Goal: Task Accomplishment & Management: Manage account settings

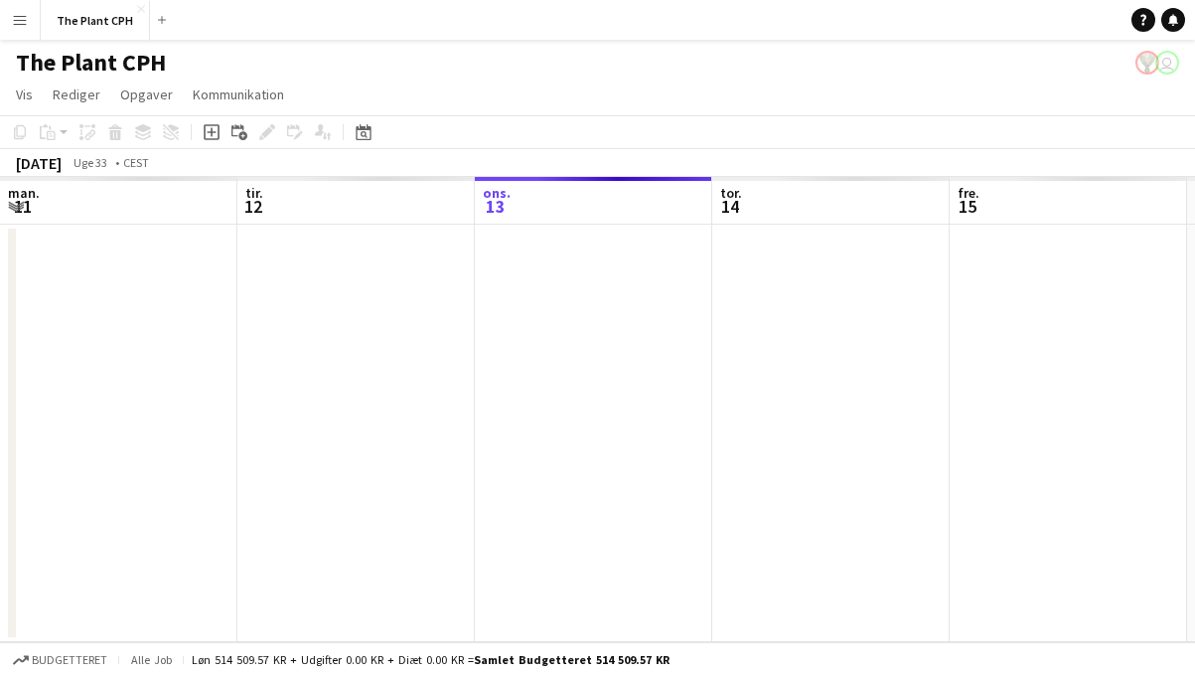
scroll to position [0, 730]
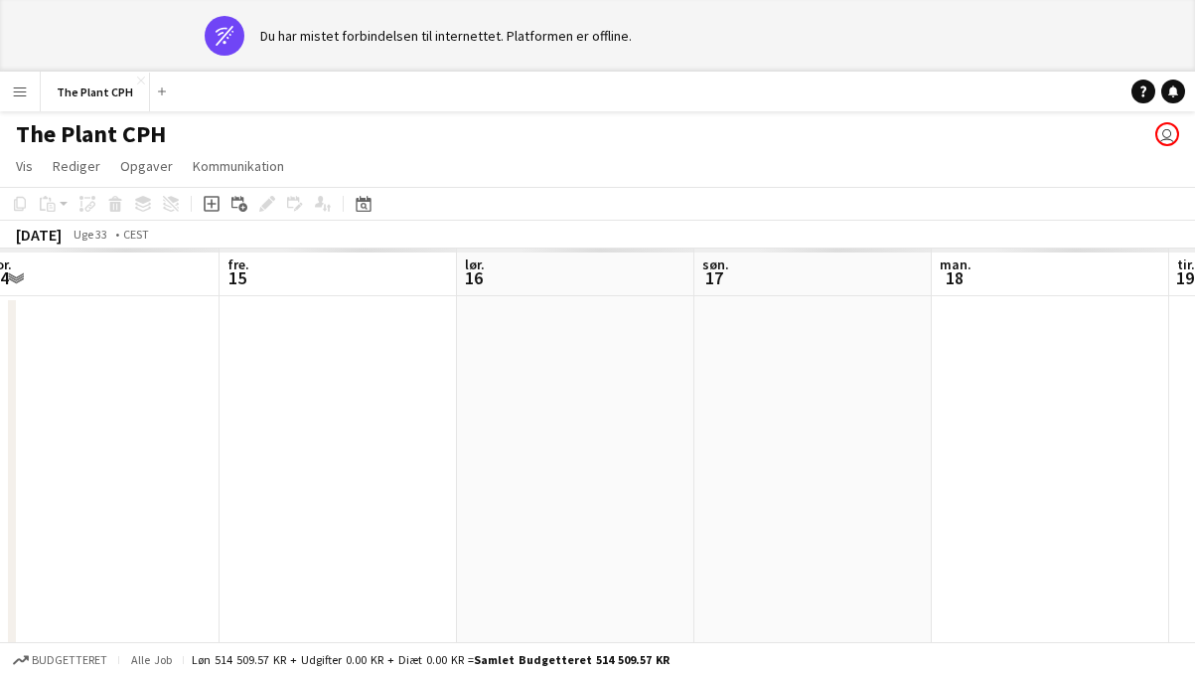
click at [398, 75] on app-navbar "Menu Boards Boards Boards Alle job Status Arbejdsstyrke Arbejdsstyrke Min arbej…" at bounding box center [597, 92] width 1195 height 40
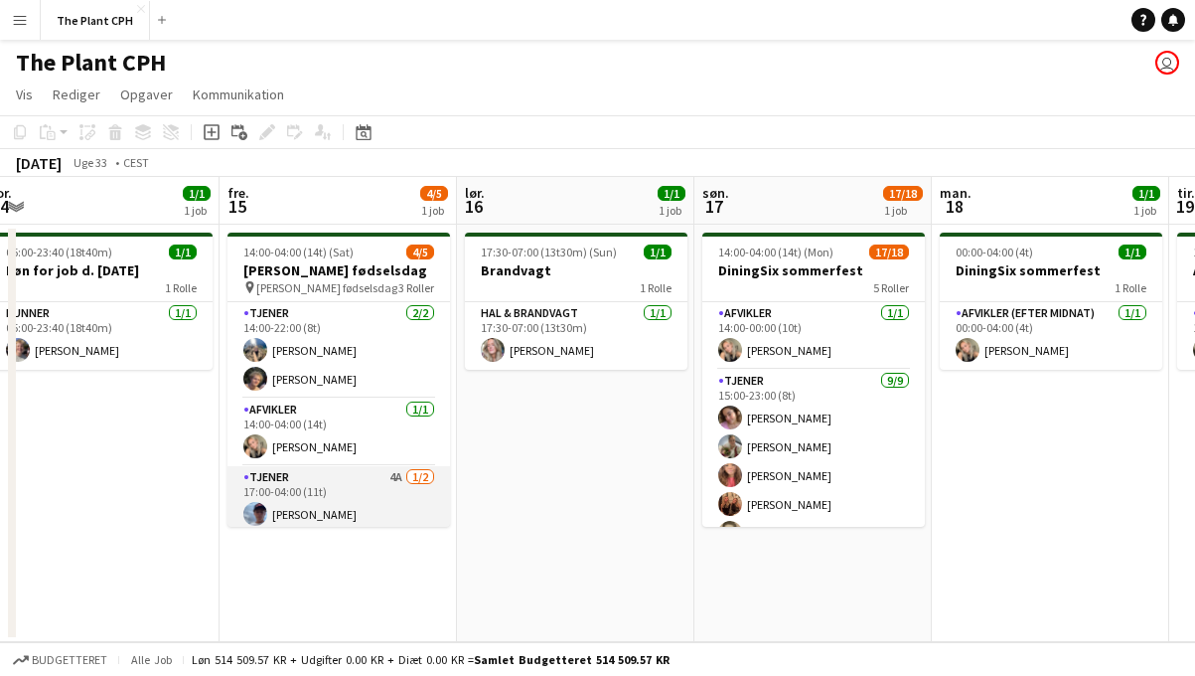
click at [361, 484] on app-card-role "Tjener 4A [DATE] 17:00-04:00 (11t) [PERSON_NAME] single-neutral-actions" at bounding box center [339, 514] width 223 height 96
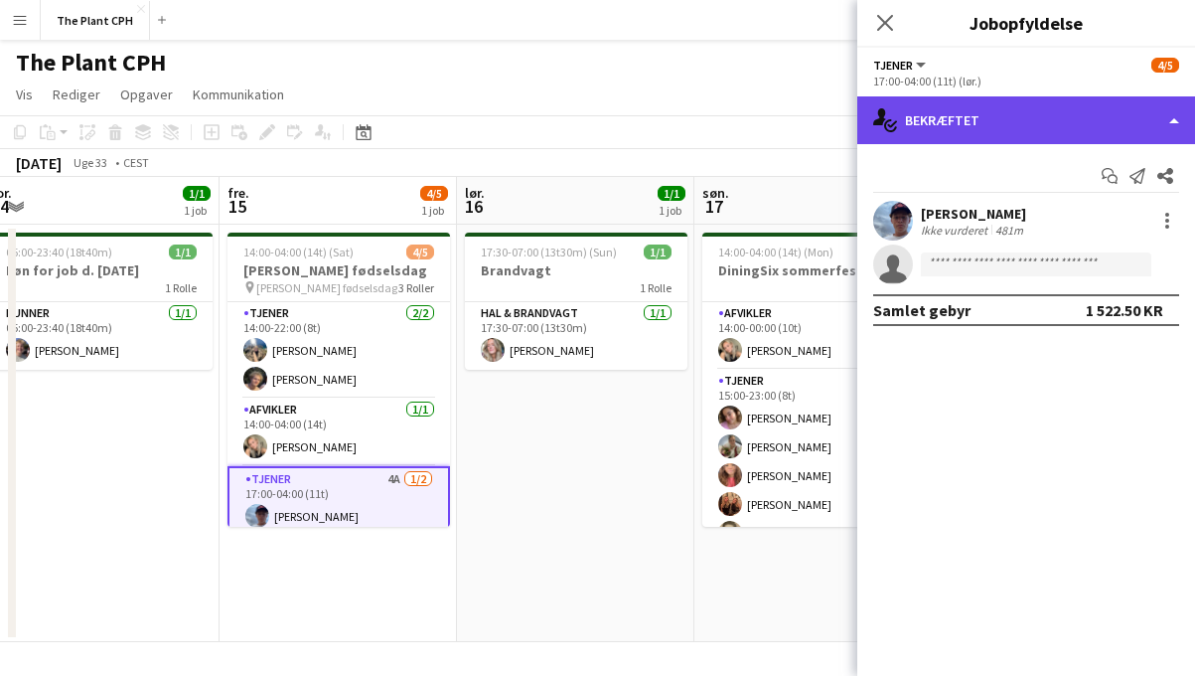
click at [1088, 114] on div "single-neutral-actions-check-2 Bekræftet" at bounding box center [1027, 120] width 338 height 48
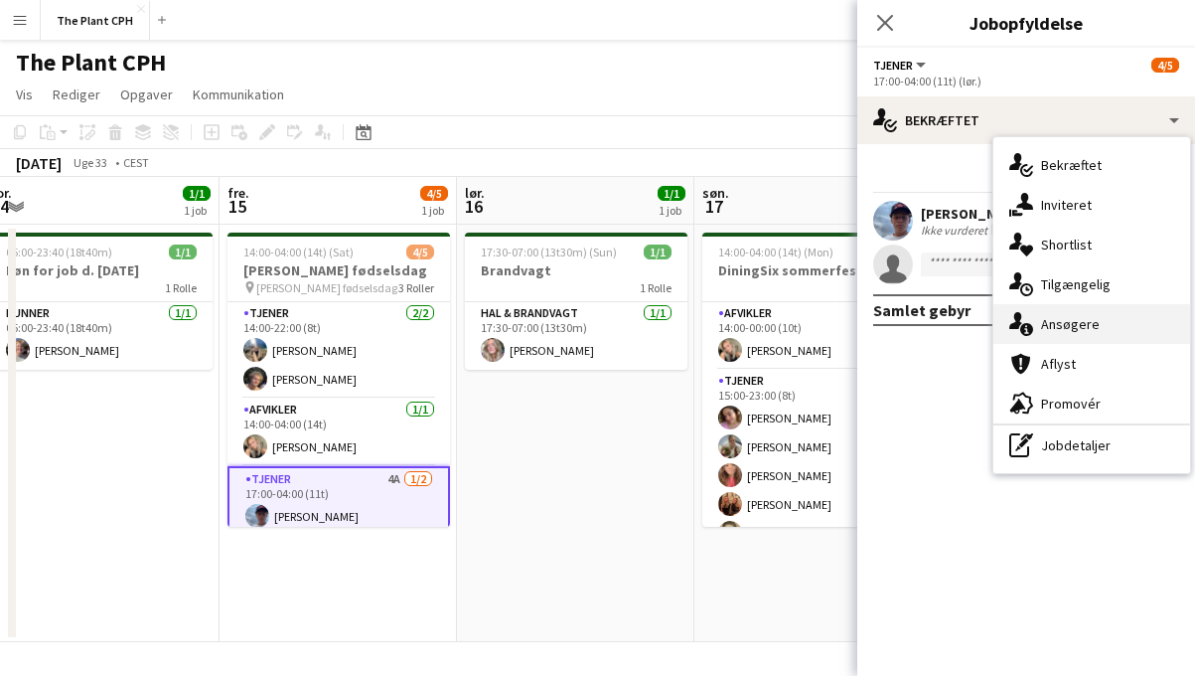
click at [1068, 310] on div "single-neutral-actions-information Ansøgere" at bounding box center [1092, 324] width 197 height 40
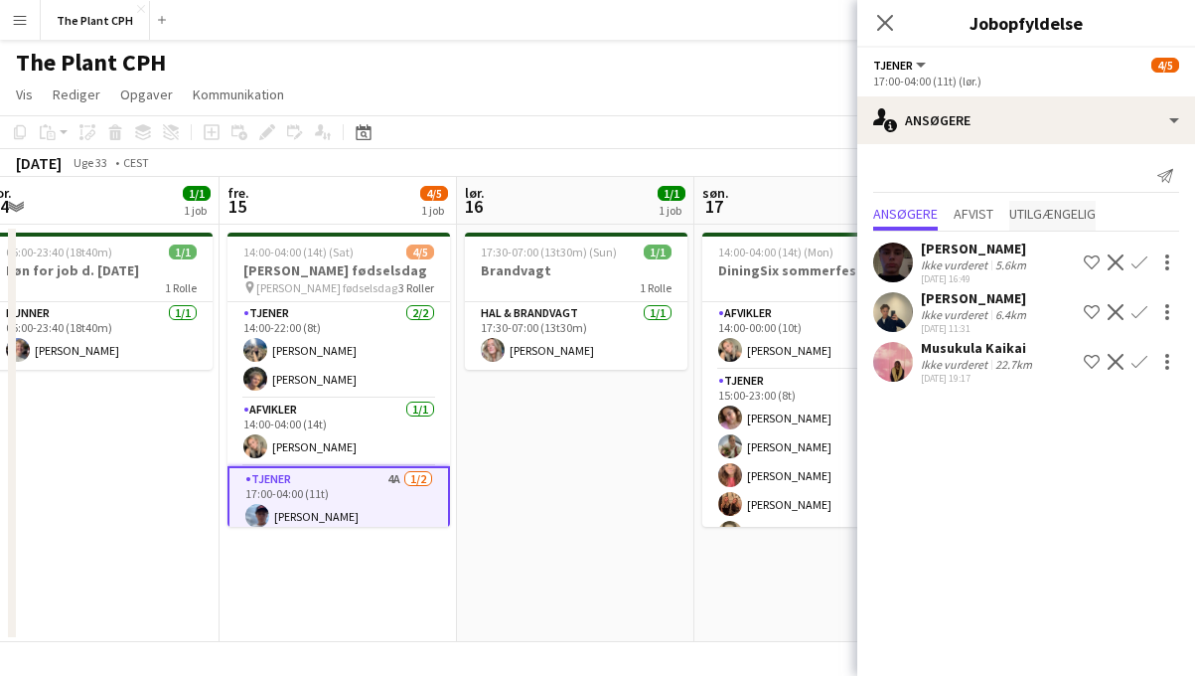
click at [1077, 225] on span "Utilgængelig" at bounding box center [1053, 216] width 86 height 30
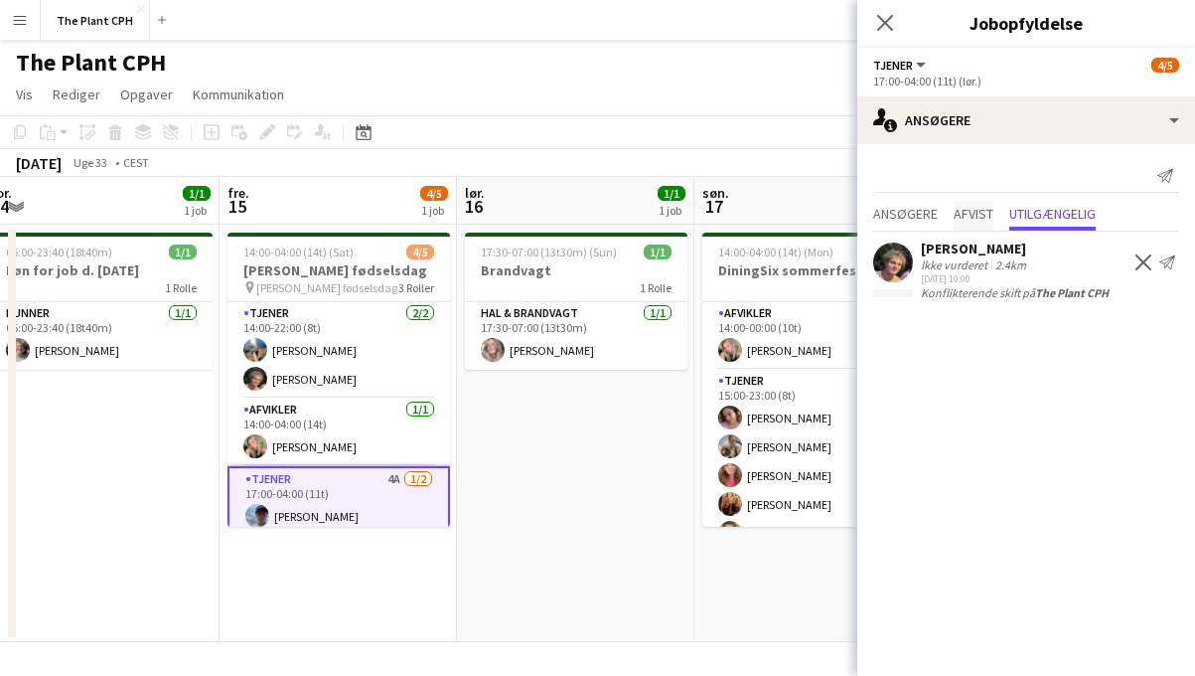
click at [988, 203] on span "Afvist" at bounding box center [974, 216] width 40 height 30
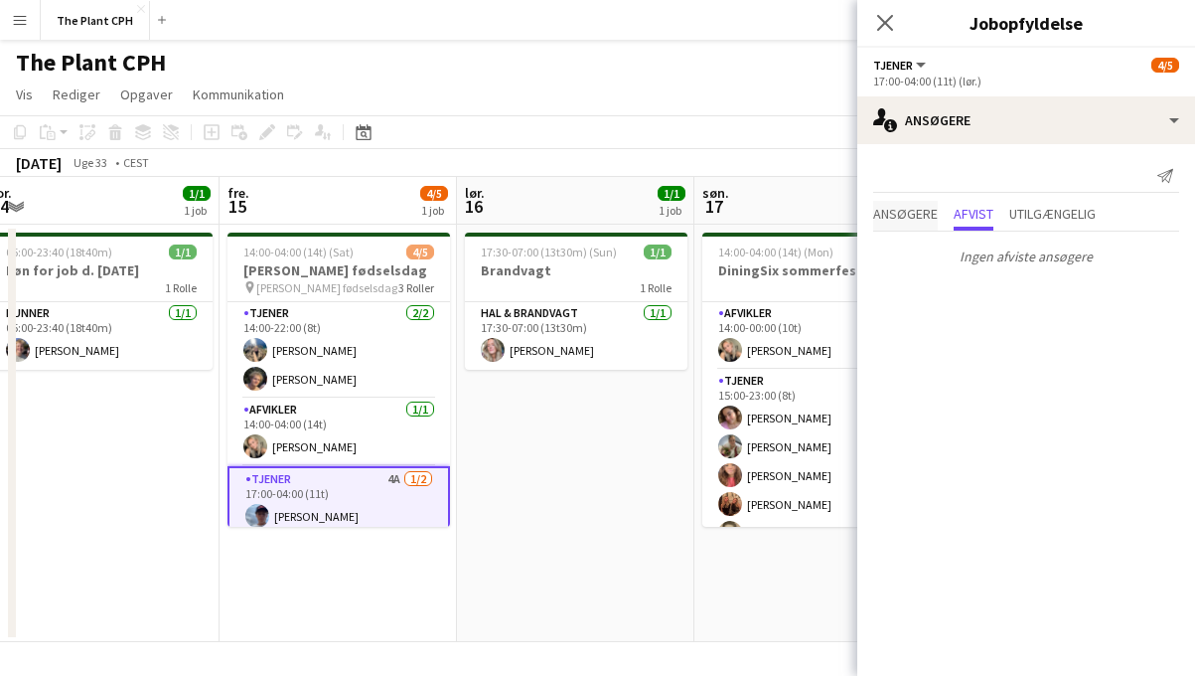
click at [921, 208] on span "Ansøgere" at bounding box center [905, 214] width 65 height 14
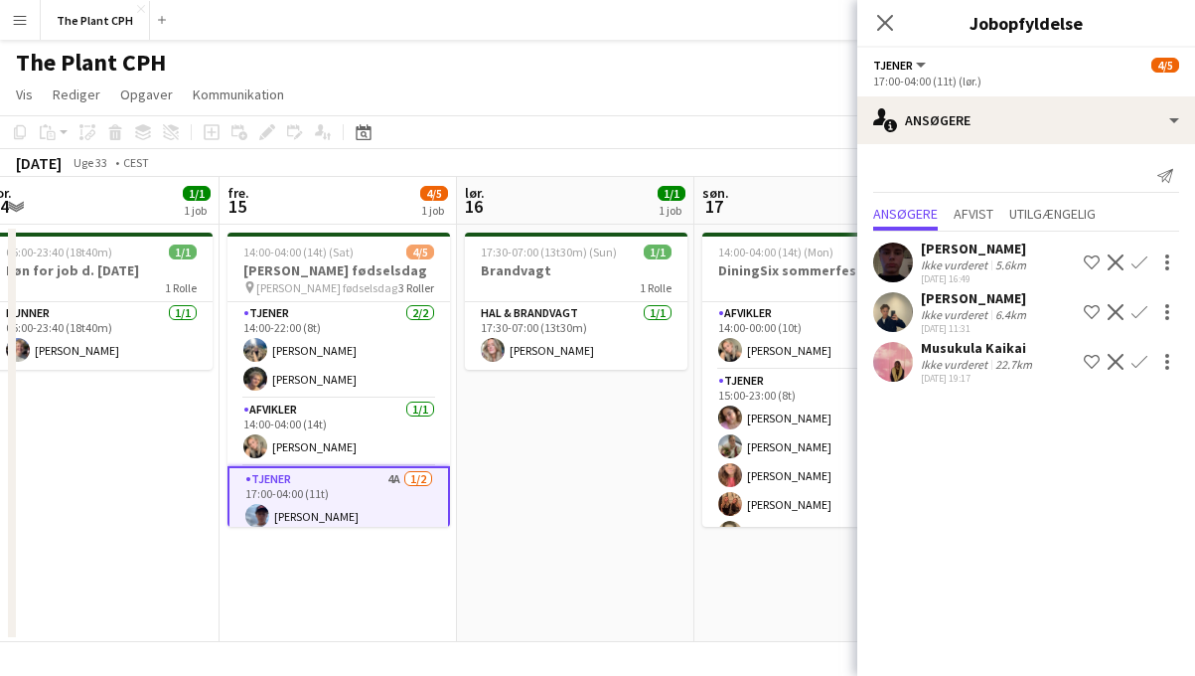
click at [699, 147] on app-toolbar "Kopier Indsæt Indsæt Kommando V Indsæt med mandskab Kommando Skift V Indsæt lin…" at bounding box center [597, 132] width 1195 height 34
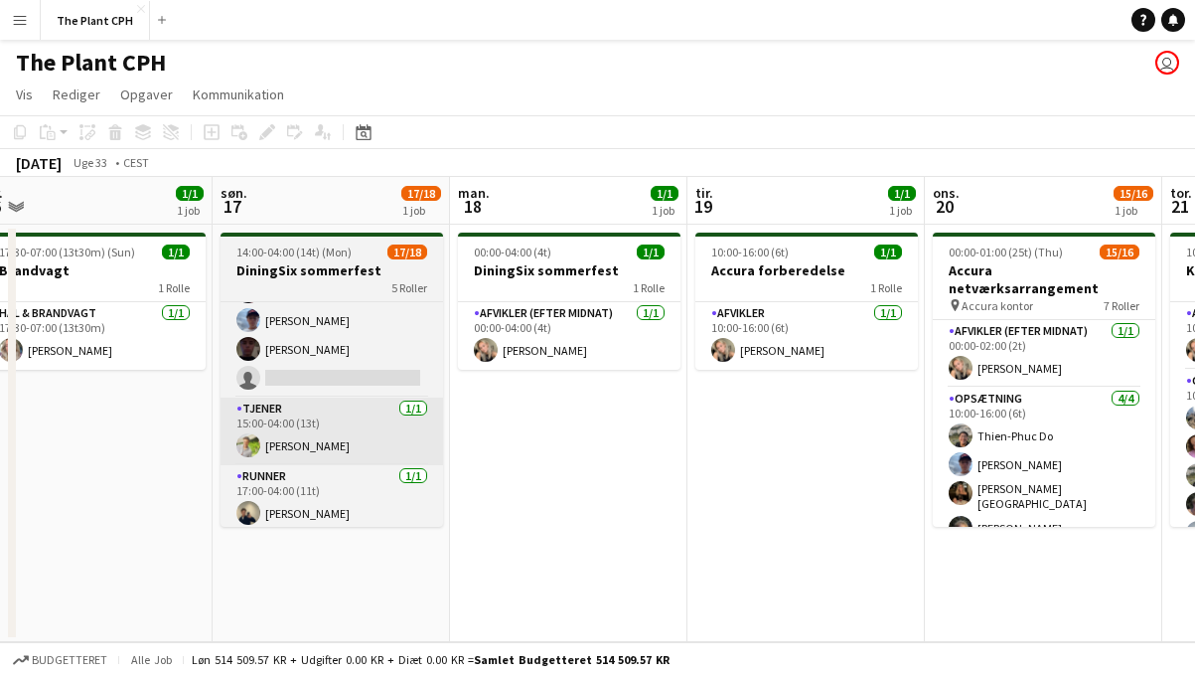
scroll to position [0, 975]
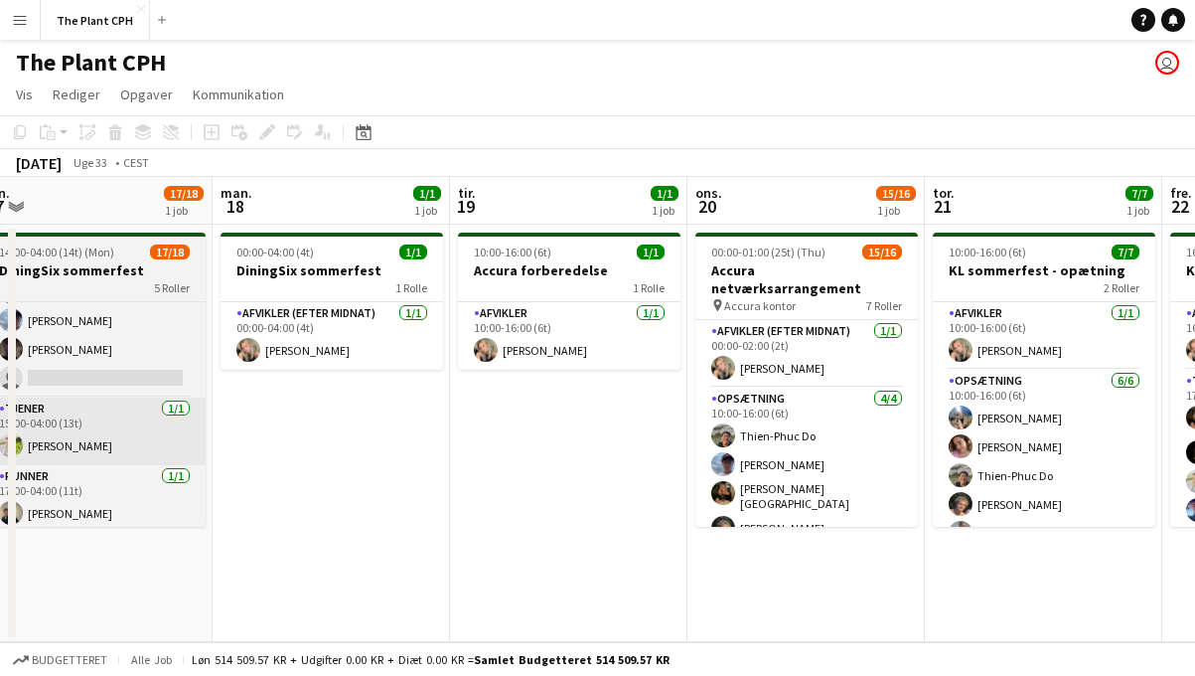
drag, startPoint x: 744, startPoint y: 413, endPoint x: 708, endPoint y: 417, distance: 36.0
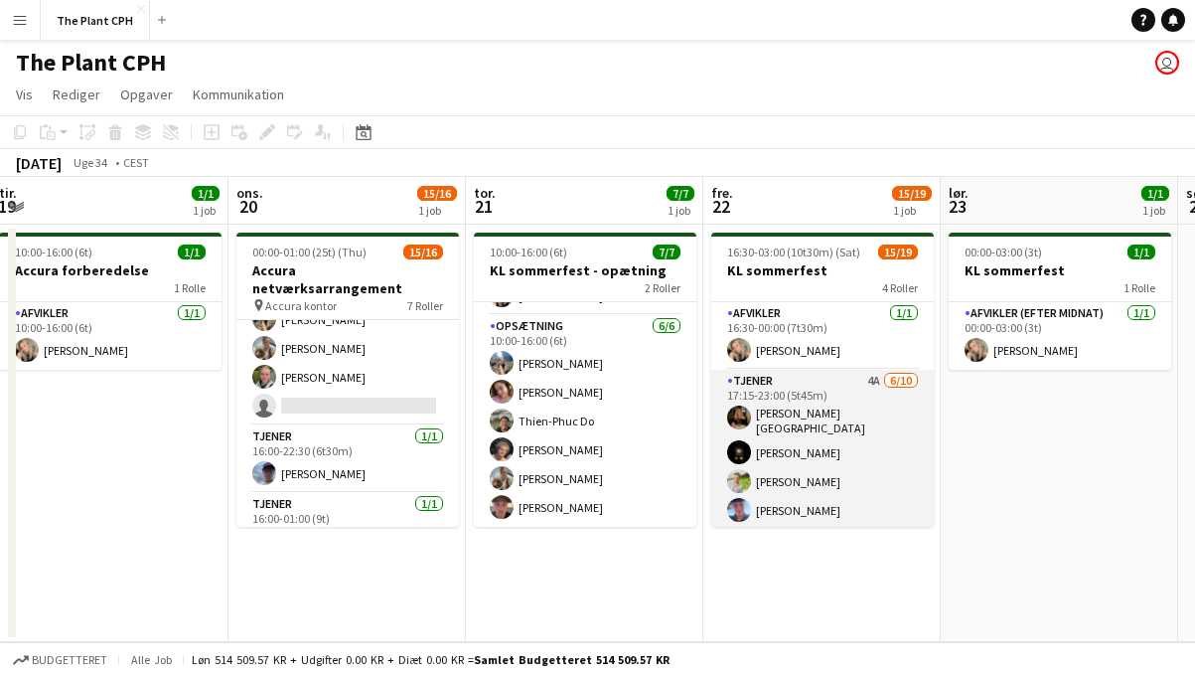
scroll to position [0, 960]
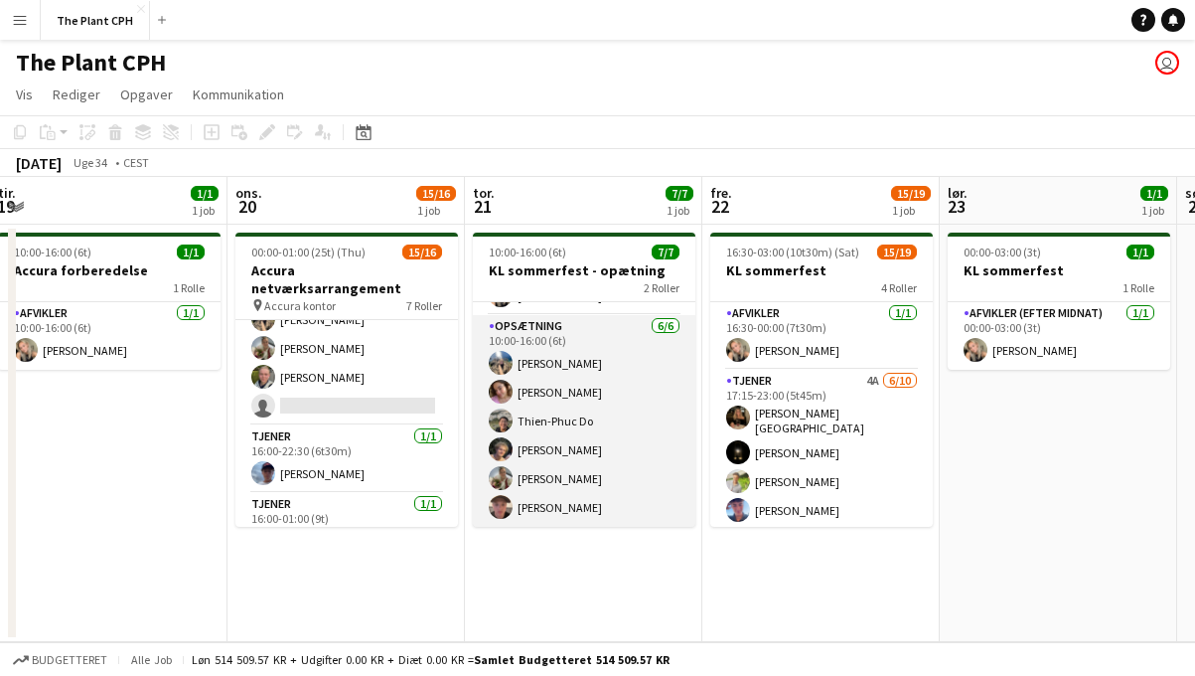
click at [620, 474] on app-card-role "Opsætning [DATE] 10:00-16:00 (6t) [PERSON_NAME] [PERSON_NAME] Do [PERSON_NAME] …" at bounding box center [584, 421] width 223 height 212
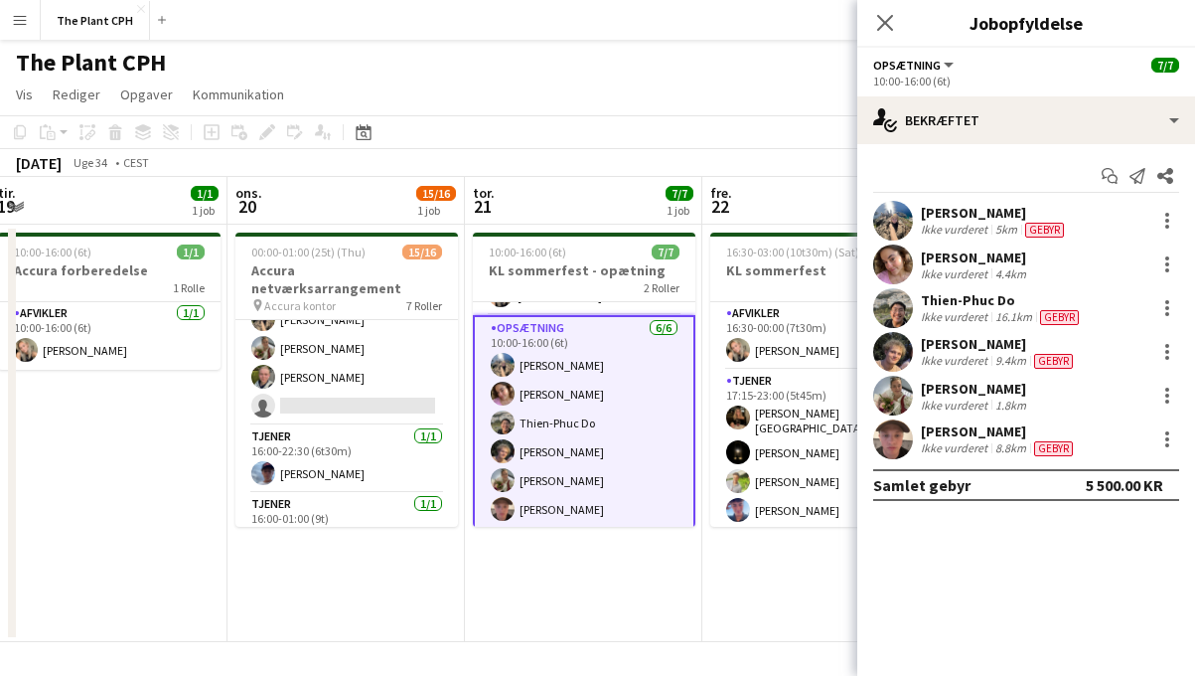
click at [641, 544] on app-date-cell "10:00-16:00 (6t) 7/7 KL sommerfest - opætning 2 Roller Afvikler [DATE] 10:00-16…" at bounding box center [583, 433] width 237 height 417
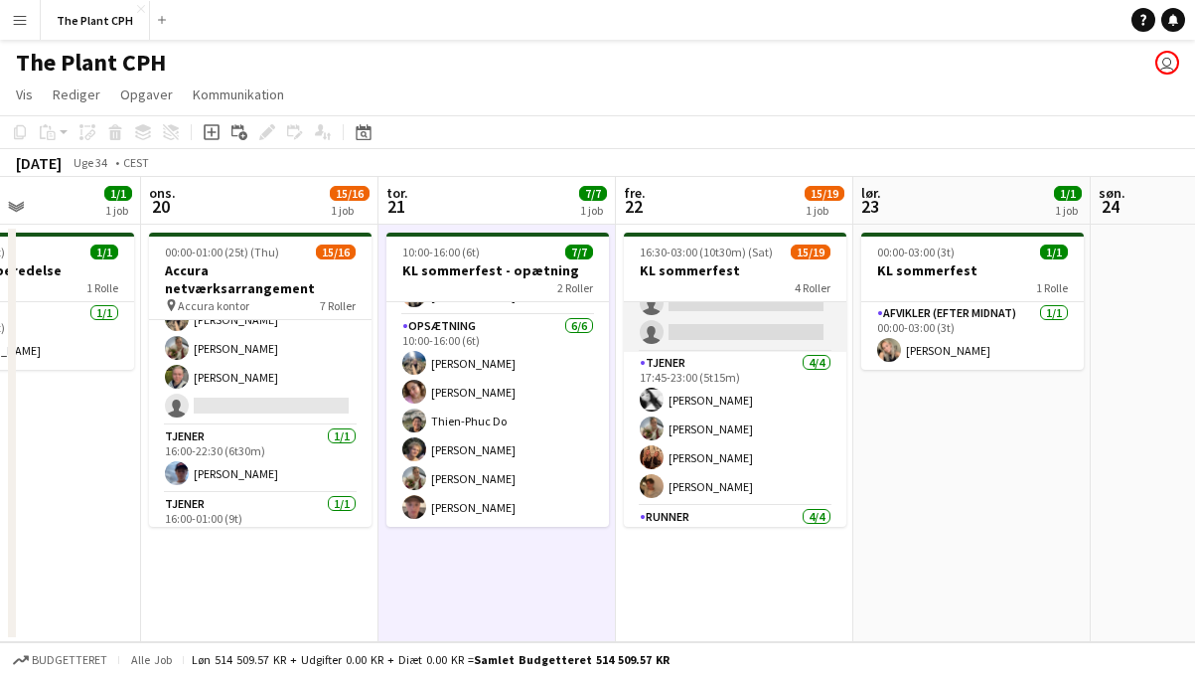
scroll to position [347, 0]
click at [734, 426] on app-card-role "Tjener [DATE] 17:45-23:00 (5t15m) [PERSON_NAME] [PERSON_NAME] [PERSON_NAME] [PE…" at bounding box center [735, 433] width 223 height 154
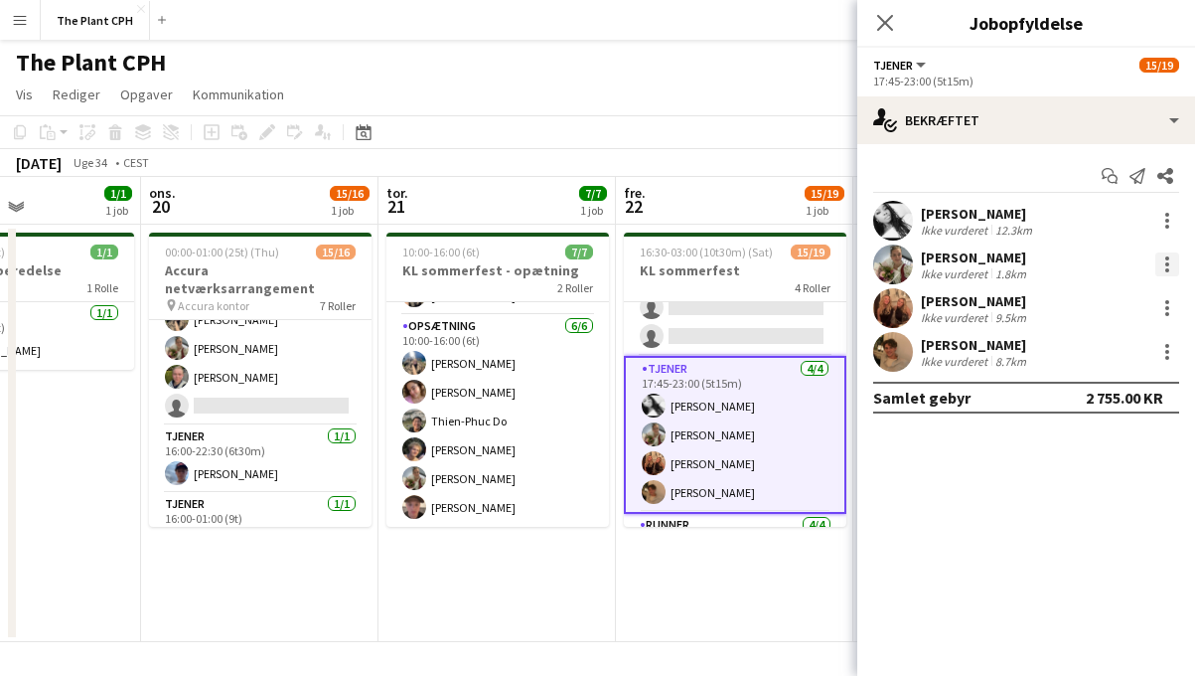
click at [1171, 255] on div at bounding box center [1168, 264] width 24 height 24
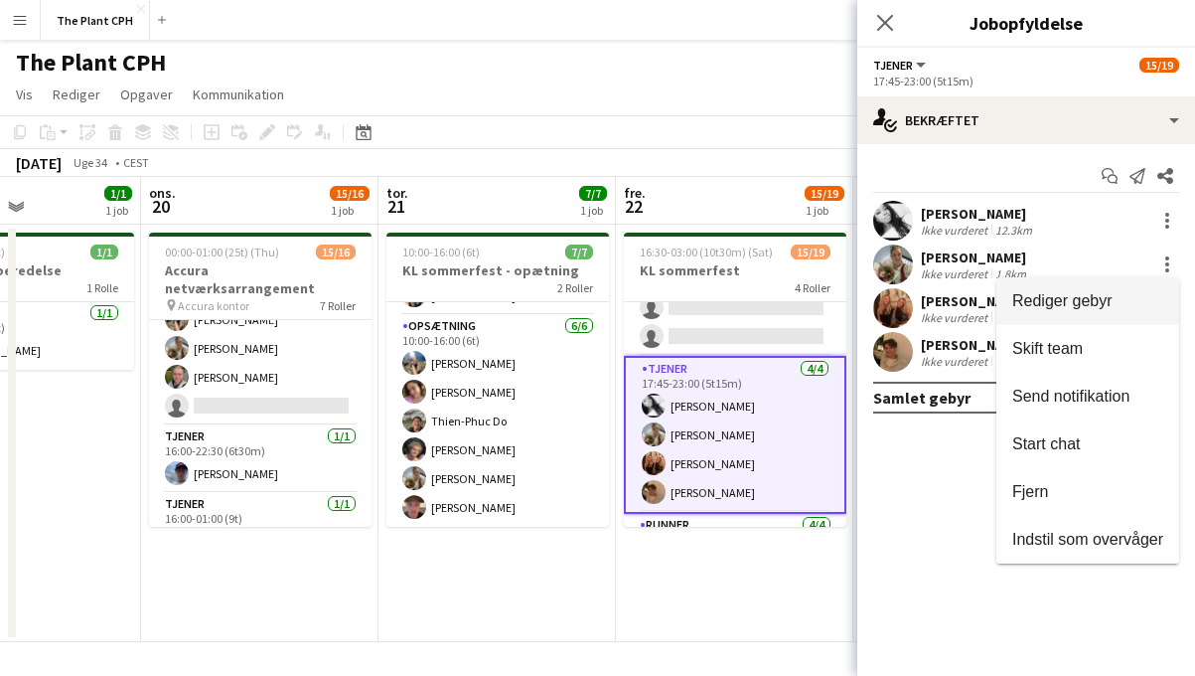
click at [1074, 298] on span "Rediger gebyr" at bounding box center [1063, 300] width 100 height 17
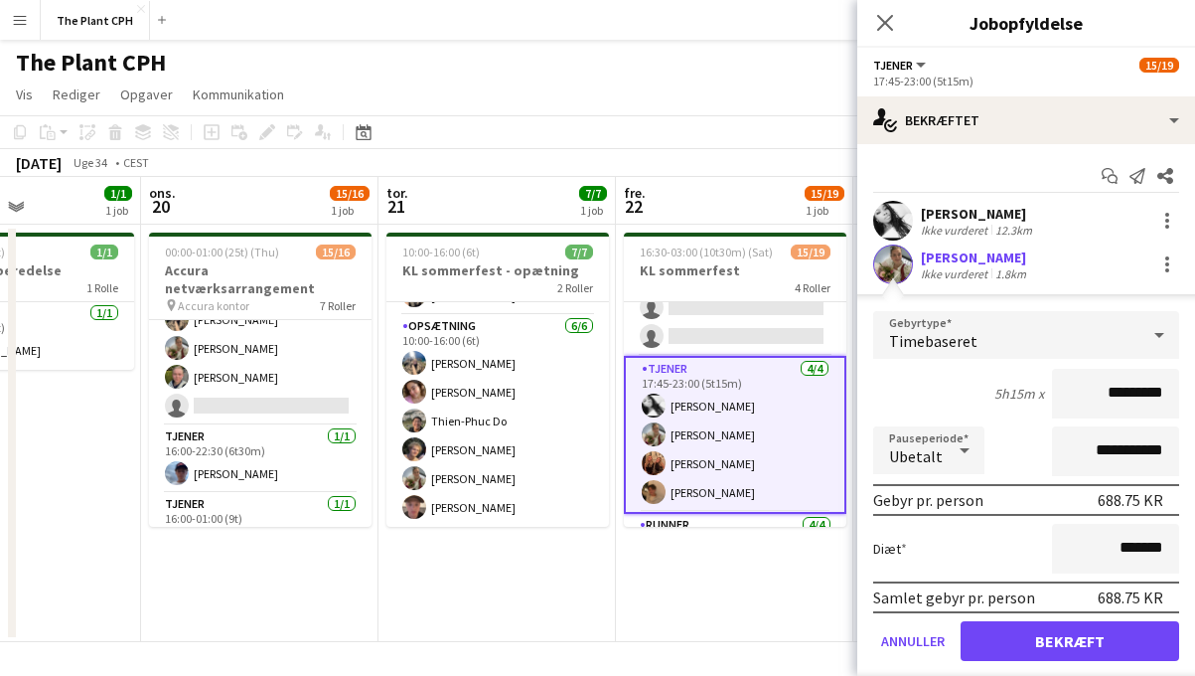
click at [951, 266] on div "Ikke vurderet" at bounding box center [956, 273] width 71 height 15
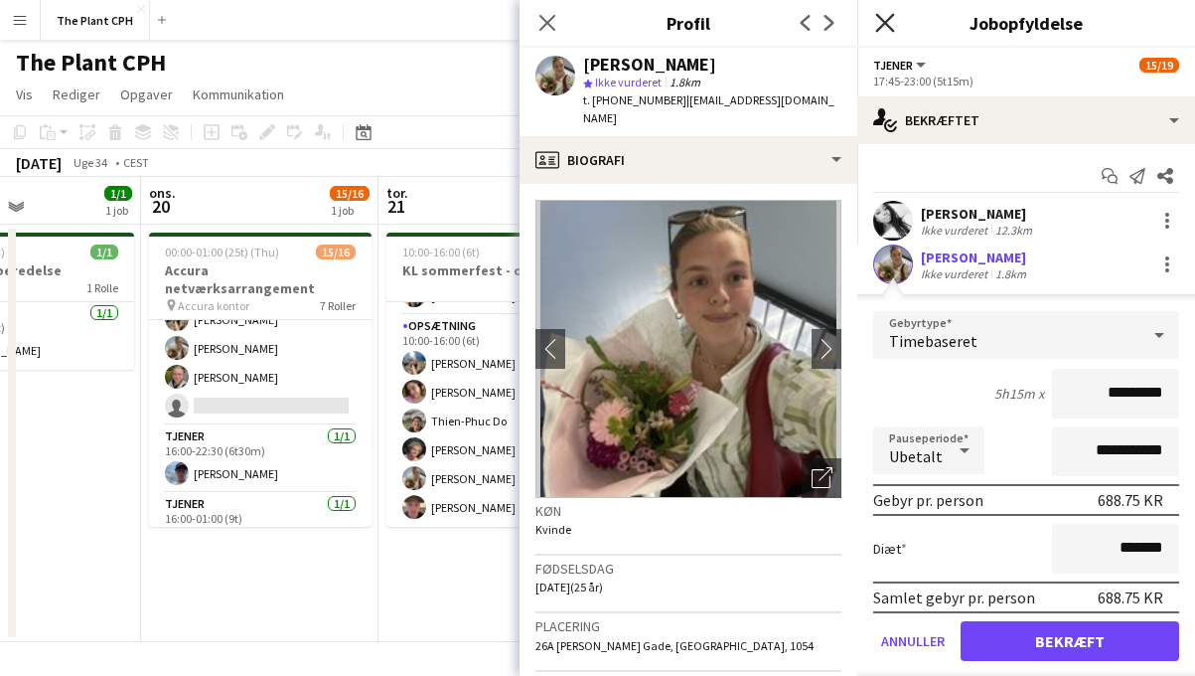
click at [885, 25] on icon at bounding box center [884, 22] width 19 height 19
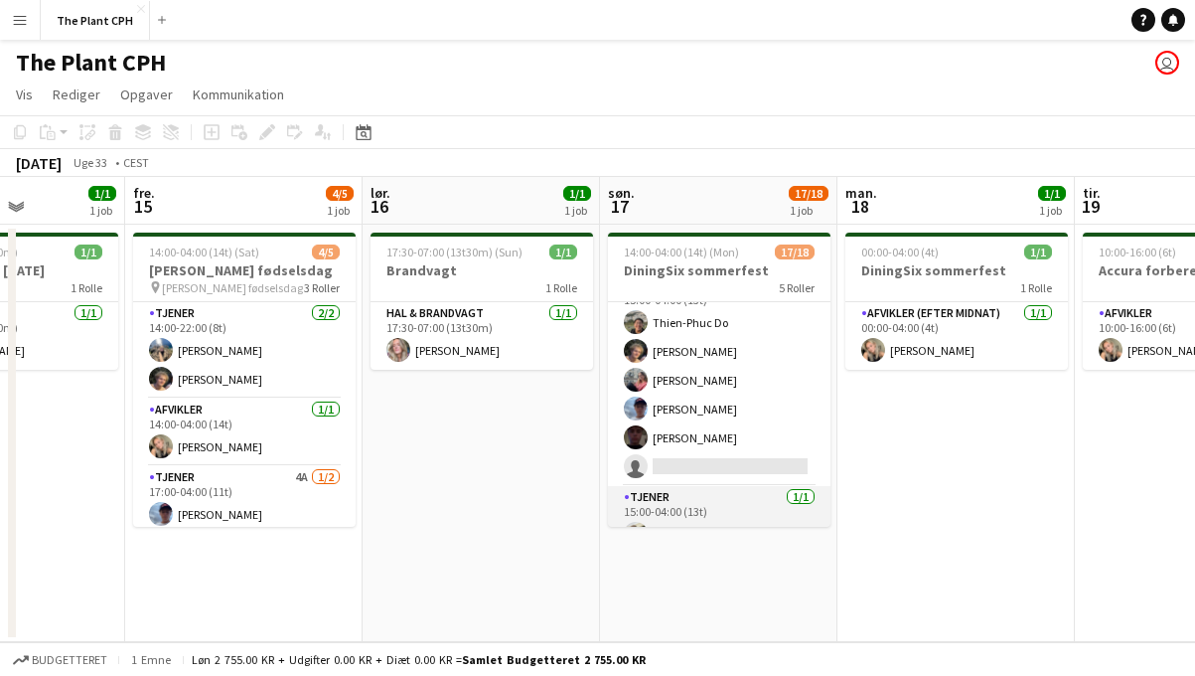
scroll to position [337, 0]
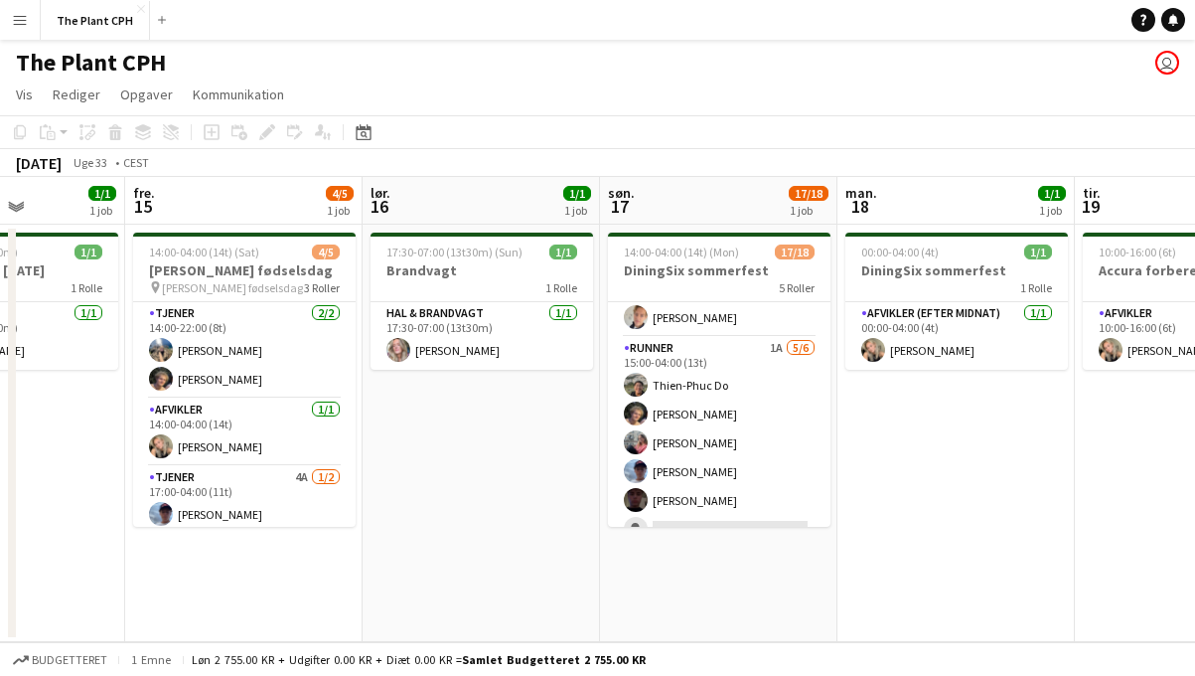
click at [783, 427] on app-card-role "Runner 1A [DATE] 15:00-04:00 (13t) Thien-Phuc Do [PERSON_NAME] [PERSON_NAME] [P…" at bounding box center [719, 443] width 223 height 212
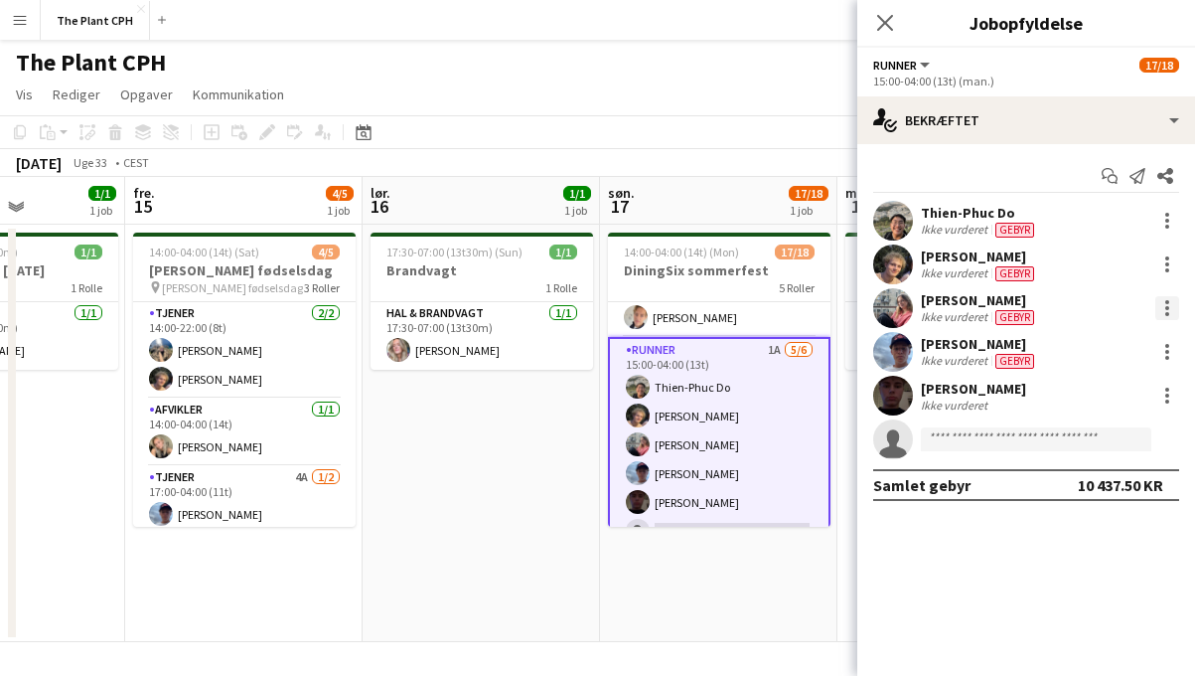
click at [1165, 300] on div at bounding box center [1168, 308] width 24 height 24
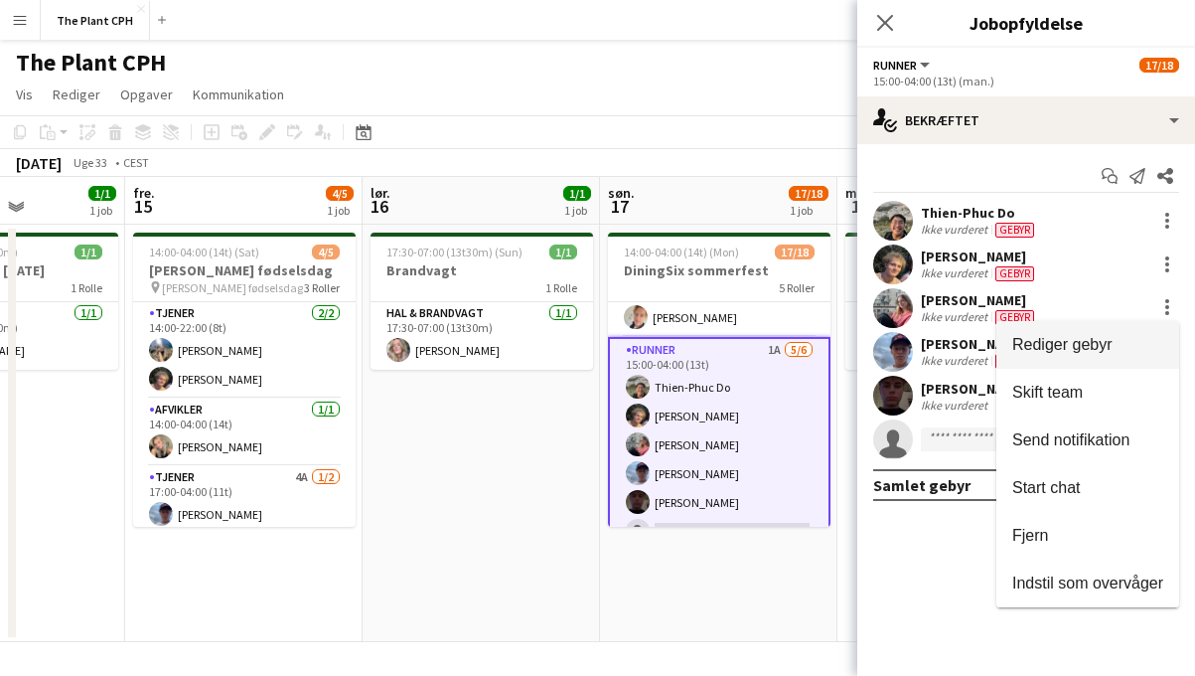
click at [1095, 336] on span "Rediger gebyr" at bounding box center [1063, 344] width 100 height 17
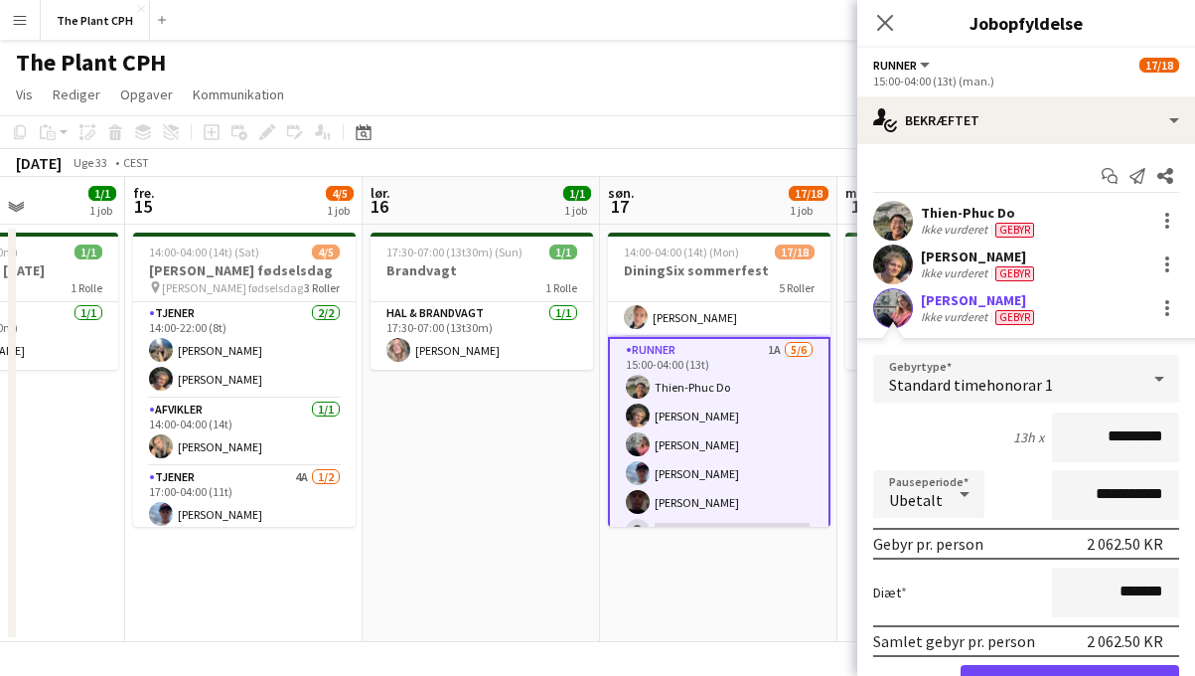
click at [589, 435] on app-date-cell "17:30-07:00 (13t30m) (Sun) 1/1 Brandvagt 1 Rolle Hal & brandvagt [DATE] 17:30-0…" at bounding box center [481, 433] width 237 height 417
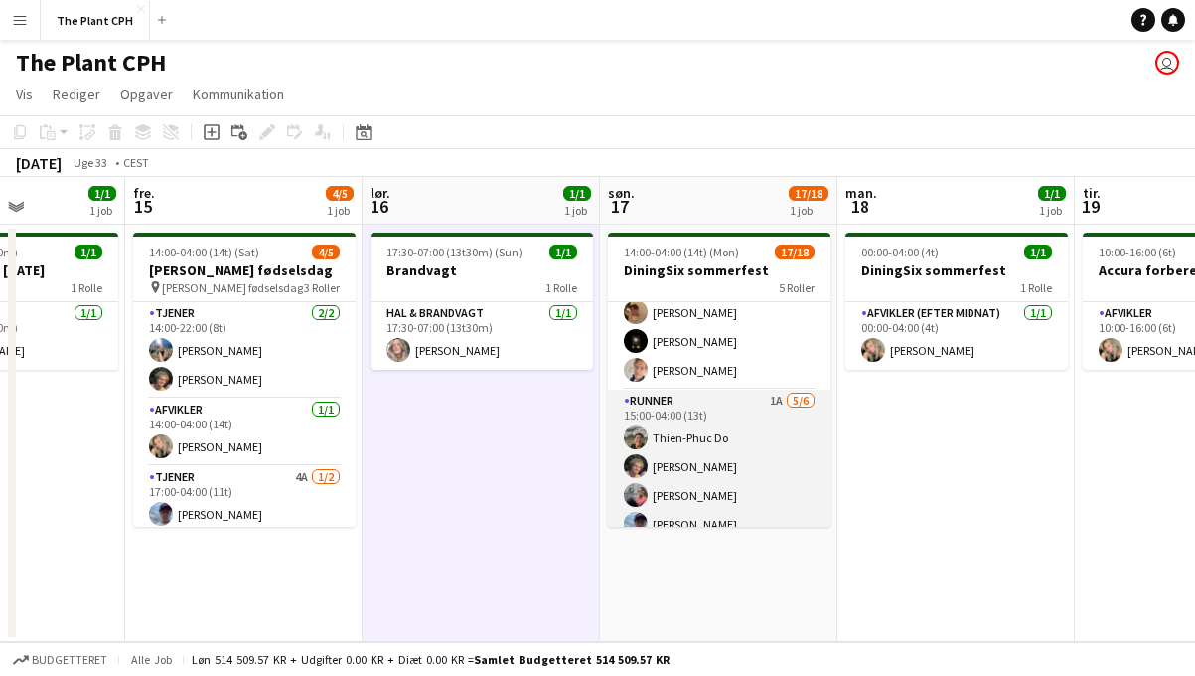
scroll to position [488, 0]
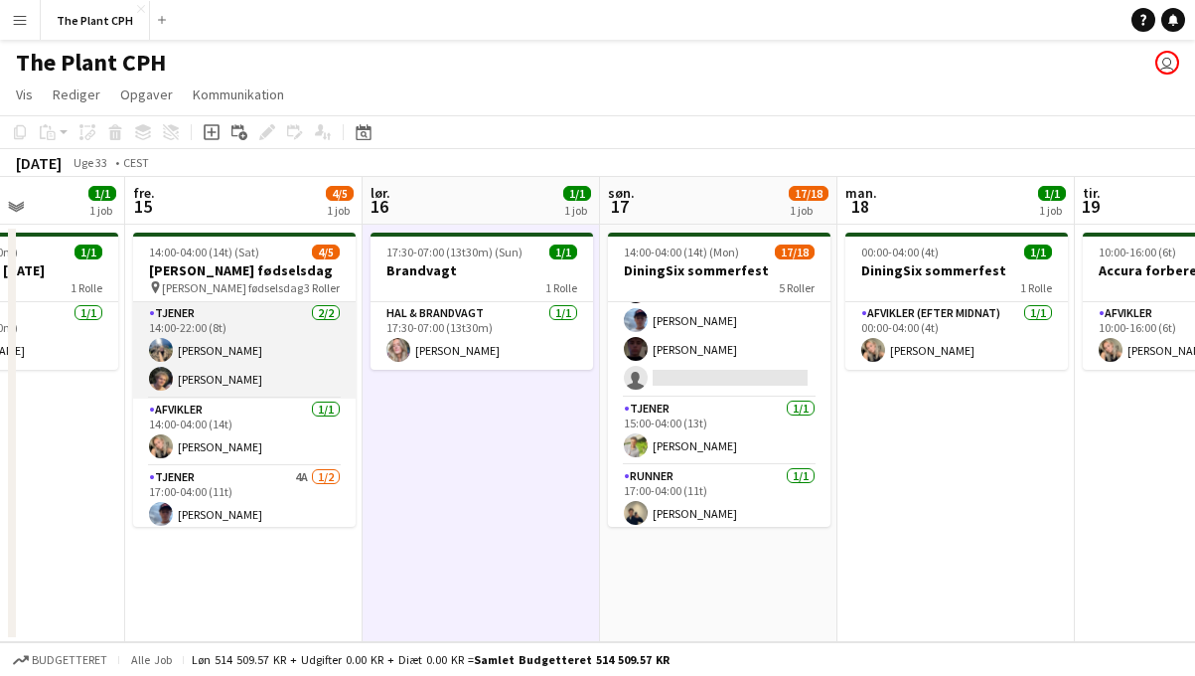
click at [274, 374] on app-card-role "Tjener [DATE] 14:00-22:00 (8t) [PERSON_NAME] [PERSON_NAME]" at bounding box center [244, 350] width 223 height 96
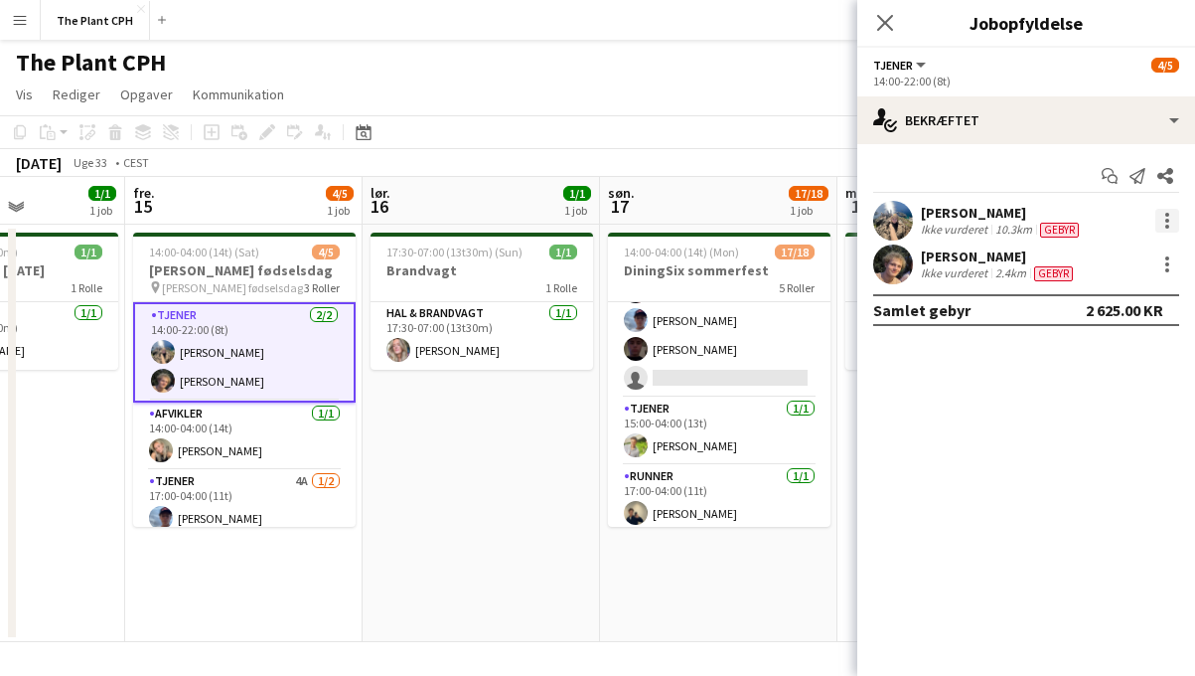
click at [1173, 230] on div at bounding box center [1168, 221] width 24 height 24
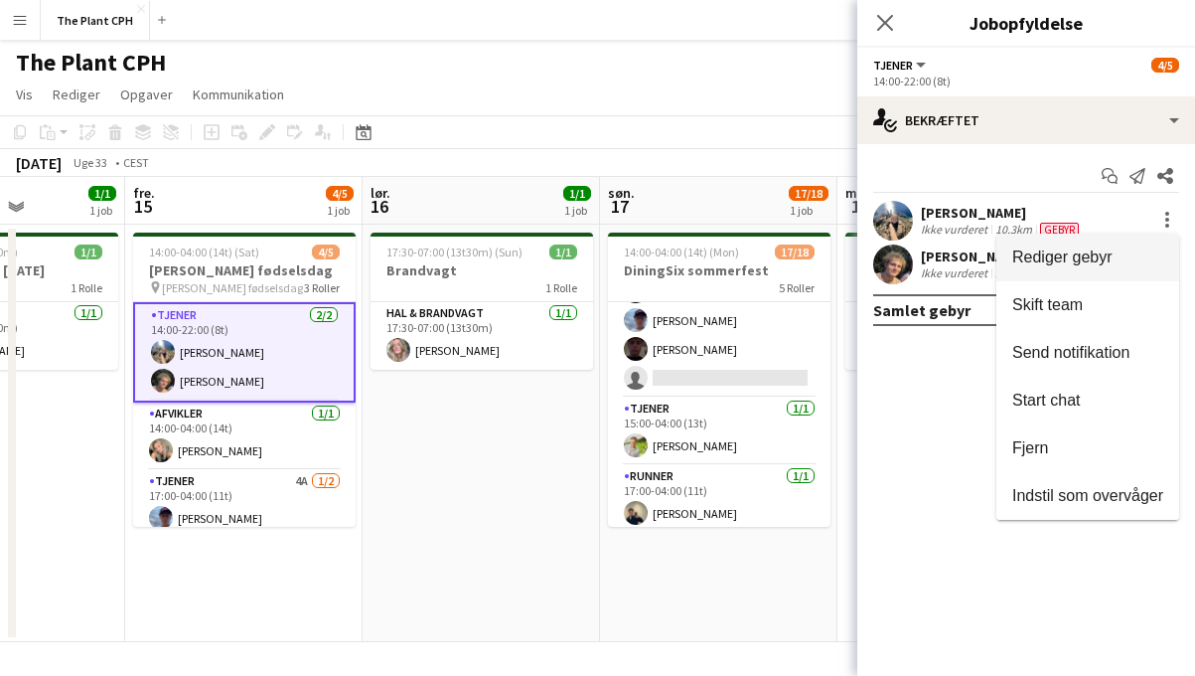
click at [1125, 258] on span "Rediger gebyr" at bounding box center [1088, 257] width 151 height 18
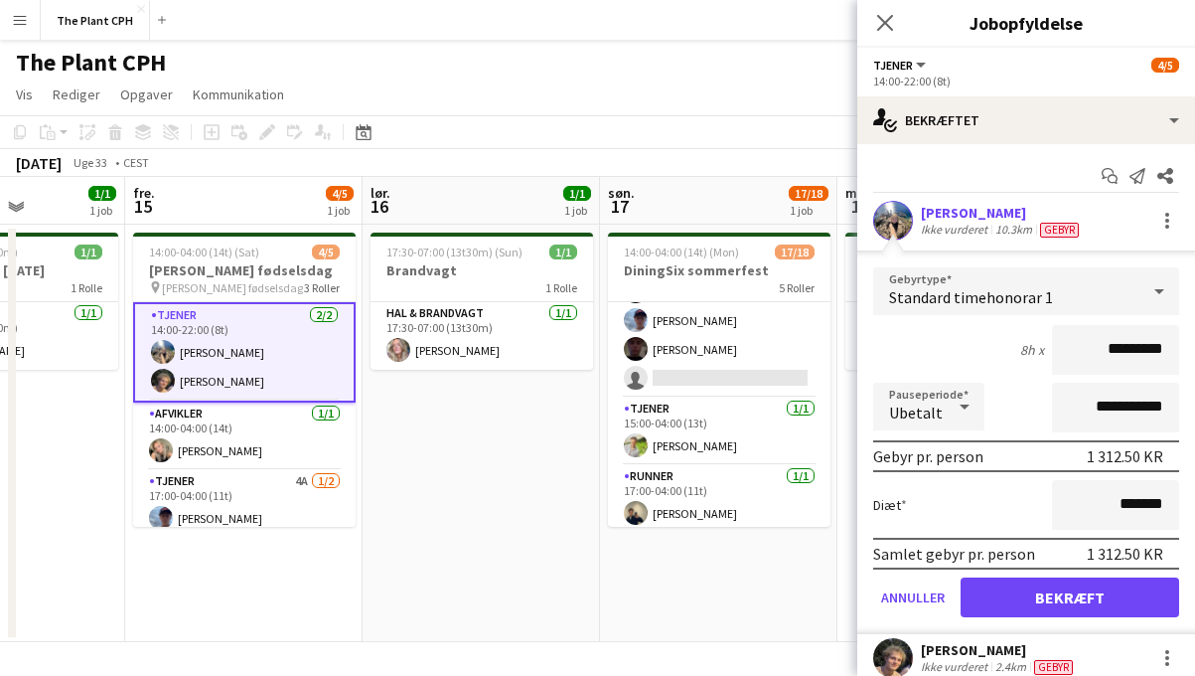
click at [708, 141] on app-toolbar "Kopier Indsæt Indsæt Kommando V Indsæt med mandskab Kommando Skift V Indsæt lin…" at bounding box center [597, 132] width 1195 height 34
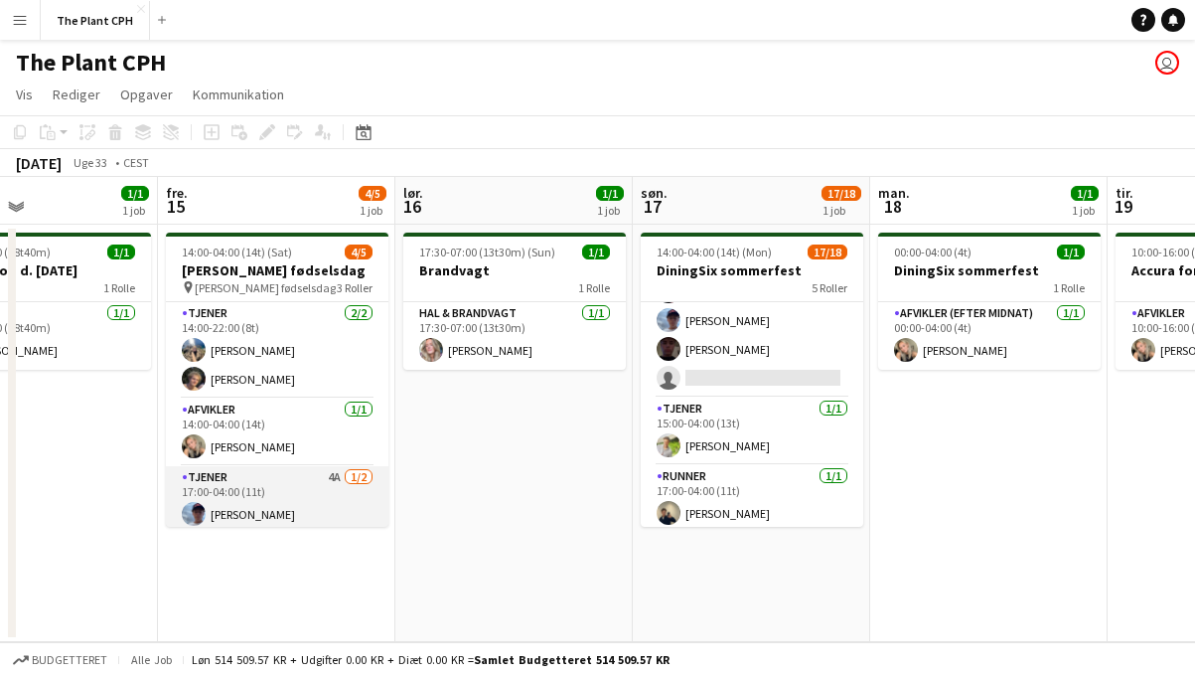
scroll to position [36, 0]
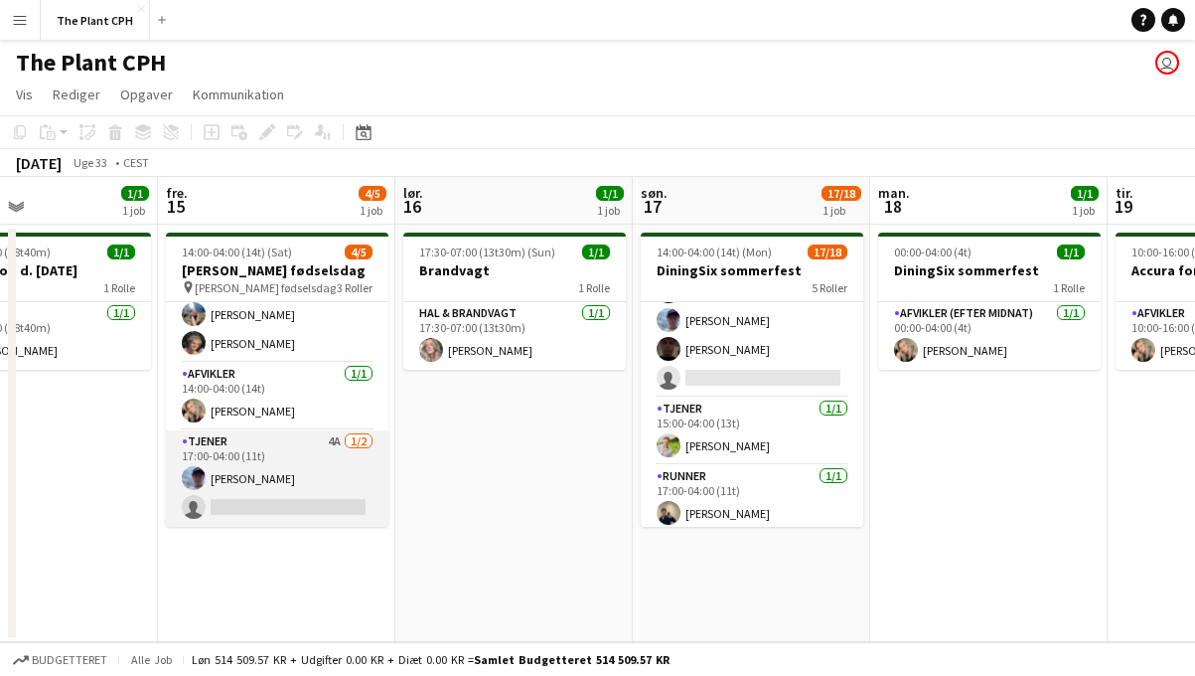
click at [331, 466] on app-card-role "Tjener 4A [DATE] 17:00-04:00 (11t) [PERSON_NAME] single-neutral-actions" at bounding box center [277, 478] width 223 height 96
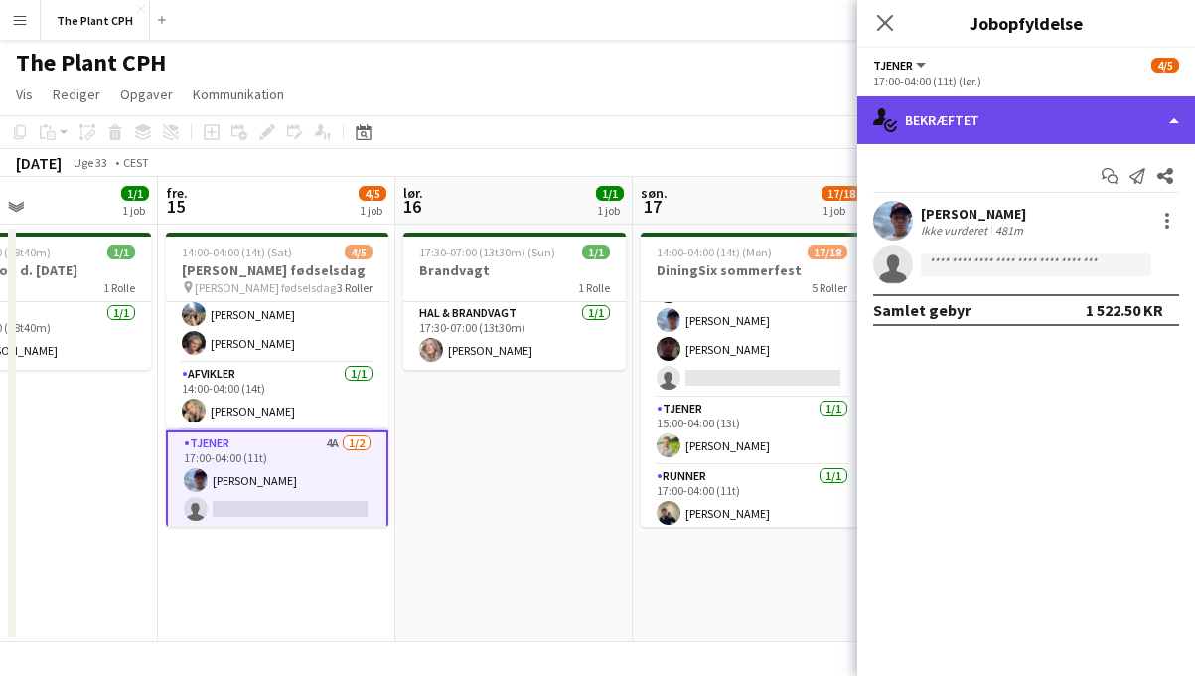
click at [1091, 138] on div "single-neutral-actions-check-2 Bekræftet" at bounding box center [1027, 120] width 338 height 48
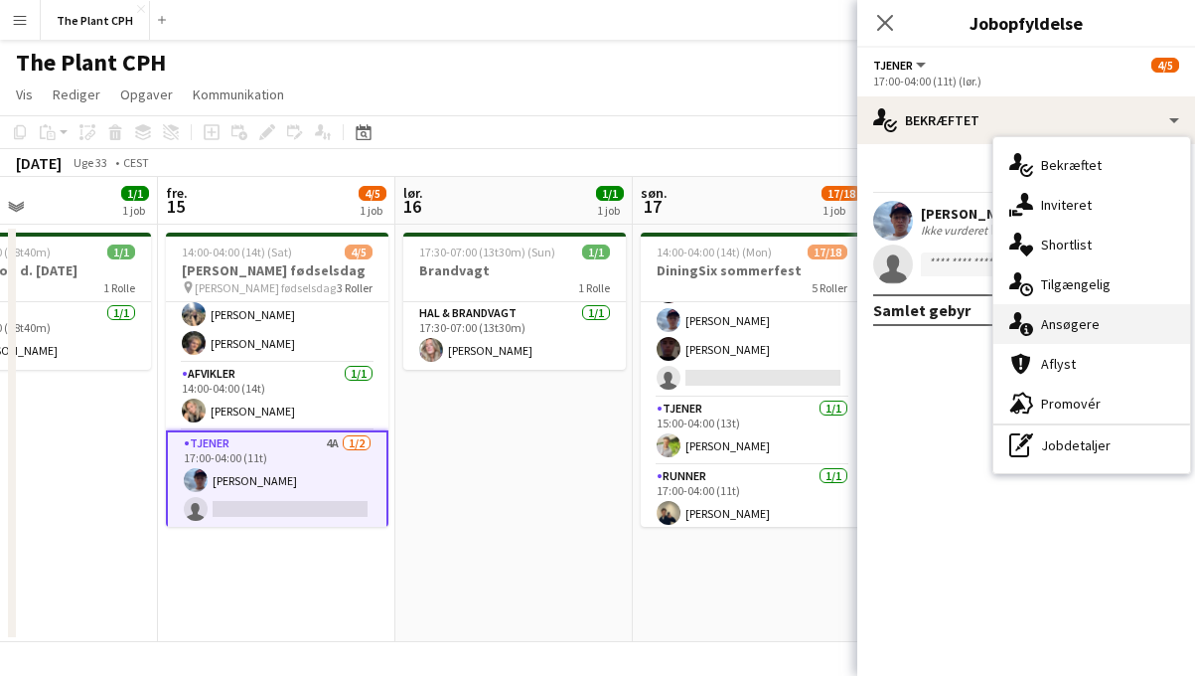
click at [1091, 328] on div "single-neutral-actions-information Ansøgere" at bounding box center [1092, 324] width 197 height 40
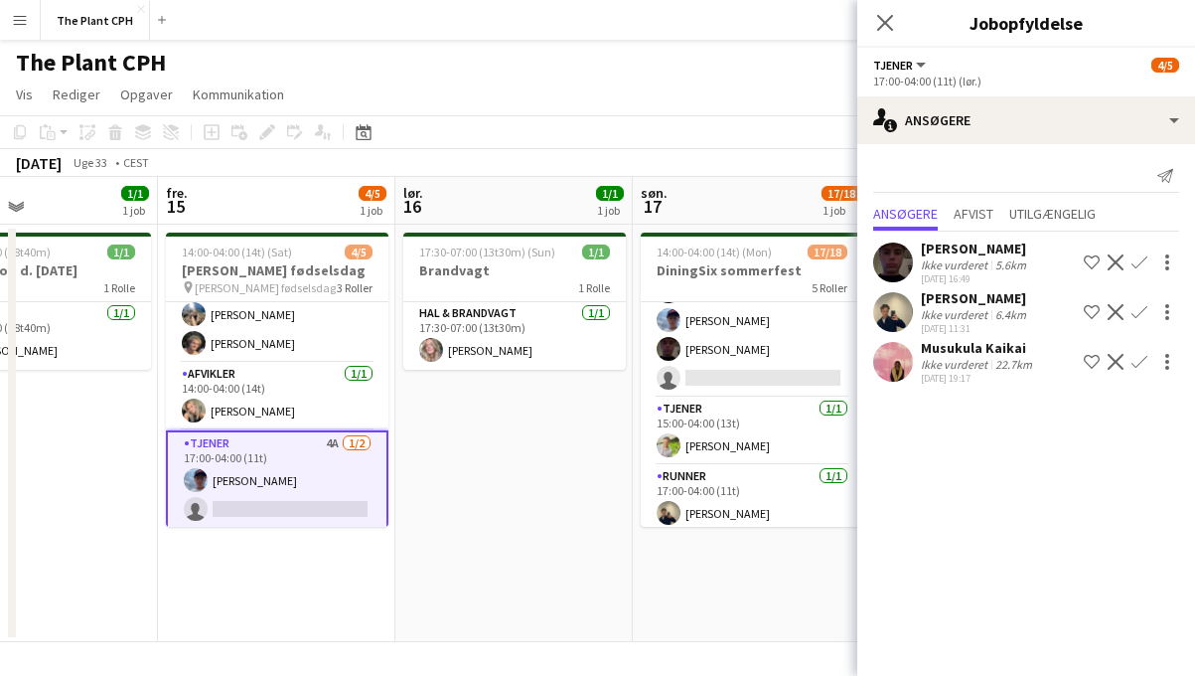
click at [979, 360] on div "Ikke vurderet" at bounding box center [956, 364] width 71 height 15
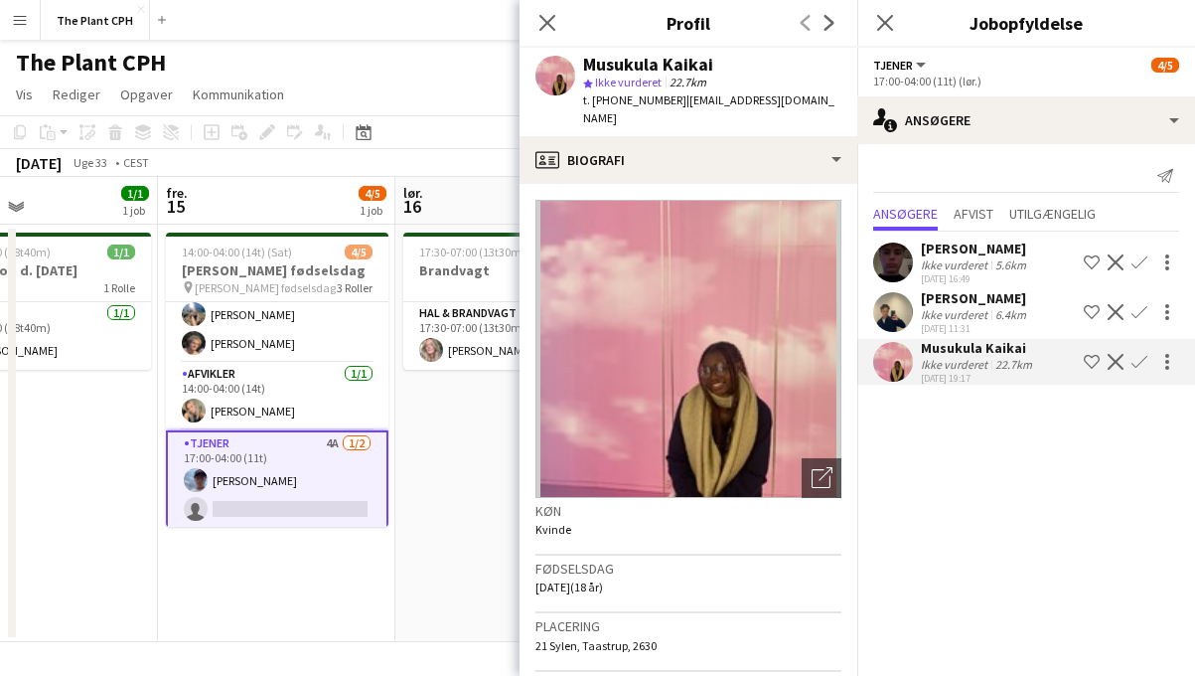
click at [481, 499] on app-date-cell "17:30-07:00 (13t30m) (Sun) 1/1 Brandvagt 1 Rolle Hal & brandvagt [DATE] 17:30-0…" at bounding box center [513, 433] width 237 height 417
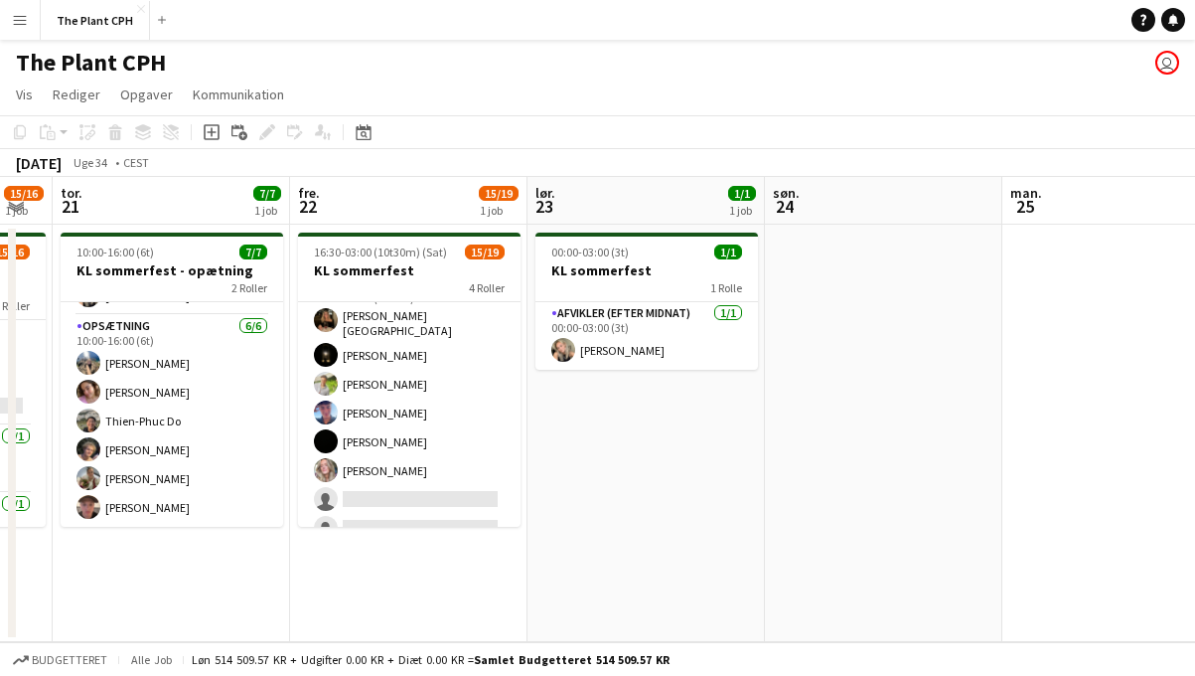
scroll to position [0, 0]
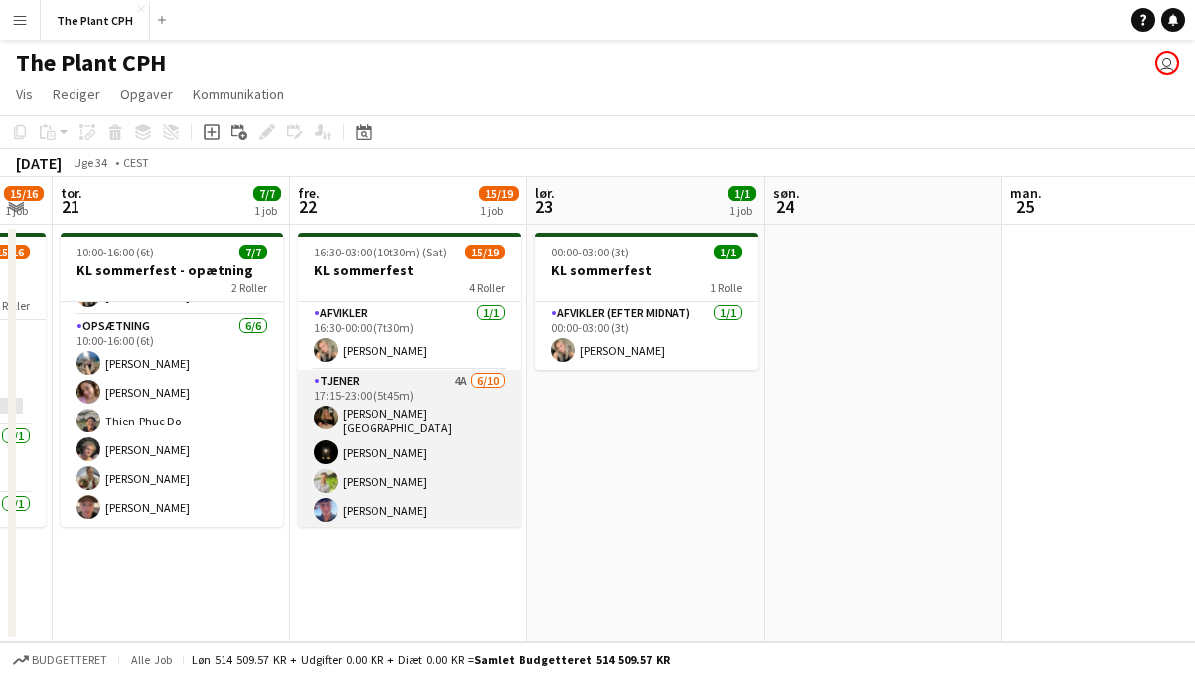
click at [447, 442] on app-card-role "Tjener 4A [DATE] 17:15-23:00 (5t45m) [PERSON_NAME]-[PERSON_NAME] [PERSON_NAME] …" at bounding box center [409, 536] width 223 height 333
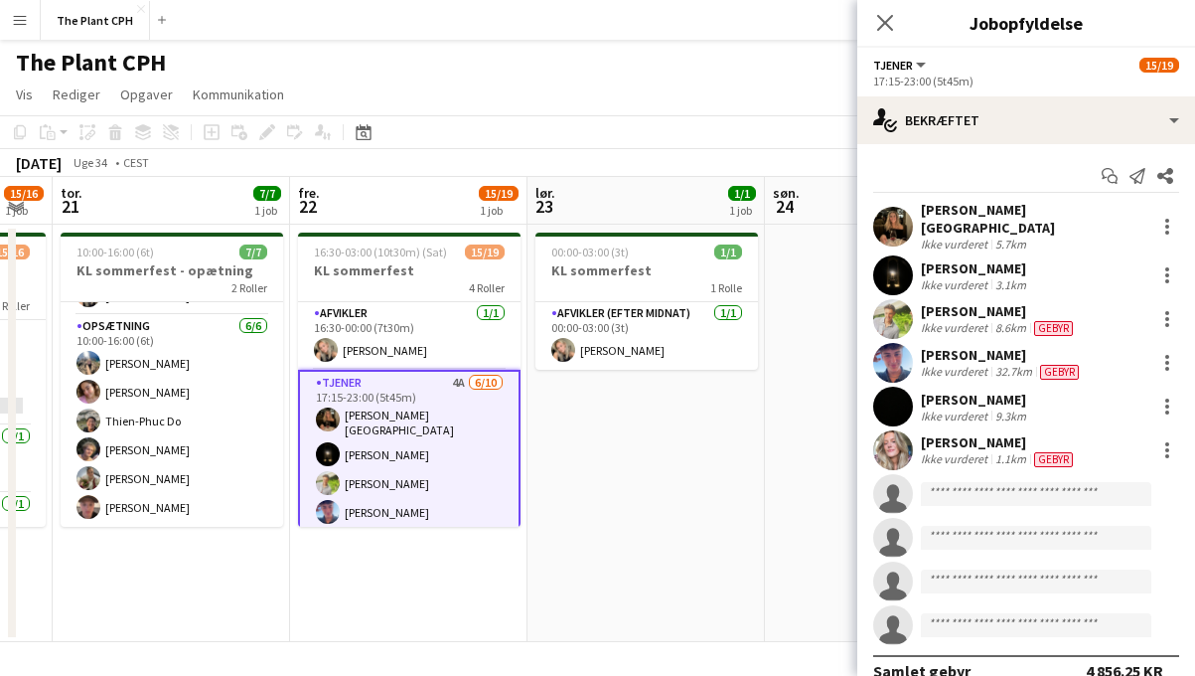
click at [963, 145] on div "Start chat Send notifikation Del [PERSON_NAME]-Nyholm Ikke vurderet 5.7km [PERS…" at bounding box center [1027, 423] width 338 height 558
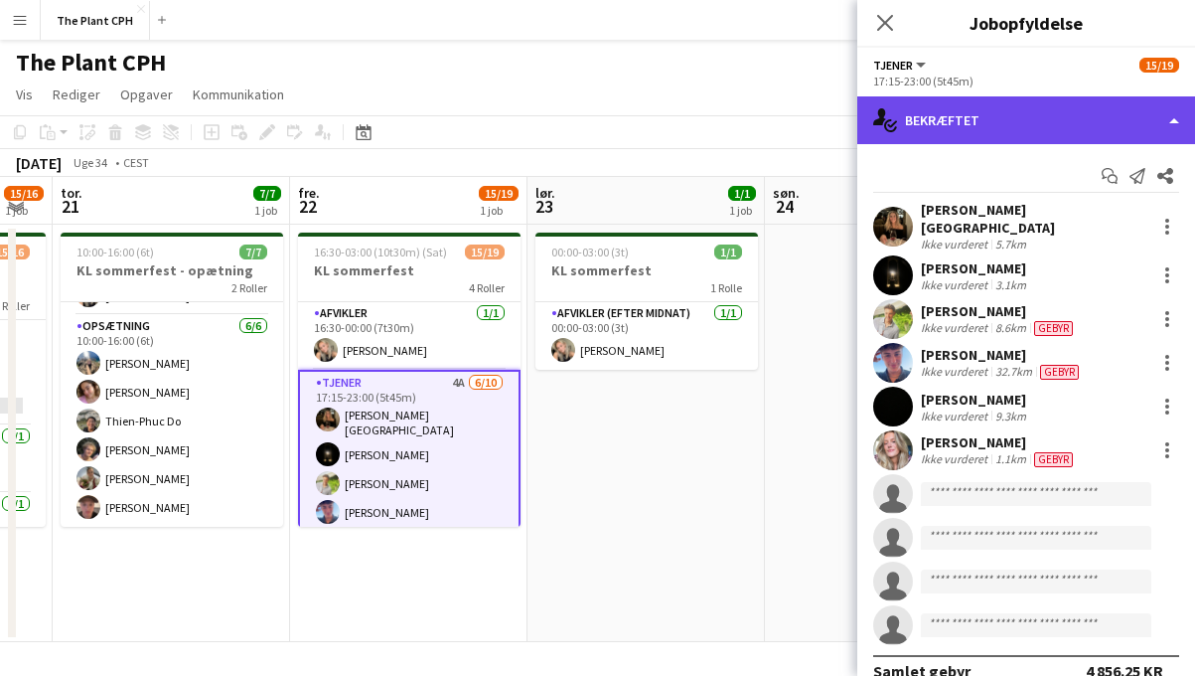
click at [995, 126] on div "single-neutral-actions-check-2 Bekræftet" at bounding box center [1027, 120] width 338 height 48
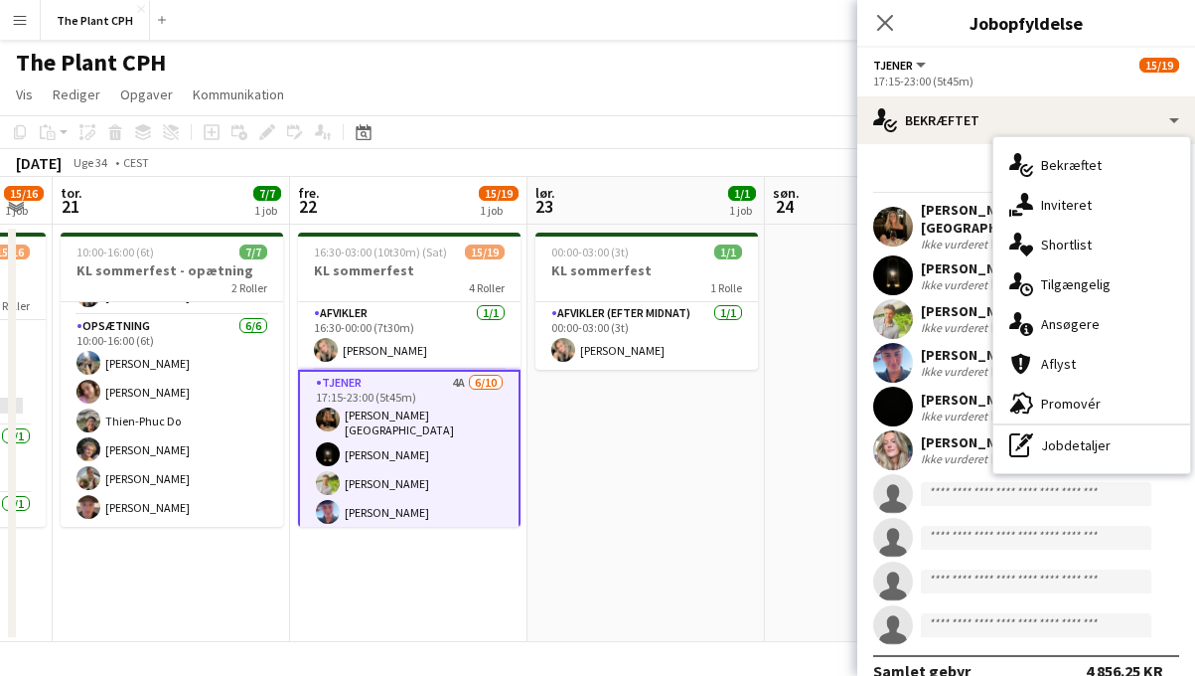
click at [1021, 329] on icon at bounding box center [1027, 329] width 13 height 13
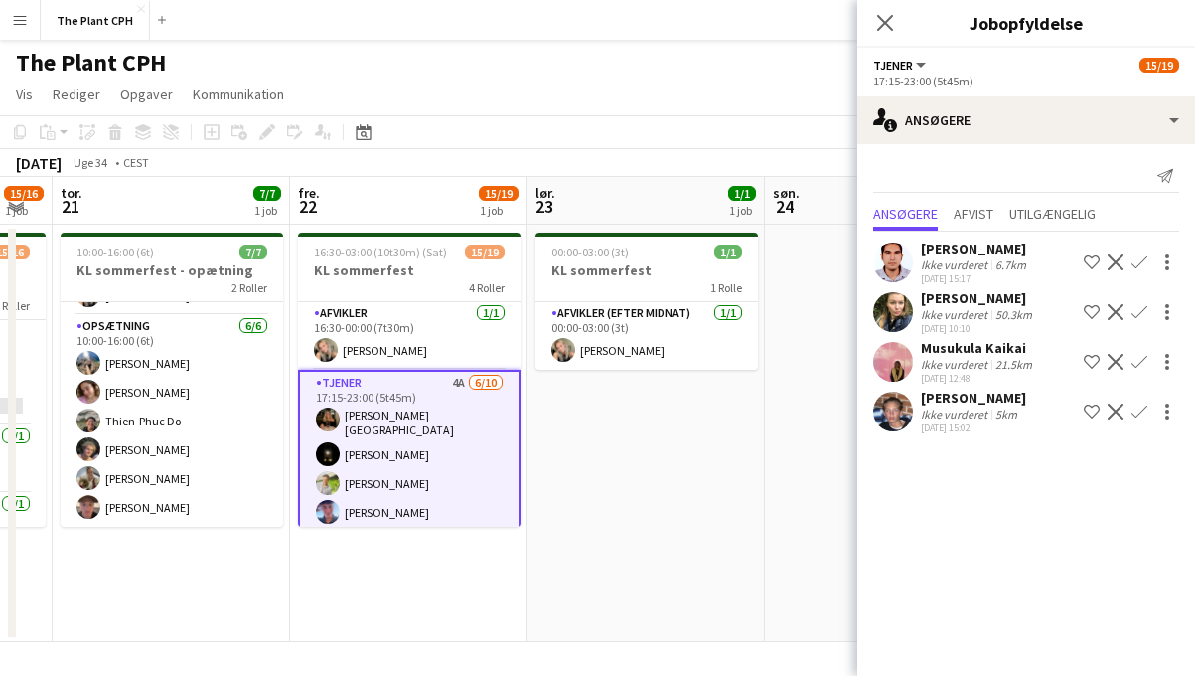
click at [1136, 264] on app-icon "Bekræft" at bounding box center [1140, 262] width 16 height 16
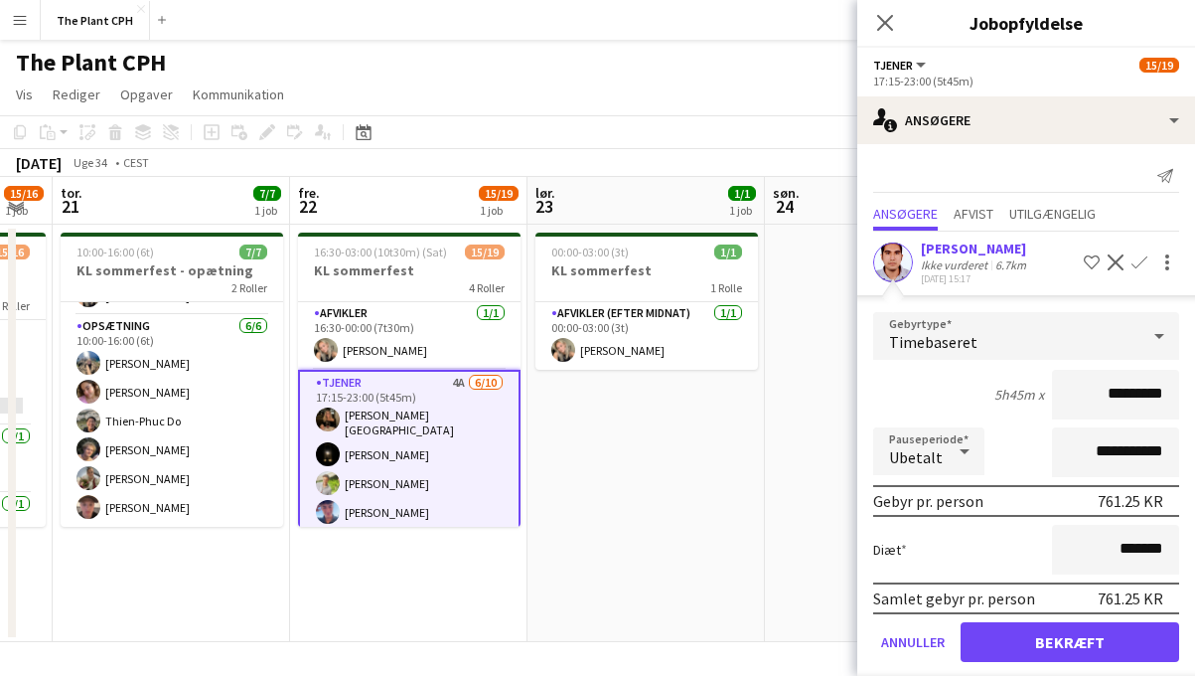
click at [1069, 621] on form "**********" at bounding box center [1027, 495] width 338 height 367
click at [1065, 630] on button "Bekræft" at bounding box center [1070, 642] width 219 height 40
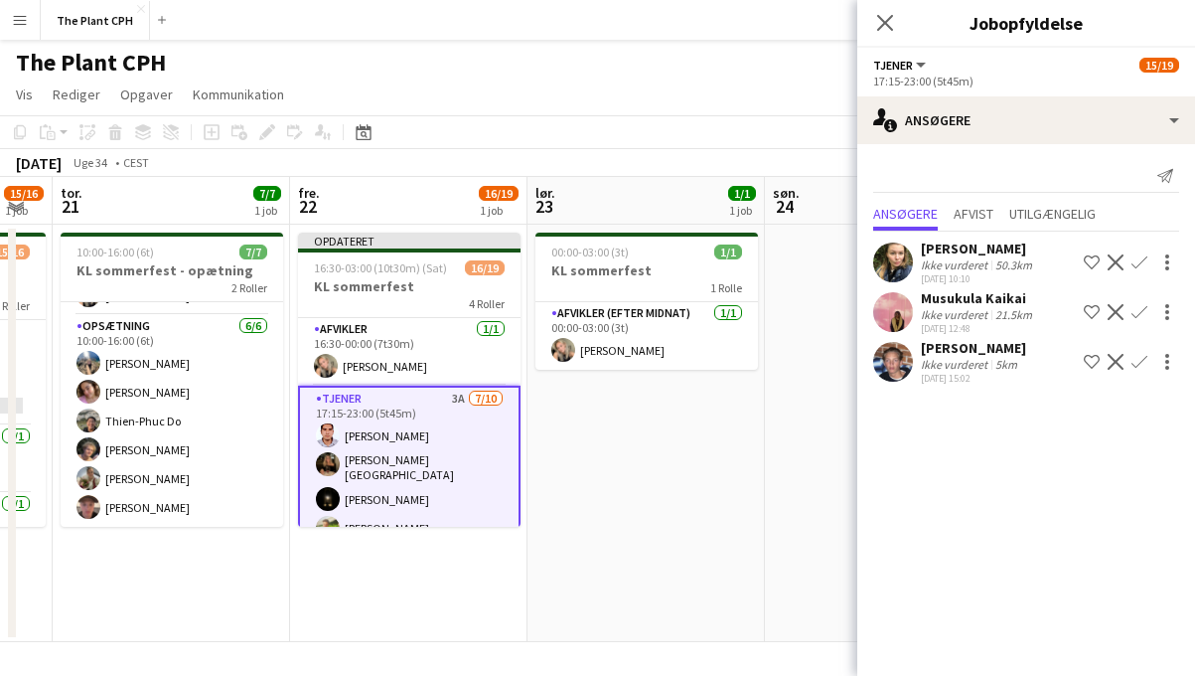
click at [1141, 261] on app-icon "Bekræft" at bounding box center [1140, 262] width 16 height 16
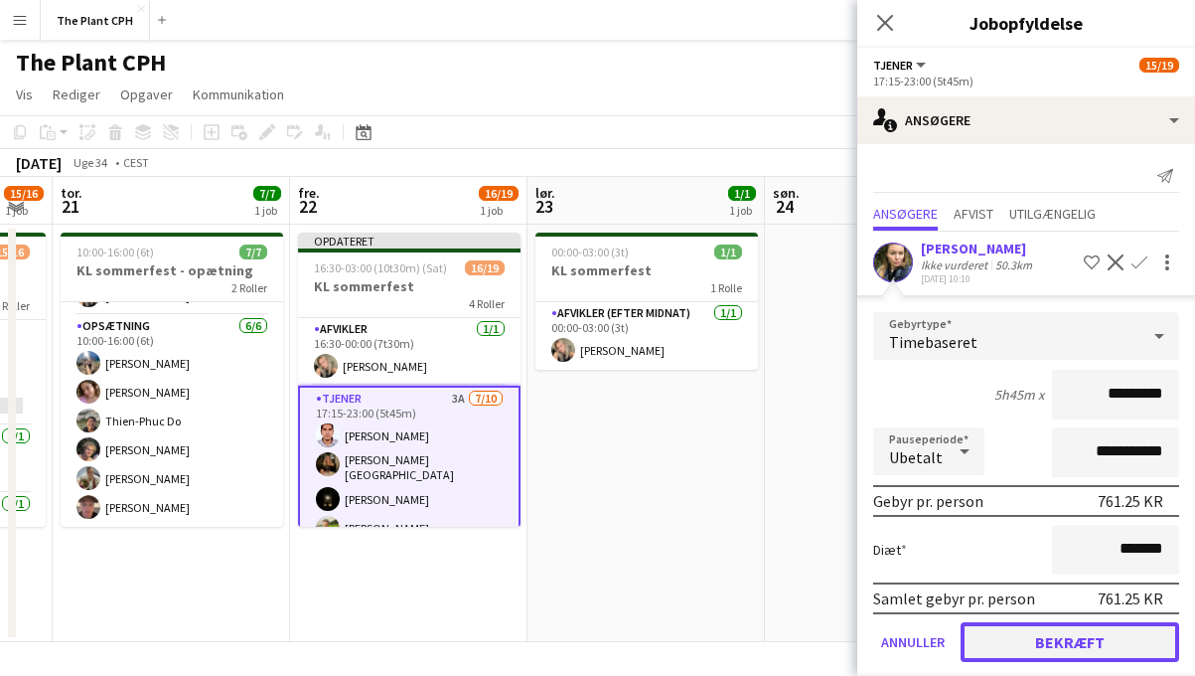
click at [1091, 636] on button "Bekræft" at bounding box center [1070, 642] width 219 height 40
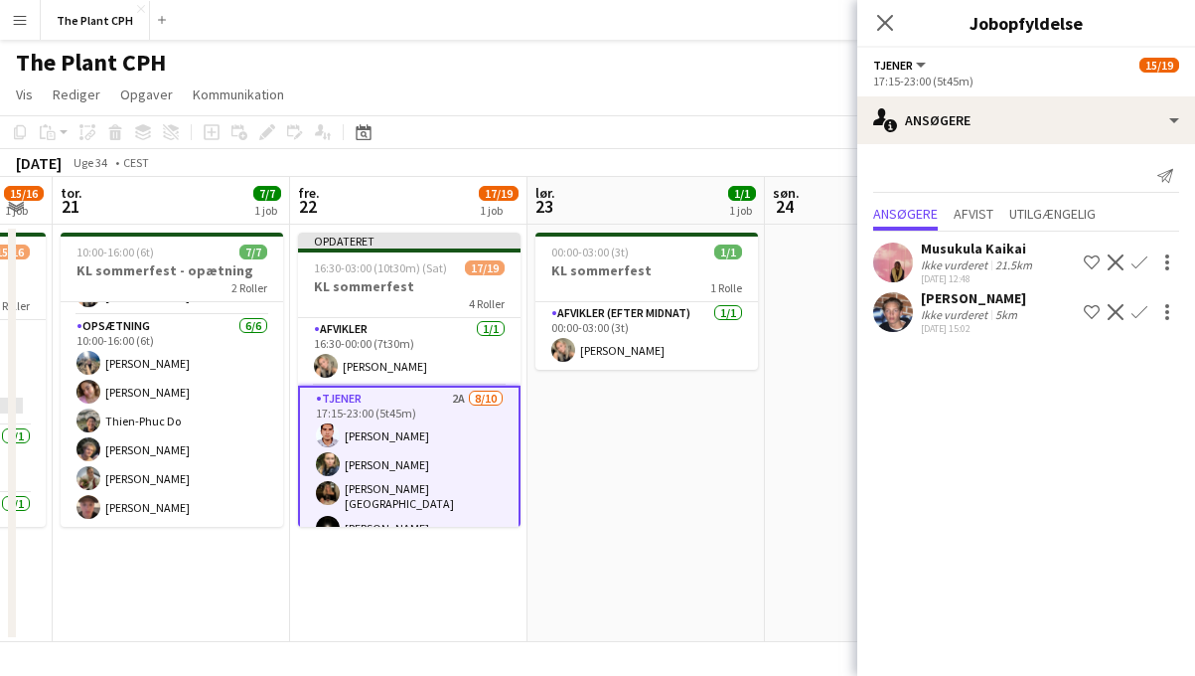
click at [1141, 259] on app-icon "Bekræft" at bounding box center [1140, 262] width 16 height 16
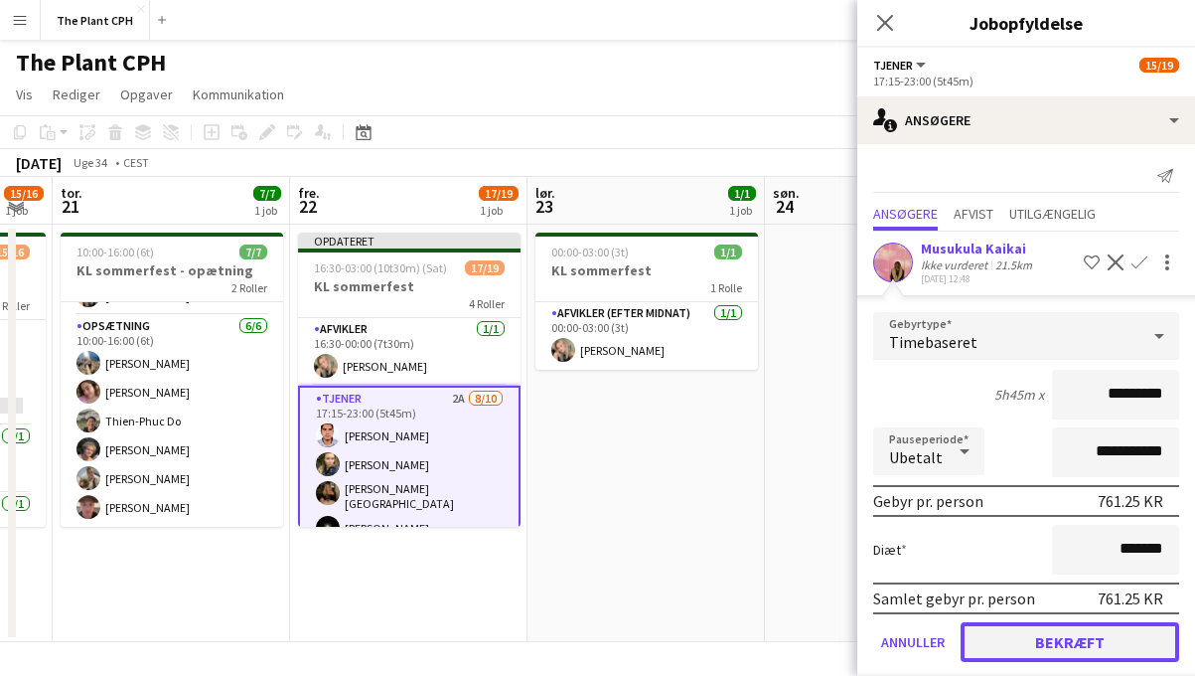
click at [1048, 655] on button "Bekræft" at bounding box center [1070, 642] width 219 height 40
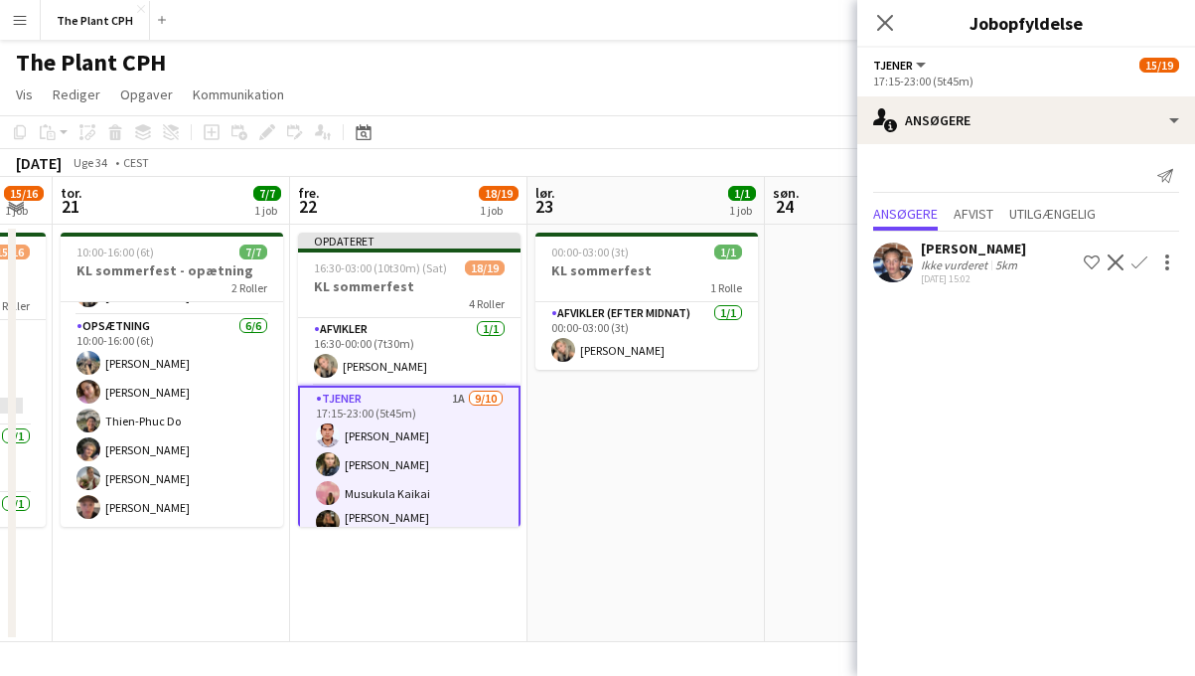
click at [1138, 264] on app-icon "Bekræft" at bounding box center [1140, 262] width 16 height 16
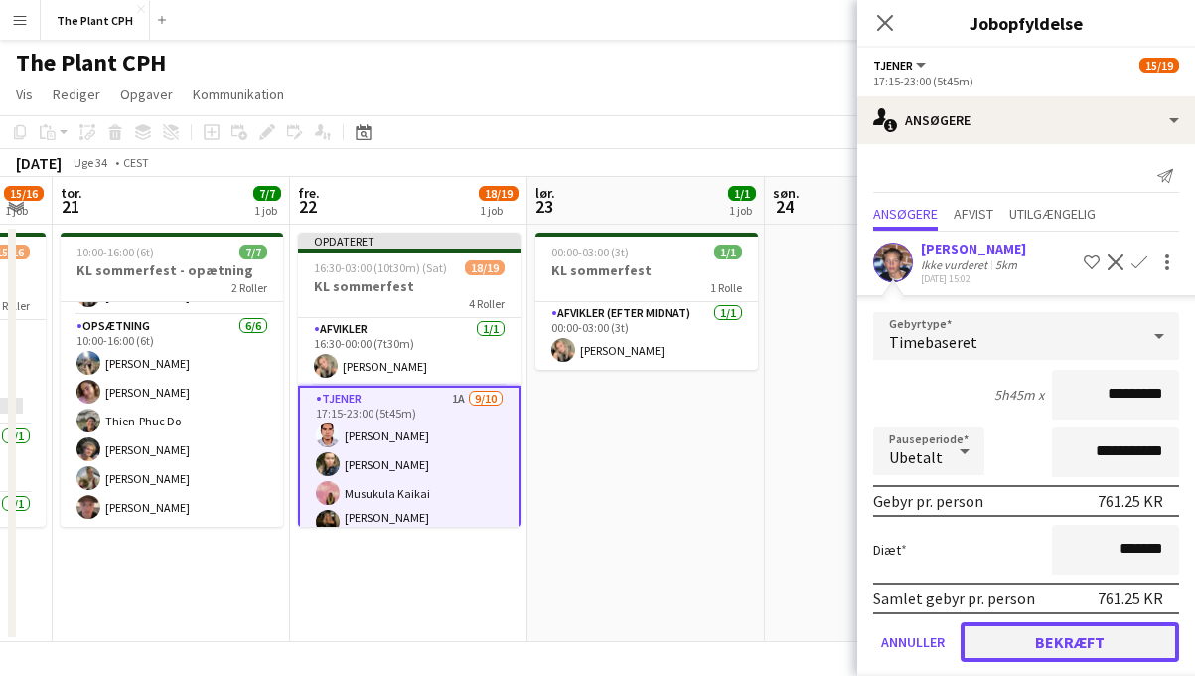
click at [1078, 650] on button "Bekræft" at bounding box center [1070, 642] width 219 height 40
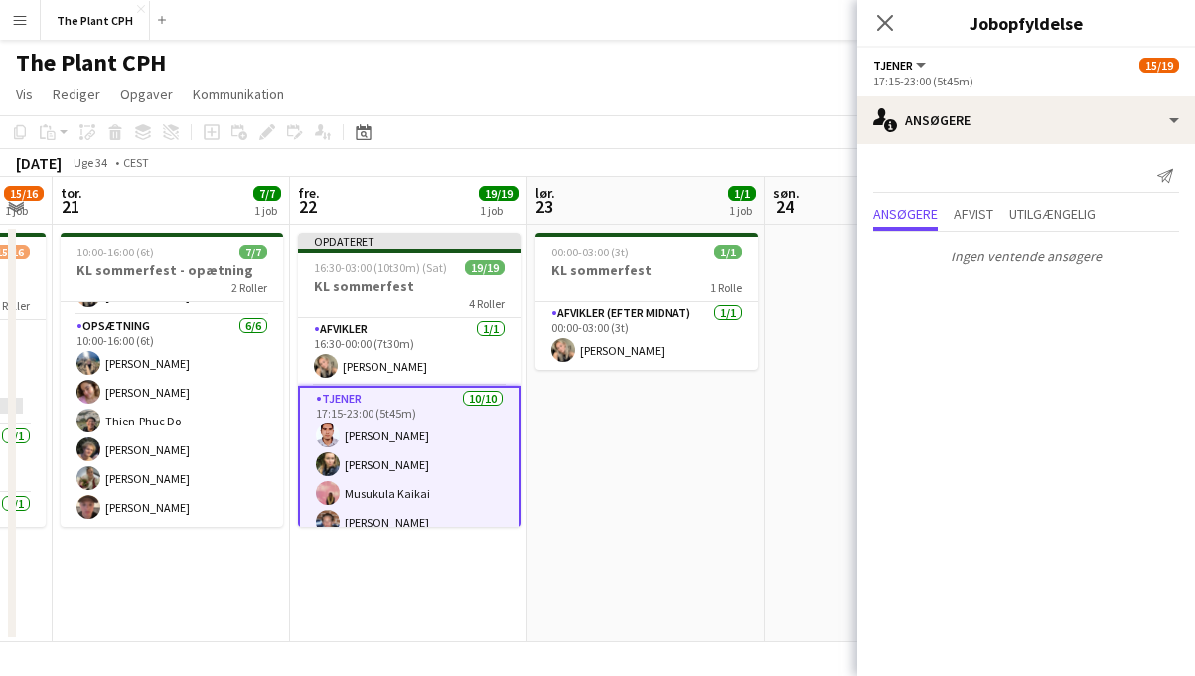
click at [548, 471] on app-date-cell "00:00-03:00 (3t) 1/1 KL sommerfest 1 Rolle Afvikler (efter midnat) [DATE] 00:00…" at bounding box center [646, 433] width 237 height 417
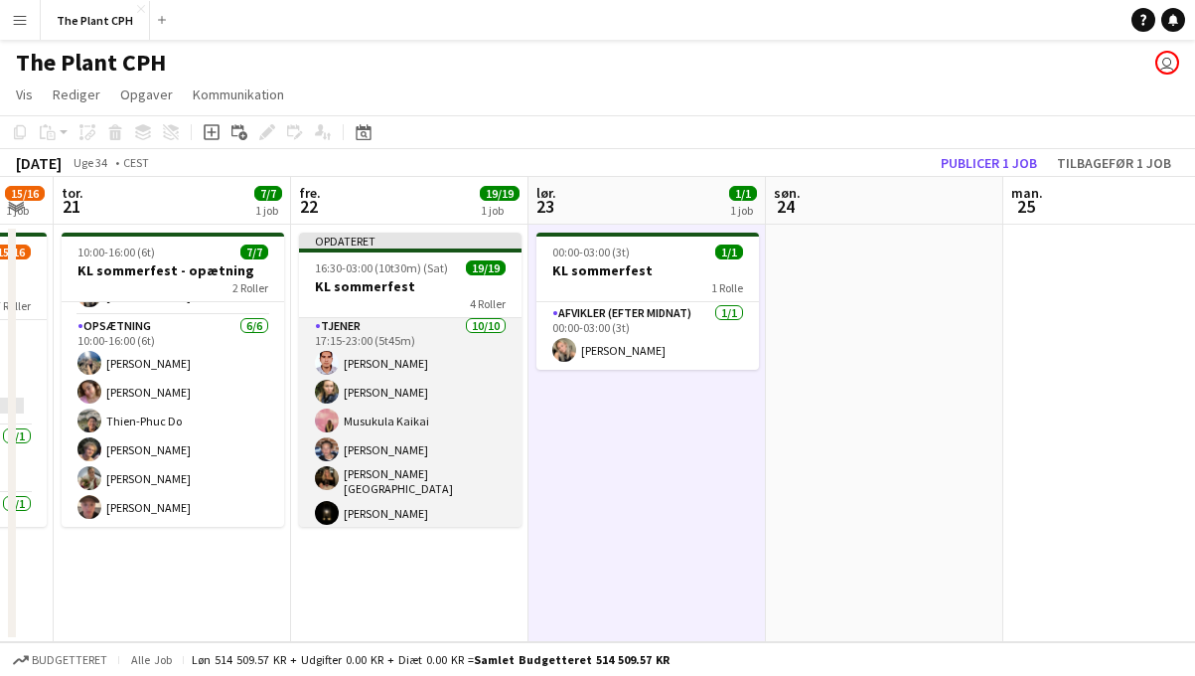
scroll to position [70, 0]
click at [382, 401] on app-card-role "Tjener [DATE] 17:15-23:00 (5t45m) [PERSON_NAME] [PERSON_NAME] Musukula [PERSON_…" at bounding box center [410, 482] width 223 height 333
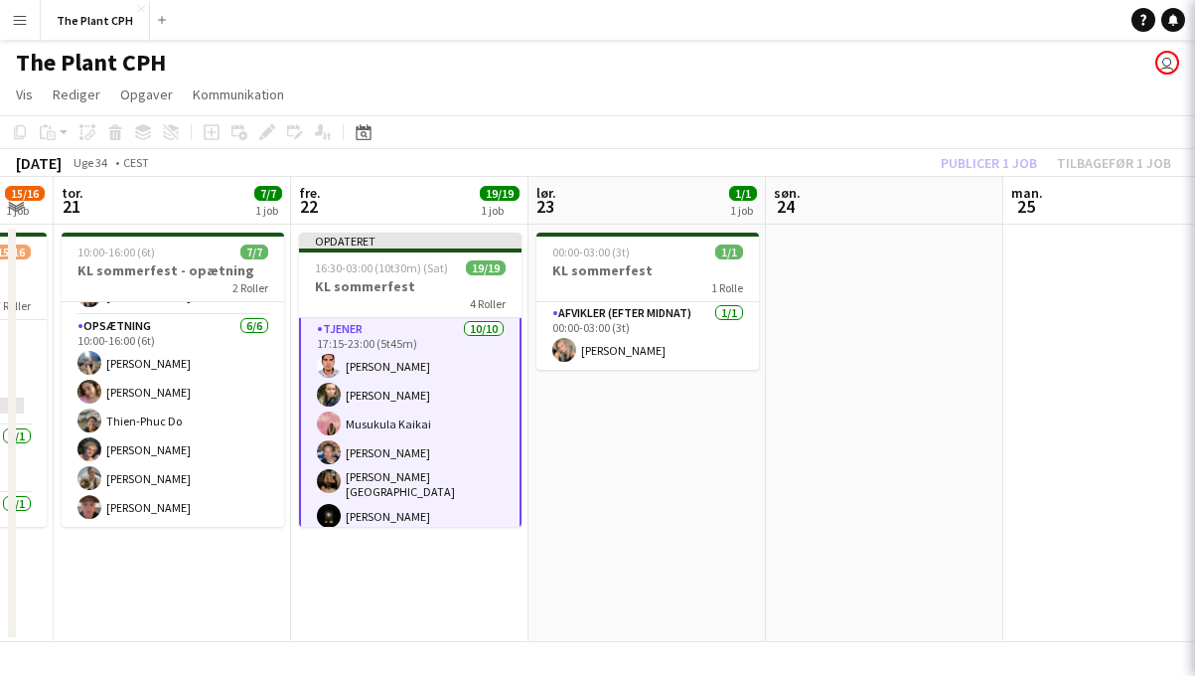
scroll to position [72, 0]
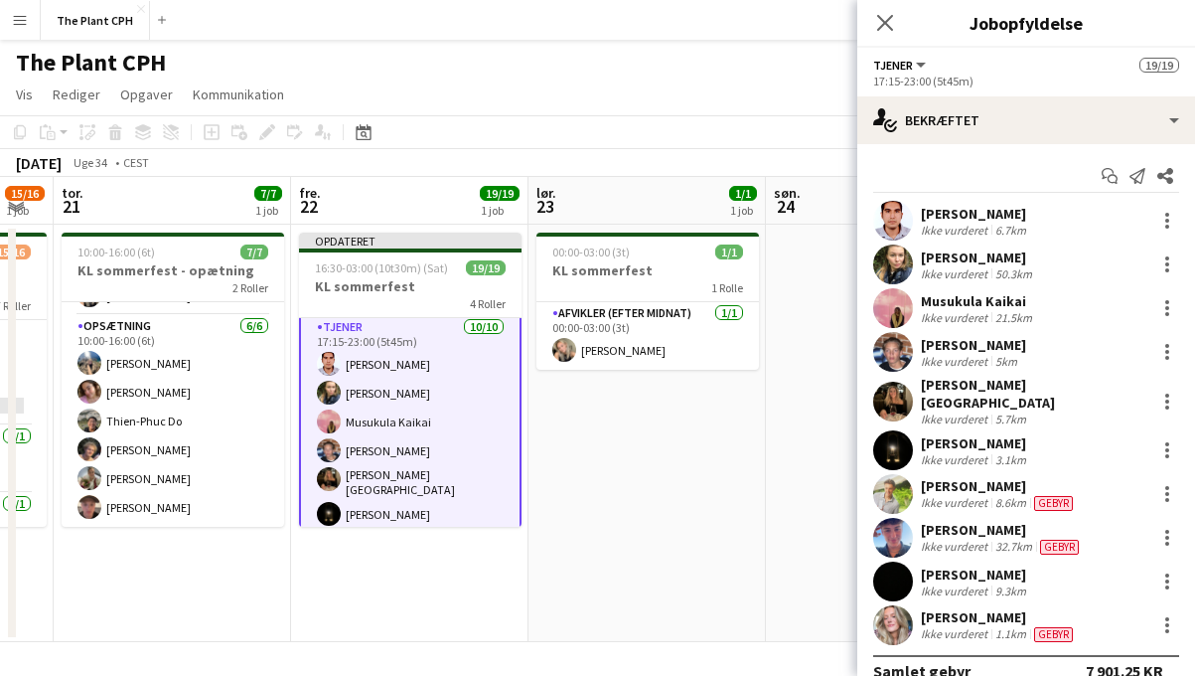
click at [972, 269] on div "Ikke vurderet" at bounding box center [956, 273] width 71 height 15
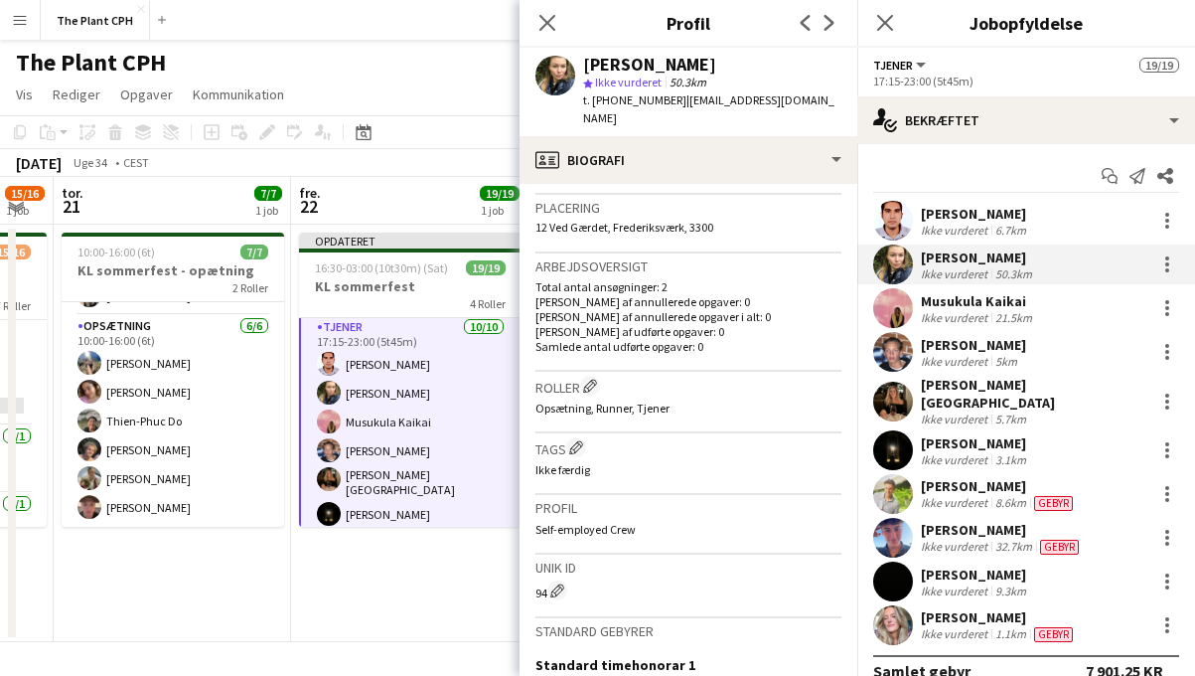
scroll to position [0, 0]
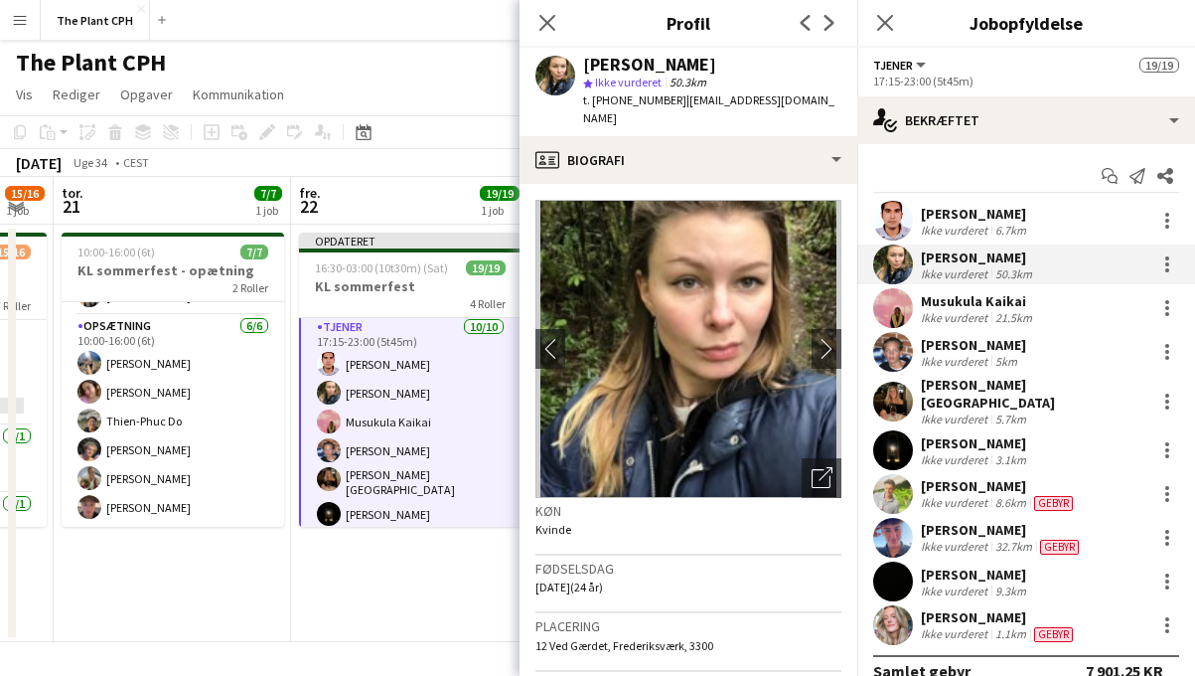
click at [420, 98] on app-page-menu "Vis Dagvisning udvidet Dagvisning kollapset Månedsvisning Datovælger Spring til…" at bounding box center [597, 97] width 1195 height 38
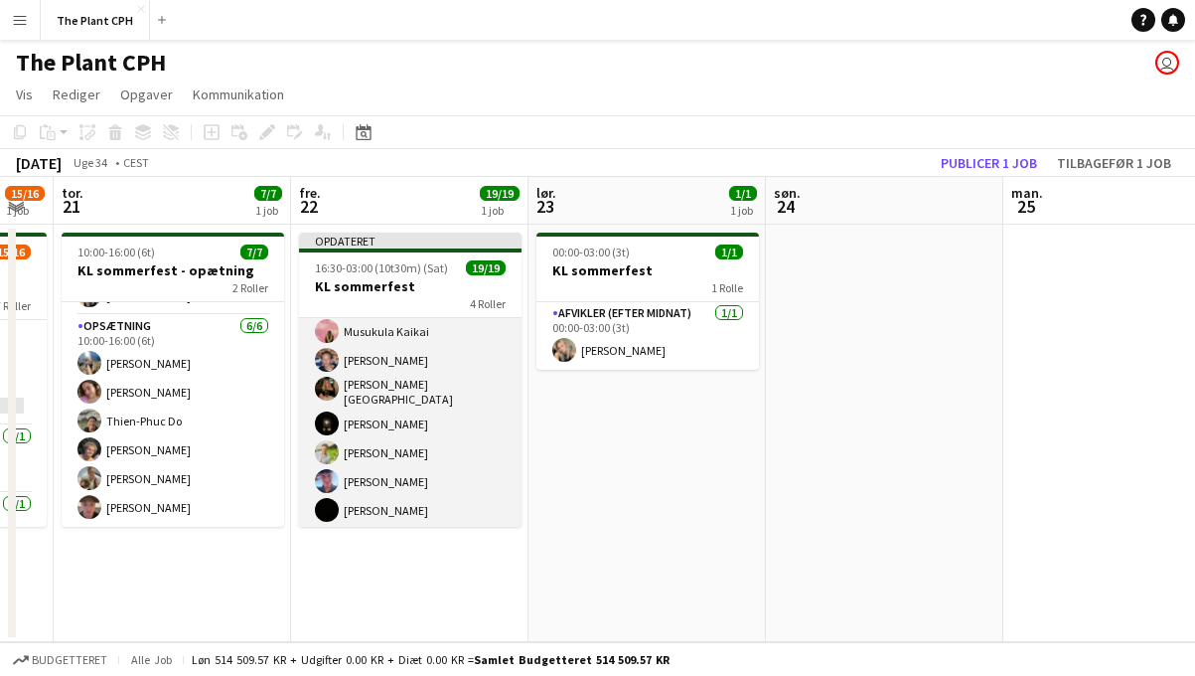
scroll to position [163, 0]
click at [427, 441] on app-card-role "Tjener [DATE] 17:15-23:00 (5t45m) [PERSON_NAME] [PERSON_NAME] Musukula [PERSON_…" at bounding box center [410, 389] width 223 height 333
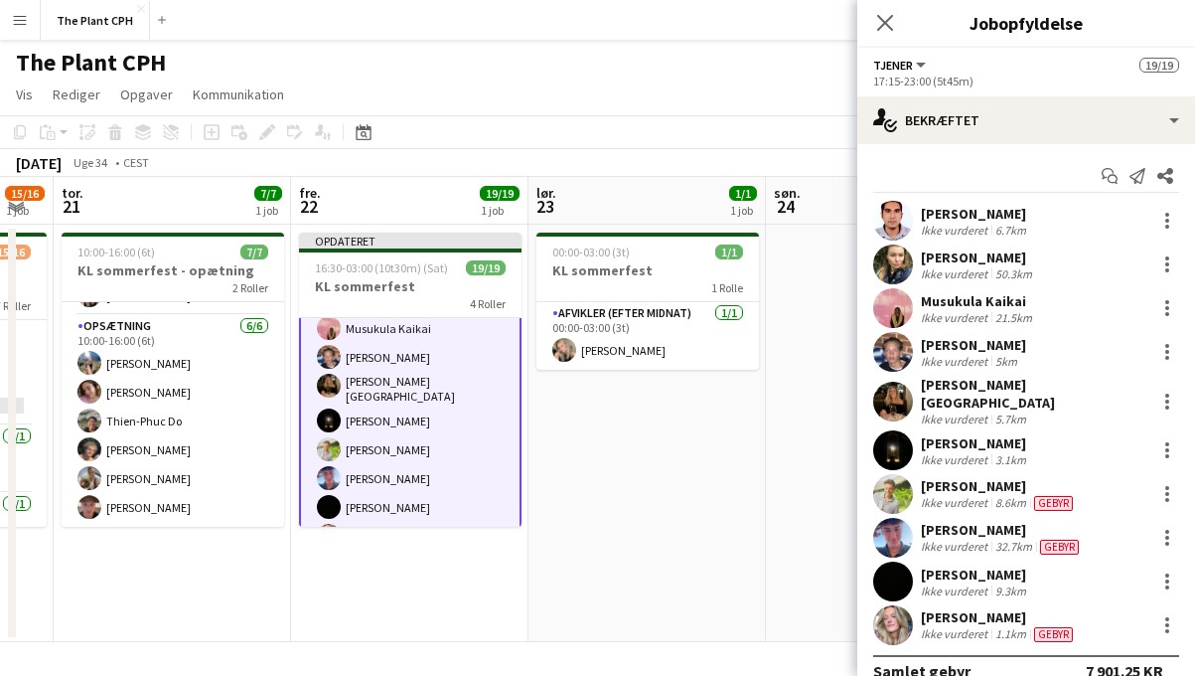
click at [989, 345] on div "[PERSON_NAME]" at bounding box center [973, 345] width 105 height 18
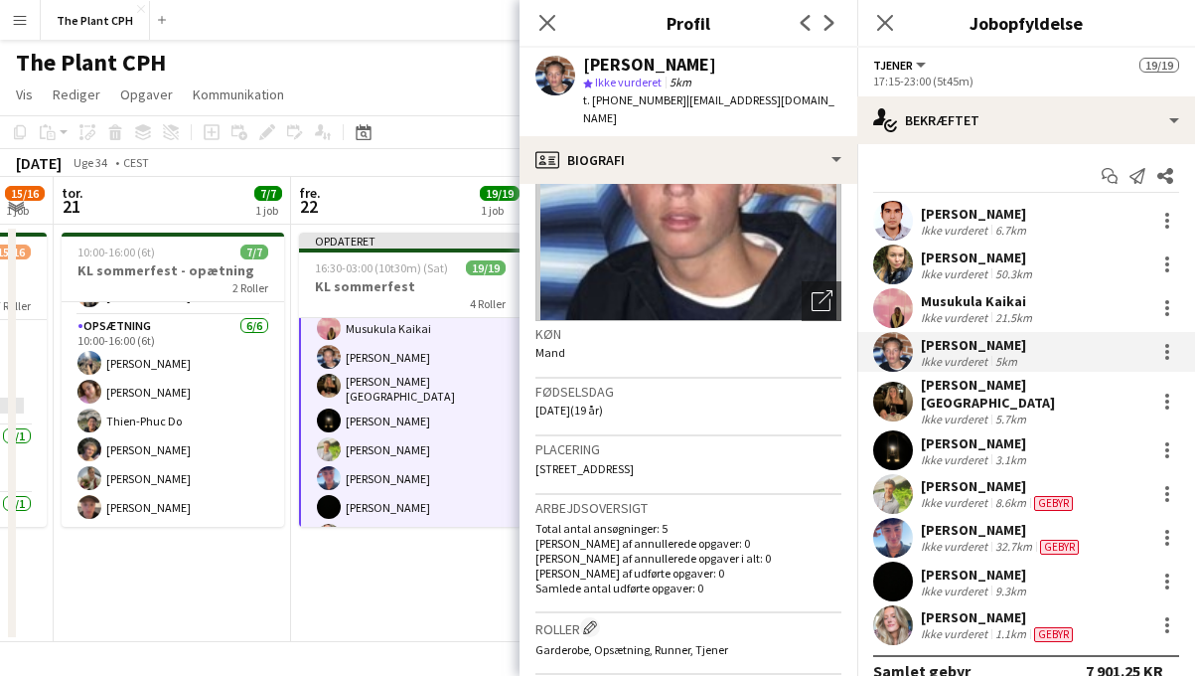
scroll to position [170, 0]
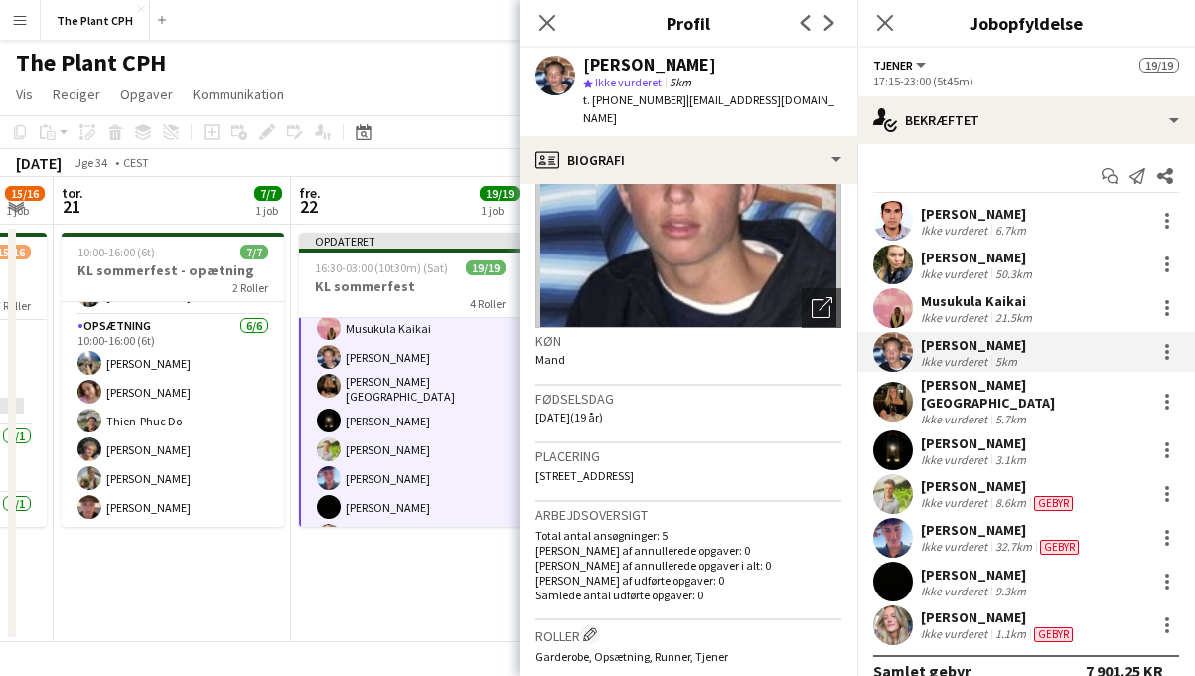
click at [394, 89] on app-page-menu "Vis Dagvisning udvidet Dagvisning kollapset Månedsvisning Datovælger Spring til…" at bounding box center [597, 97] width 1195 height 38
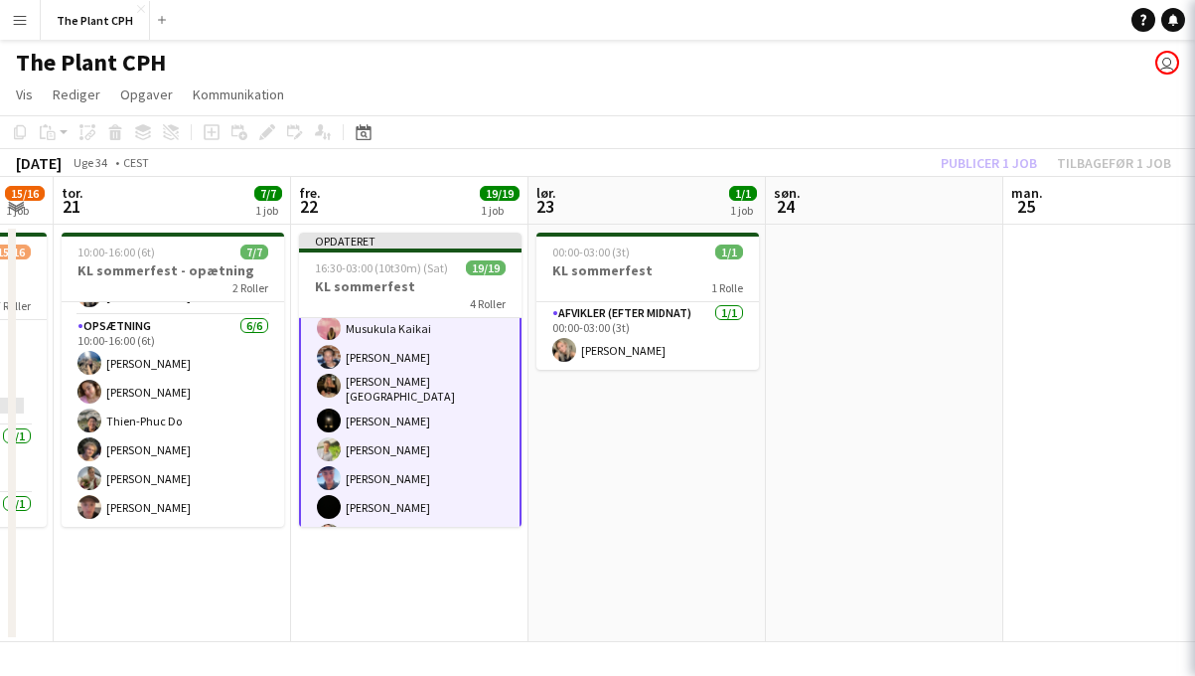
scroll to position [163, 0]
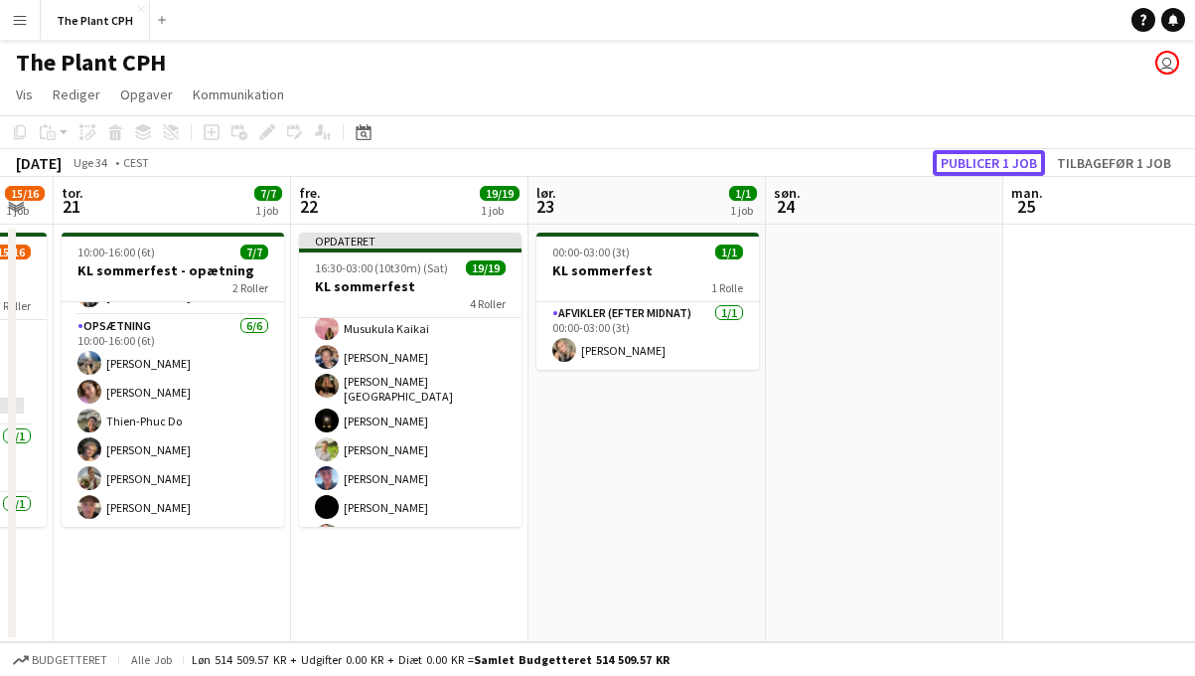
click at [1023, 165] on button "Publicer 1 job" at bounding box center [989, 163] width 112 height 26
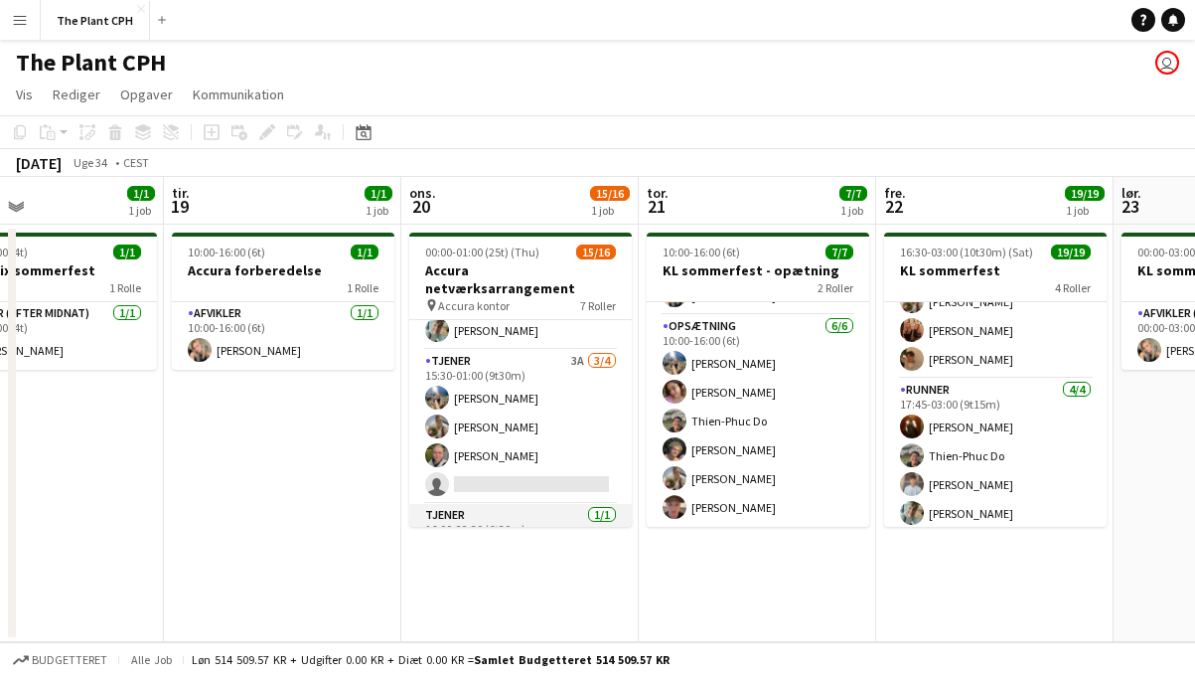
scroll to position [398, 0]
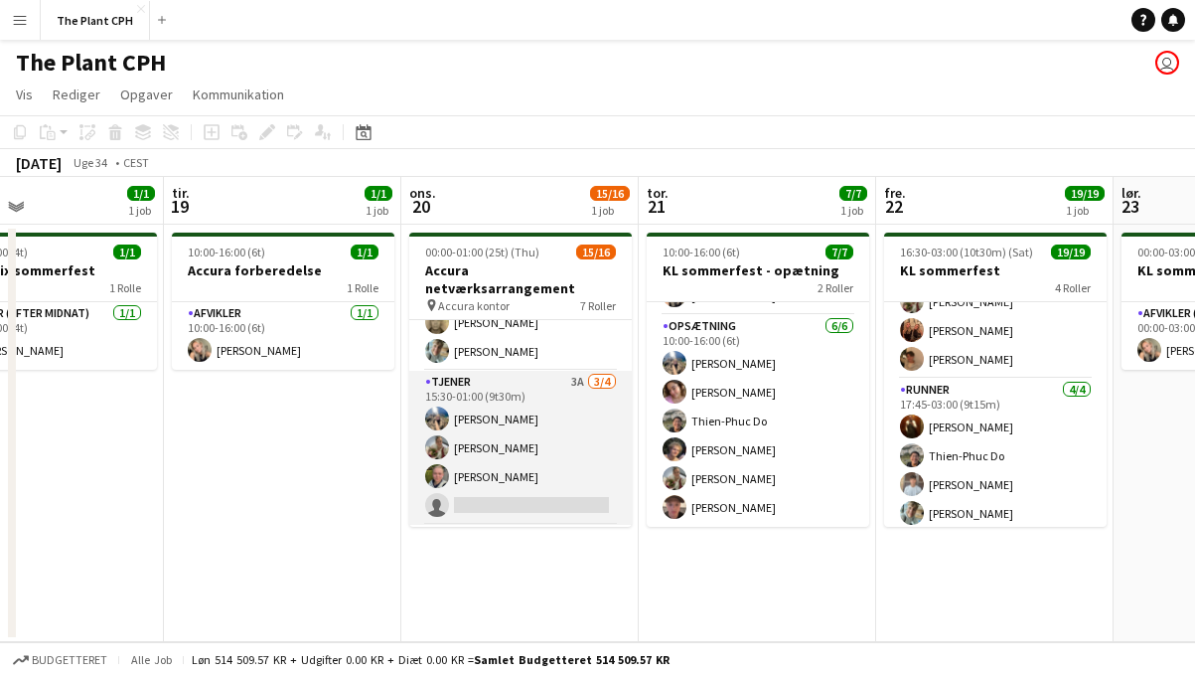
click at [520, 425] on app-card-role "Tjener 3A [DATE] 15:30-01:00 (9t30m) [PERSON_NAME] [PERSON_NAME] [PERSON_NAME] …" at bounding box center [520, 448] width 223 height 154
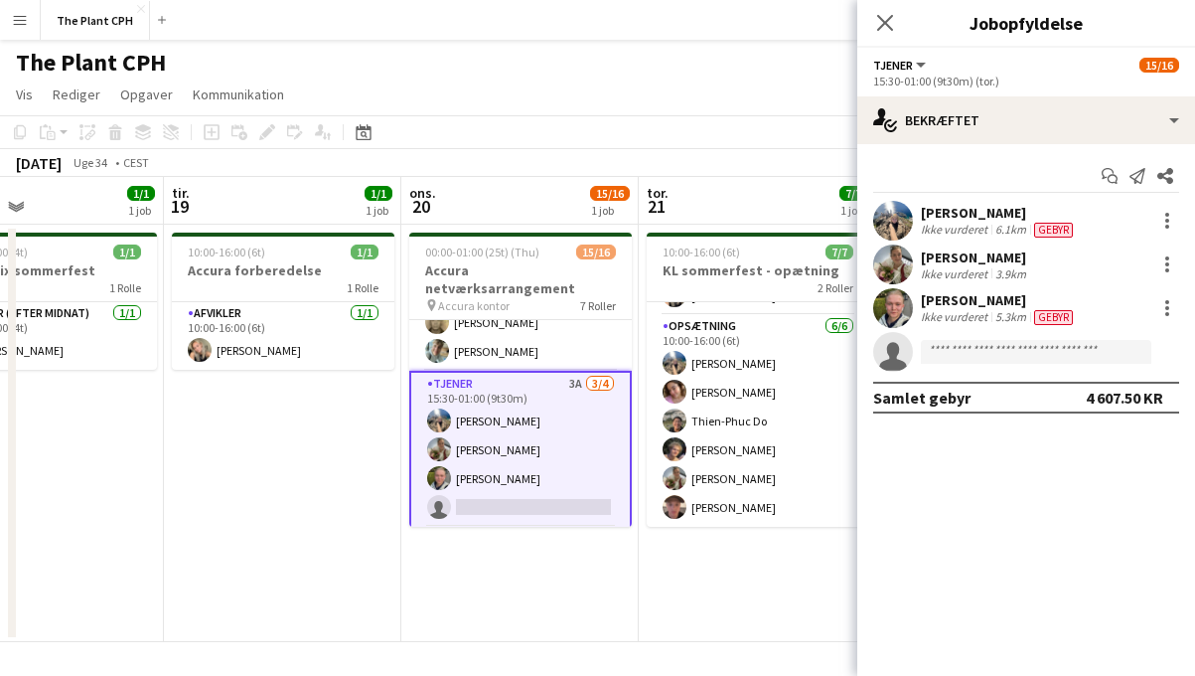
click at [1050, 144] on div "Start chat Send notifikation Del [PERSON_NAME] Ikke vurderet 6.1km [GEOGRAPHIC_…" at bounding box center [1027, 286] width 338 height 285
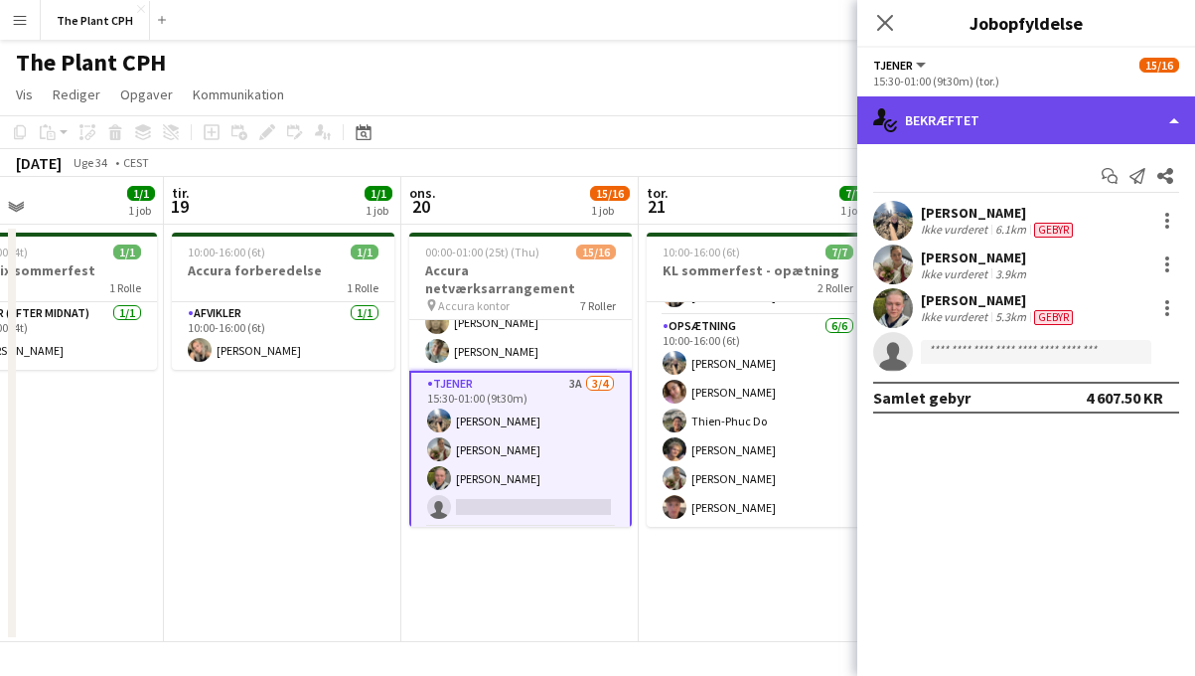
click at [1070, 126] on div "single-neutral-actions-check-2 Bekræftet" at bounding box center [1027, 120] width 338 height 48
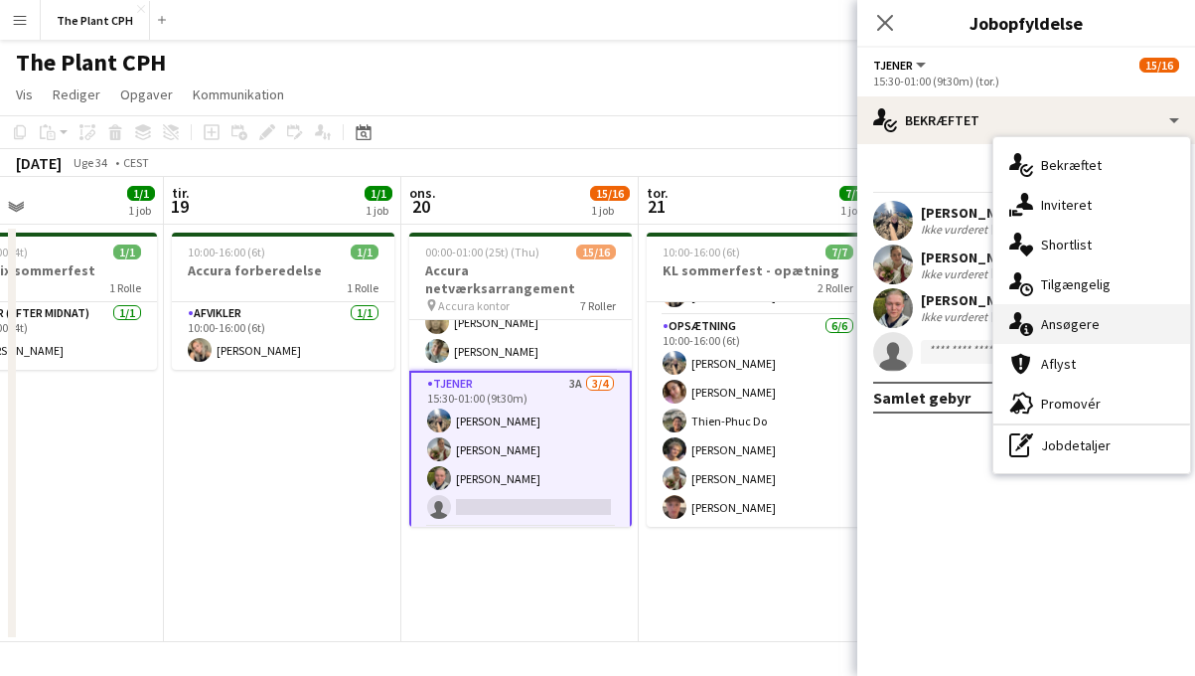
click at [1075, 321] on div "single-neutral-actions-information Ansøgere" at bounding box center [1092, 324] width 197 height 40
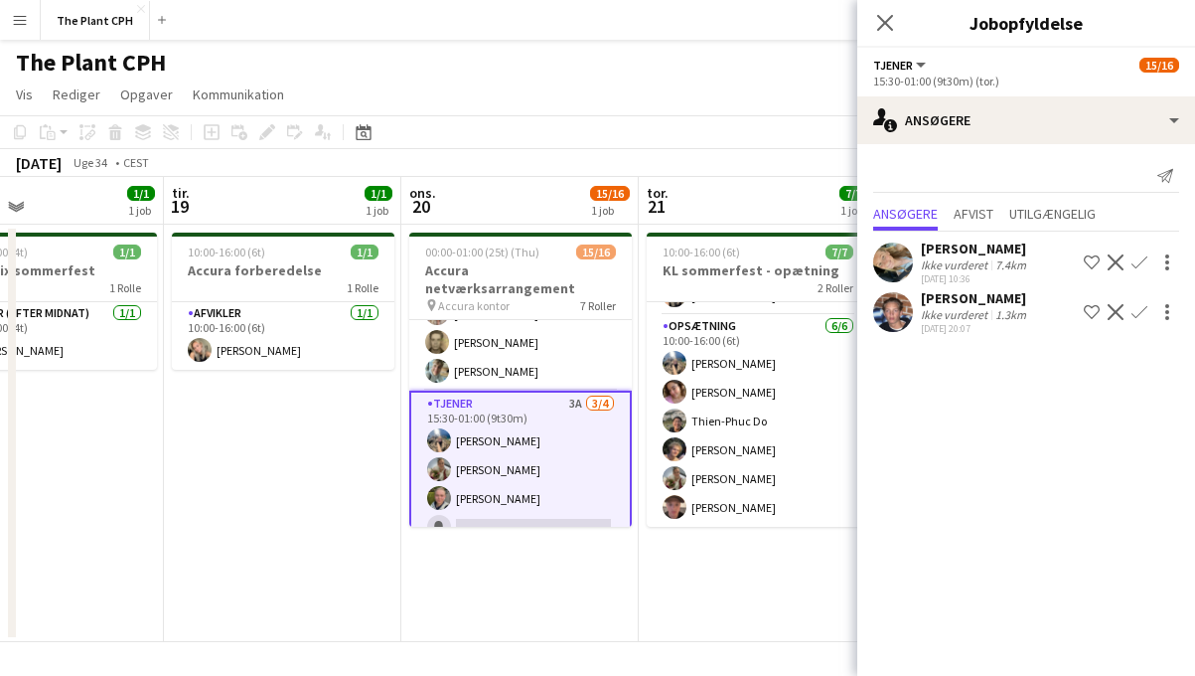
scroll to position [377, 0]
click at [939, 263] on div "Ikke vurderet" at bounding box center [956, 264] width 71 height 15
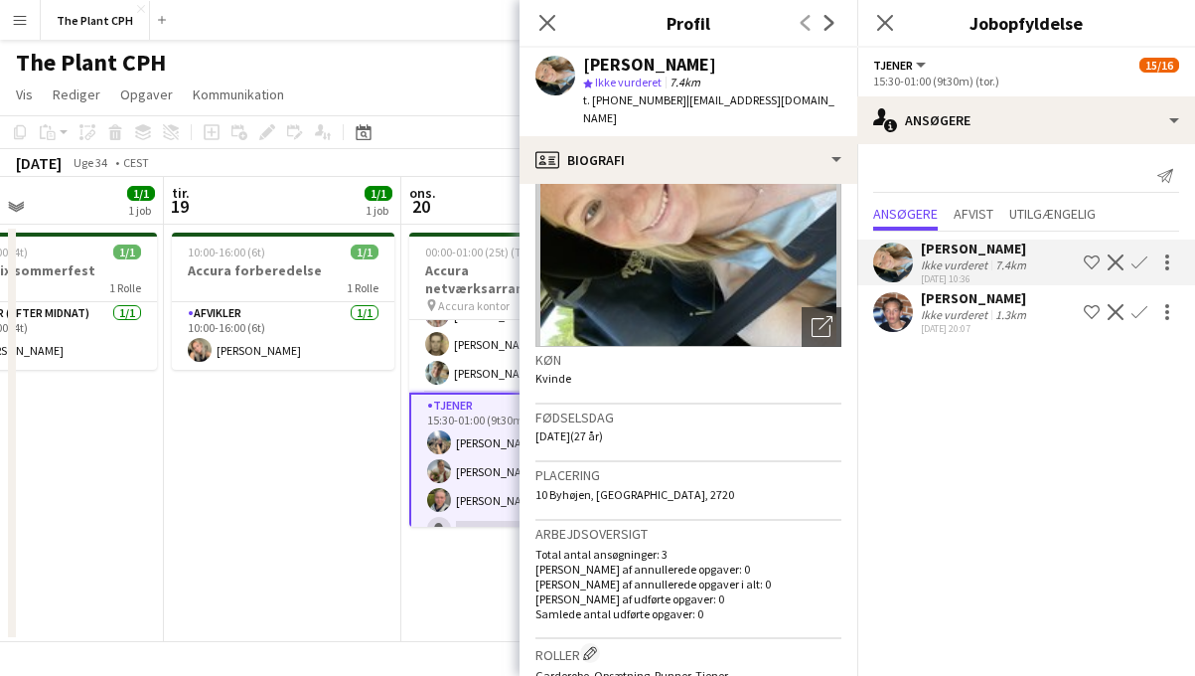
scroll to position [156, 0]
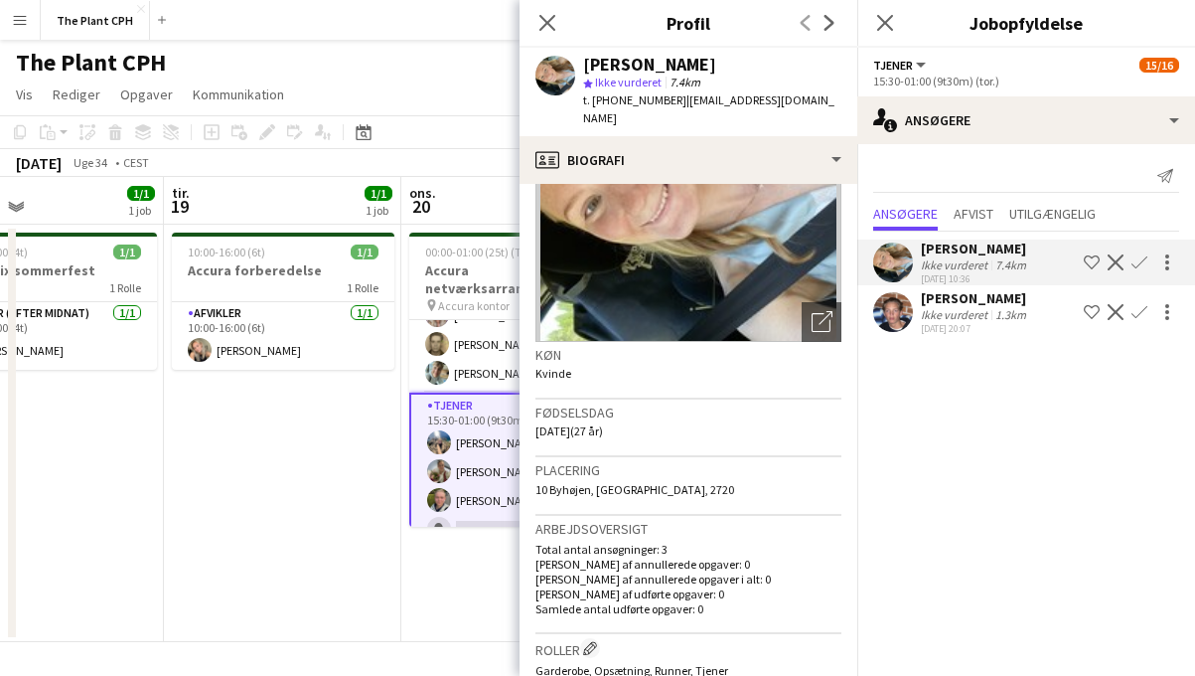
click at [1140, 260] on app-icon "Bekræft" at bounding box center [1140, 262] width 16 height 16
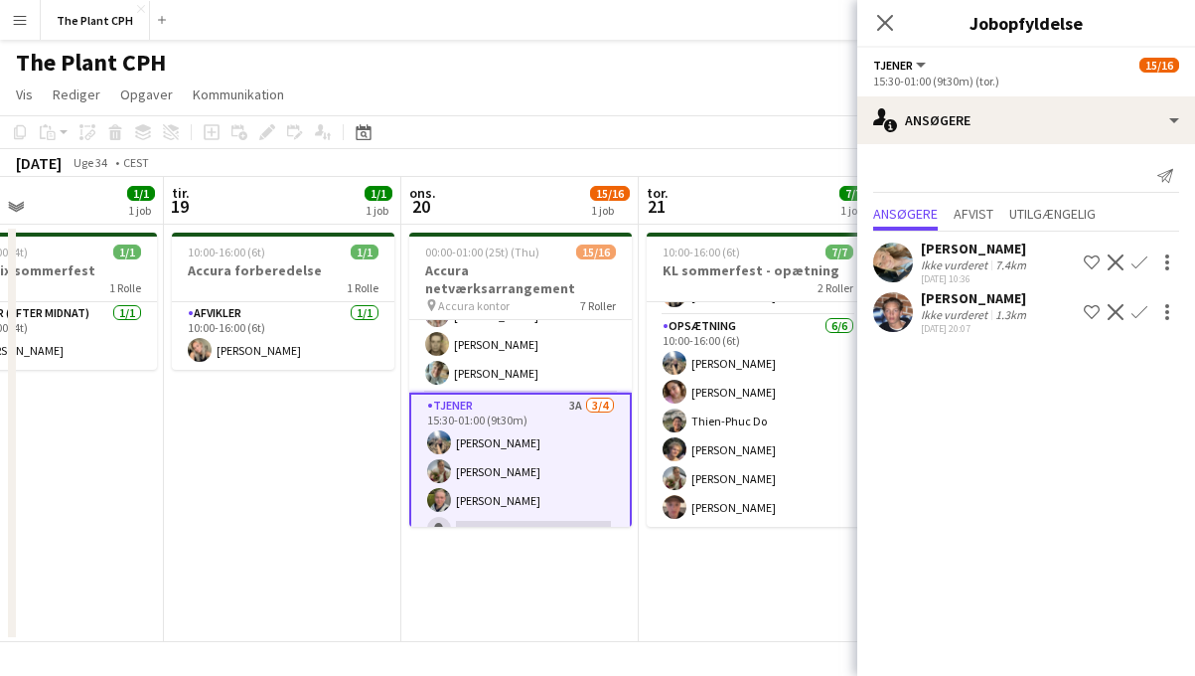
click at [1139, 260] on app-icon "Bekræft" at bounding box center [1140, 262] width 16 height 16
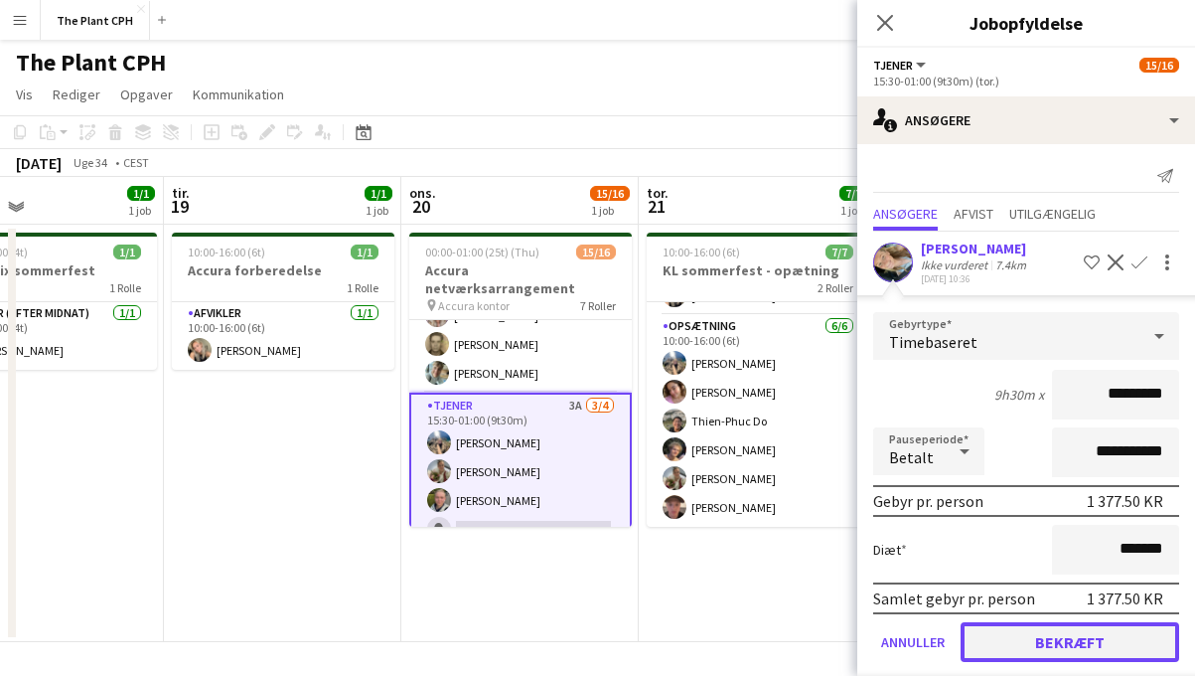
click at [1024, 636] on button "Bekræft" at bounding box center [1070, 642] width 219 height 40
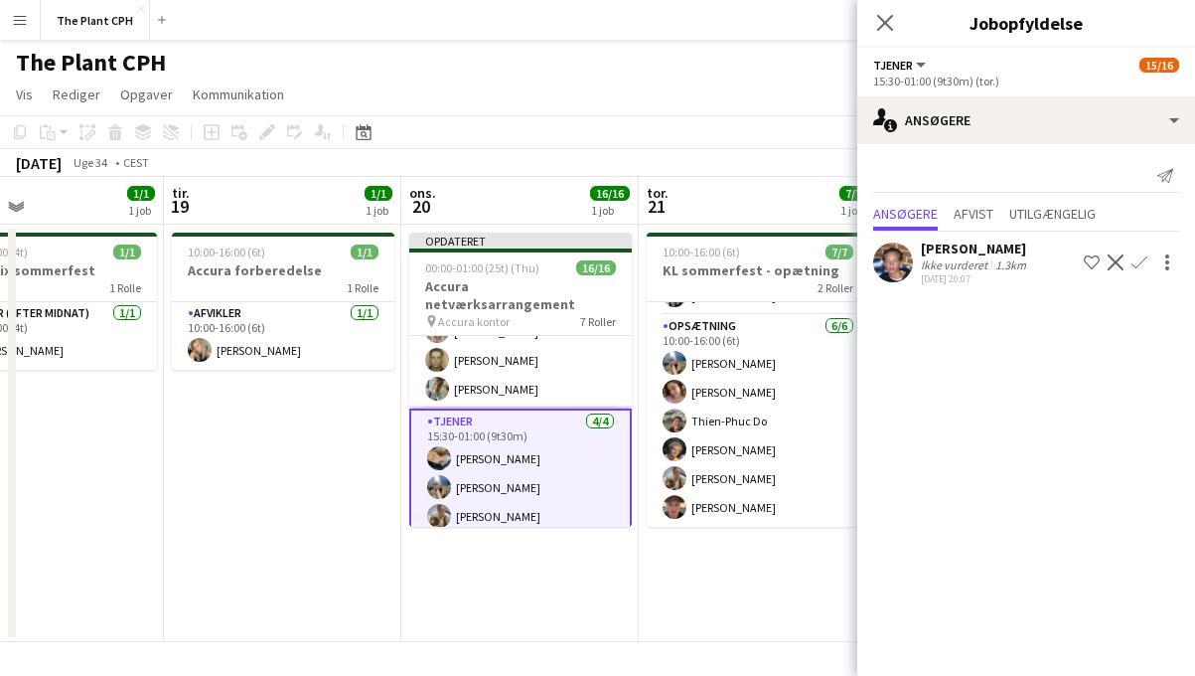
click at [577, 156] on div "[DATE] Uge 34 • CEST Publicer 1 job Tilbagefør 1 job" at bounding box center [597, 163] width 1195 height 28
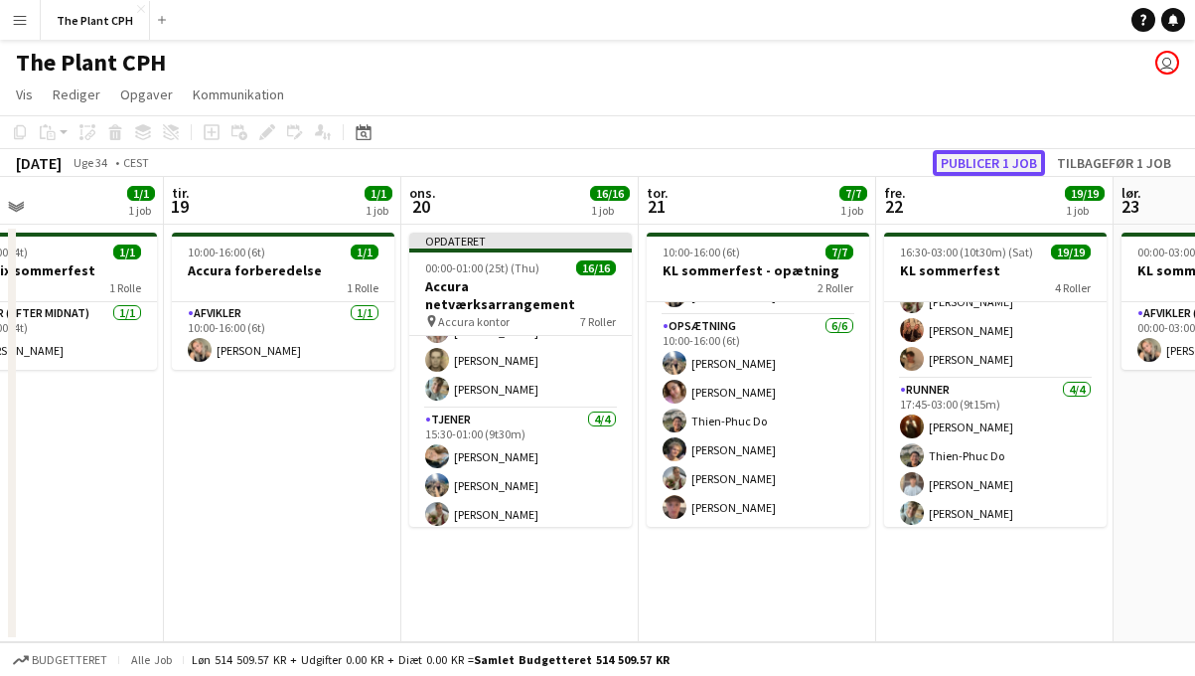
click at [987, 152] on button "Publicer 1 job" at bounding box center [989, 163] width 112 height 26
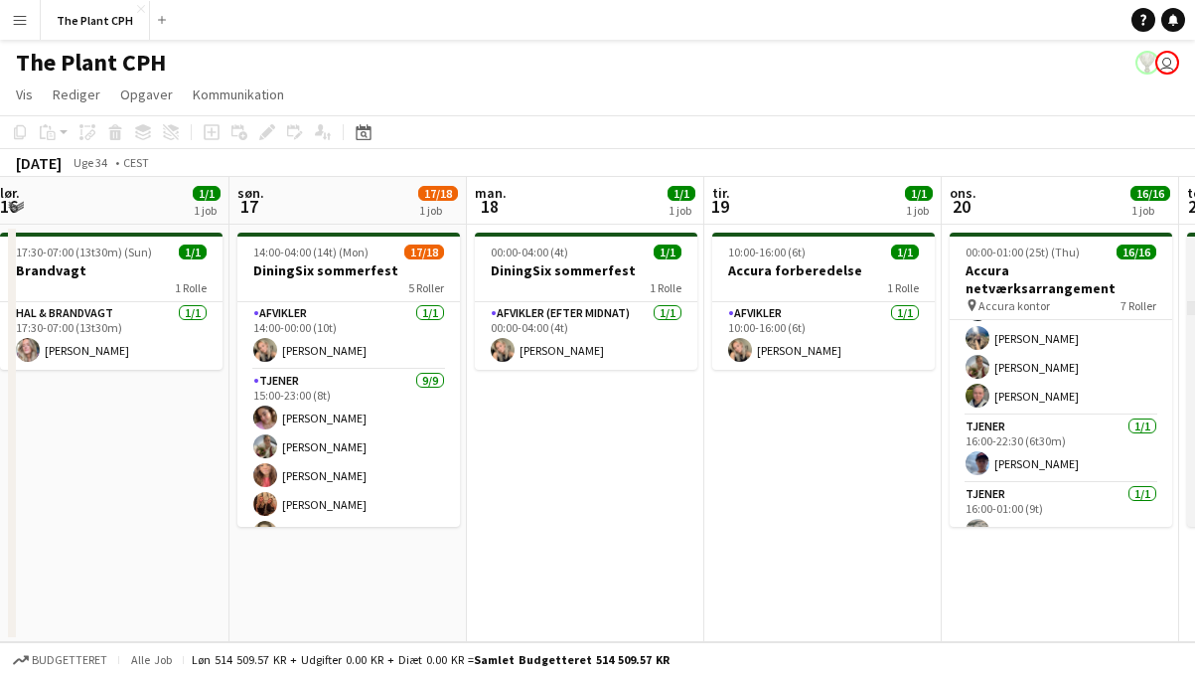
scroll to position [0, 487]
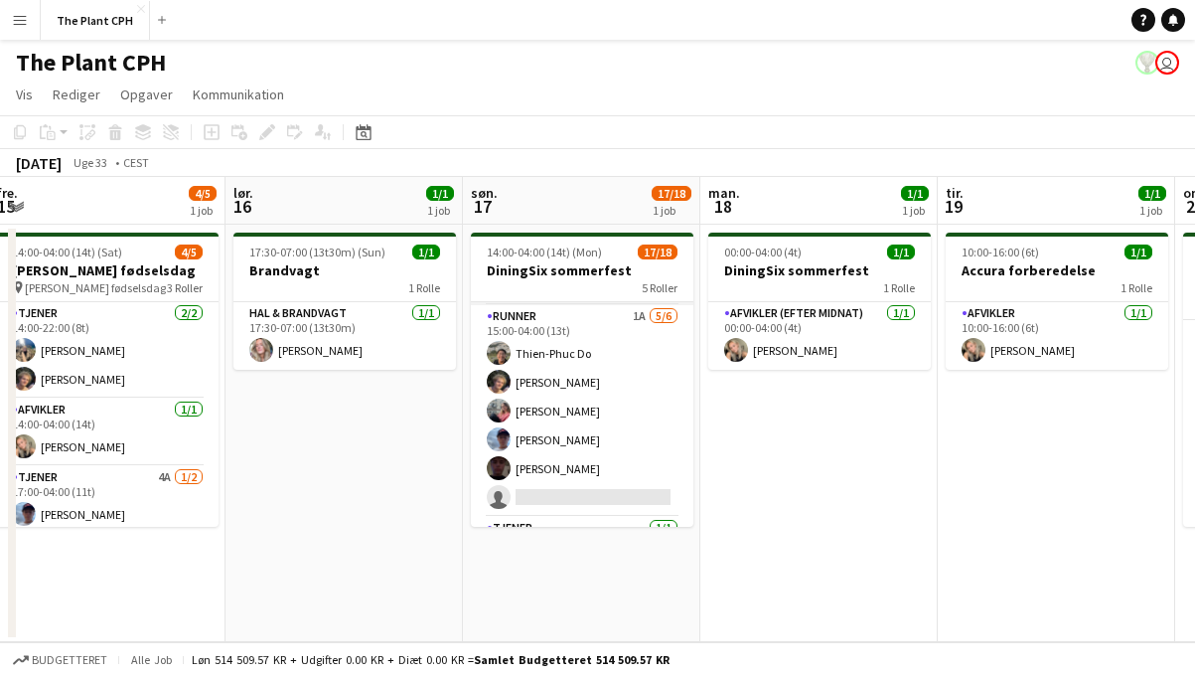
click at [568, 413] on app-card-role "Runner 1A [DATE] 15:00-04:00 (13t) Thien-Phuc Do [PERSON_NAME] [PERSON_NAME] [P…" at bounding box center [582, 411] width 223 height 212
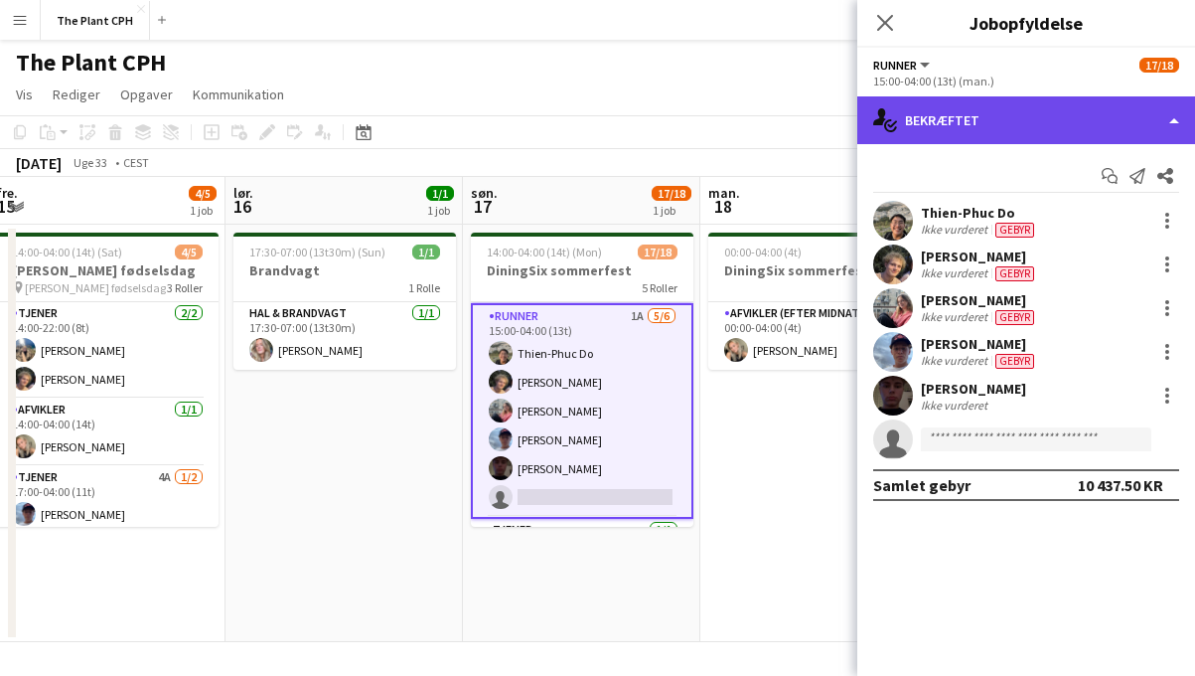
click at [1069, 139] on div "single-neutral-actions-check-2 Bekræftet" at bounding box center [1027, 120] width 338 height 48
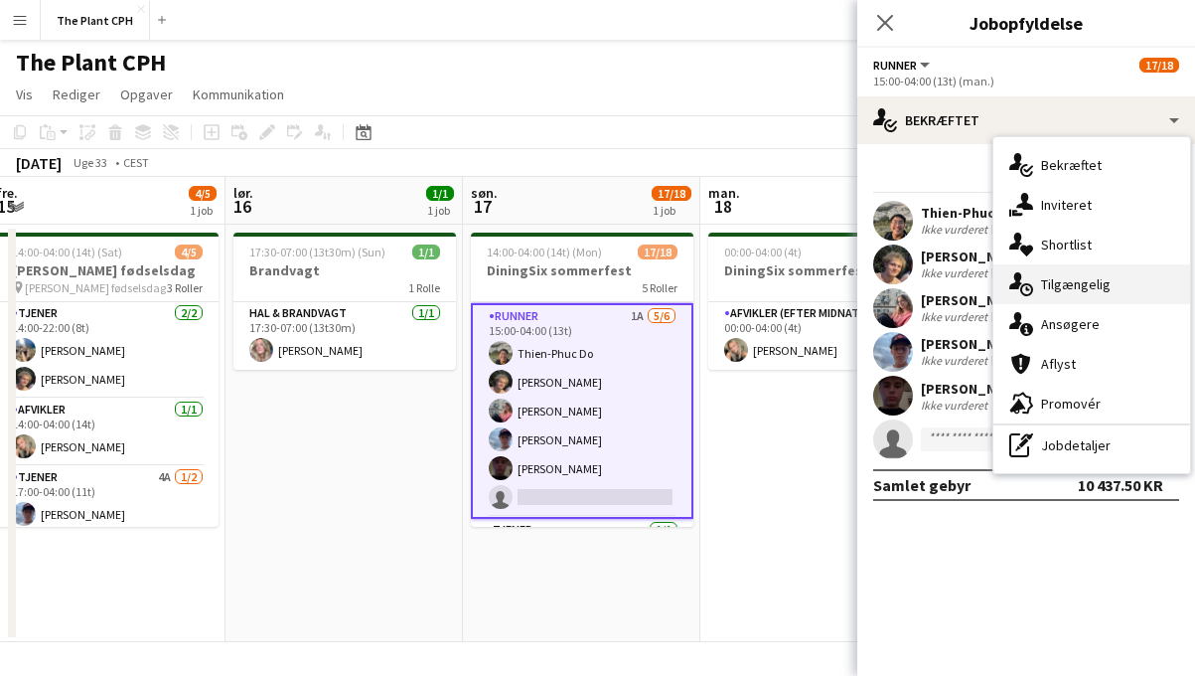
click at [1075, 300] on div "single-neutral-actions-upload Tilgængelig" at bounding box center [1092, 284] width 197 height 40
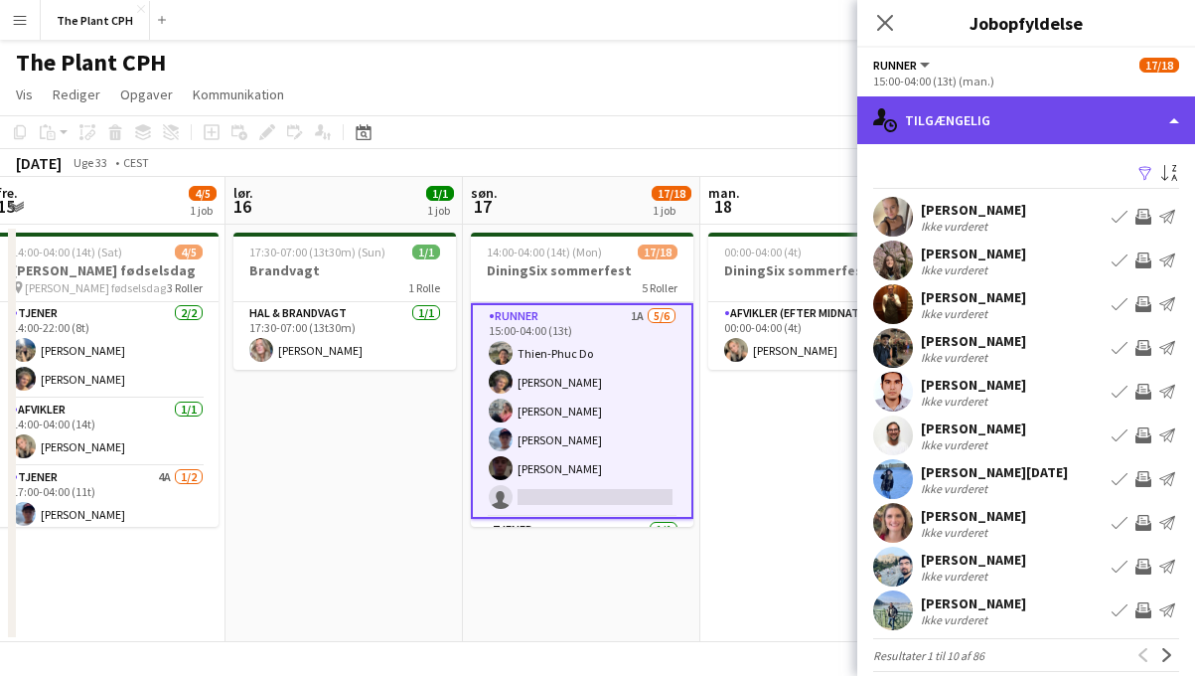
click at [1045, 130] on div "single-neutral-actions-upload Tilgængelig" at bounding box center [1027, 120] width 338 height 48
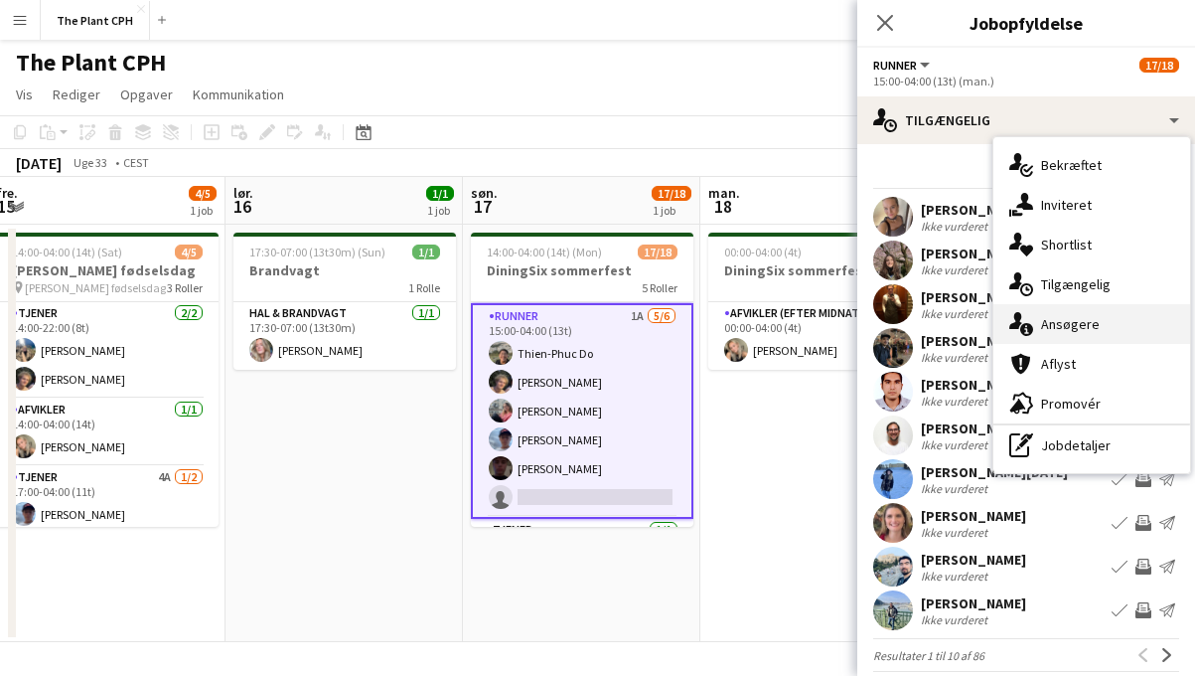
click at [1054, 326] on div "single-neutral-actions-information Ansøgere" at bounding box center [1092, 324] width 197 height 40
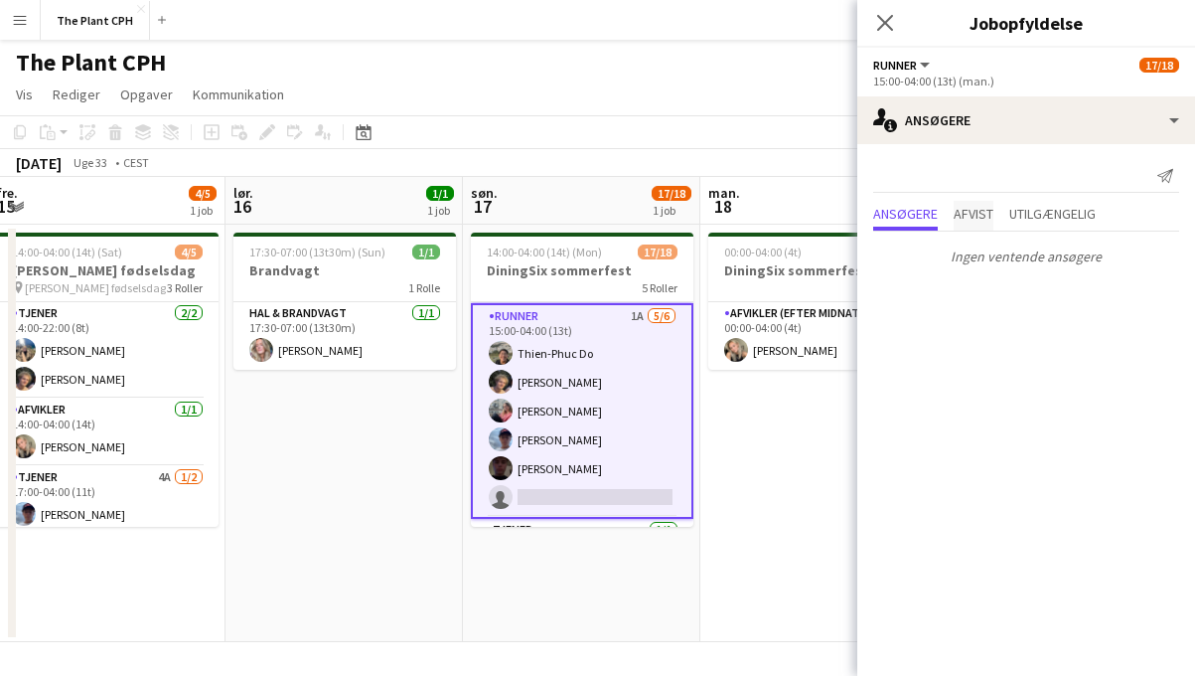
click at [978, 220] on span "Afvist" at bounding box center [974, 214] width 40 height 14
click at [1031, 213] on span "Utilgængelig" at bounding box center [1053, 214] width 86 height 14
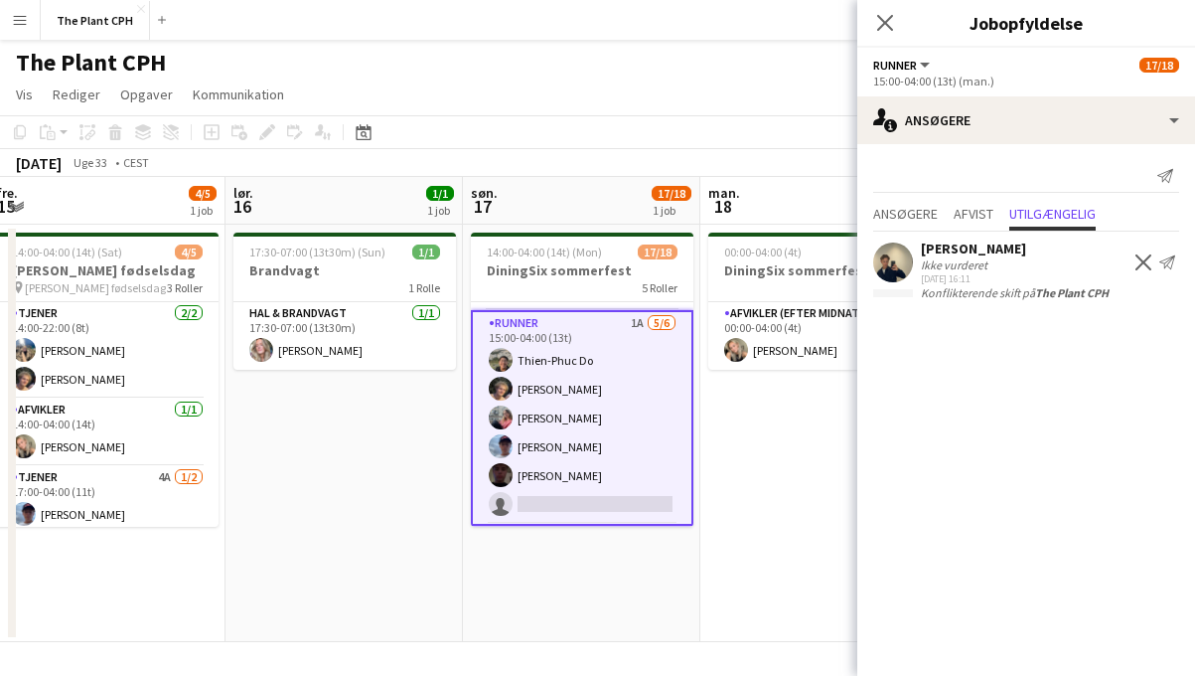
scroll to position [359, 0]
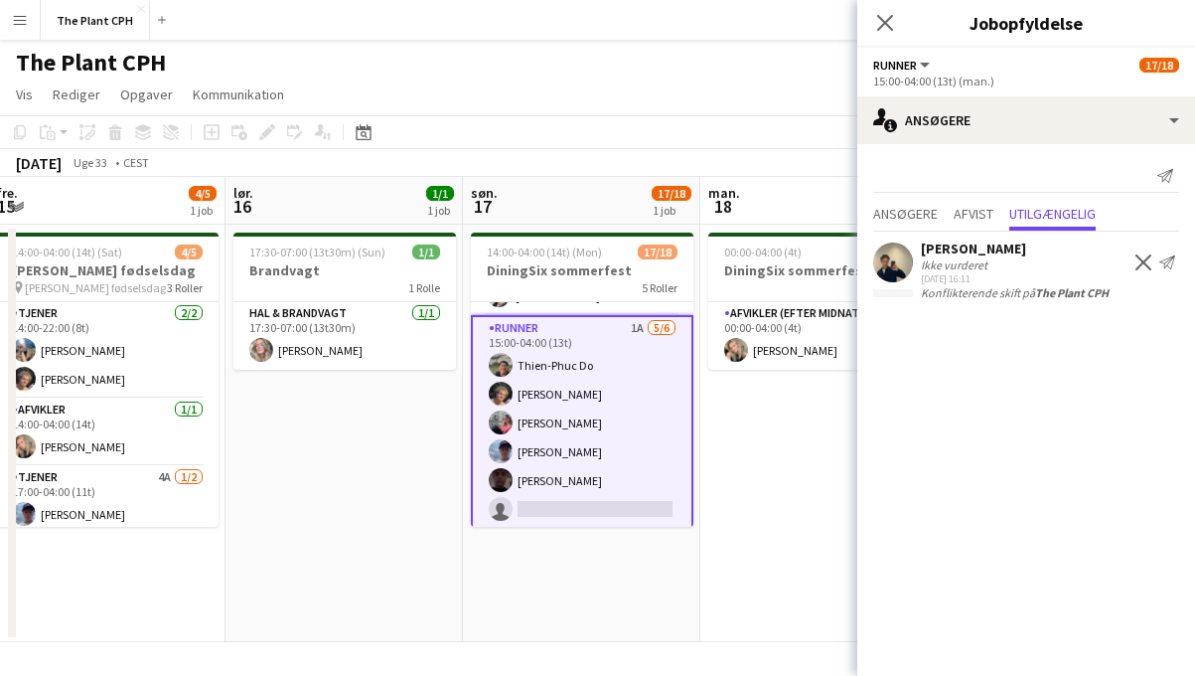
click at [587, 453] on app-card-role "Runner 1A [DATE] 15:00-04:00 (13t) Thien-Phuc Do [PERSON_NAME] [PERSON_NAME] [P…" at bounding box center [582, 423] width 223 height 216
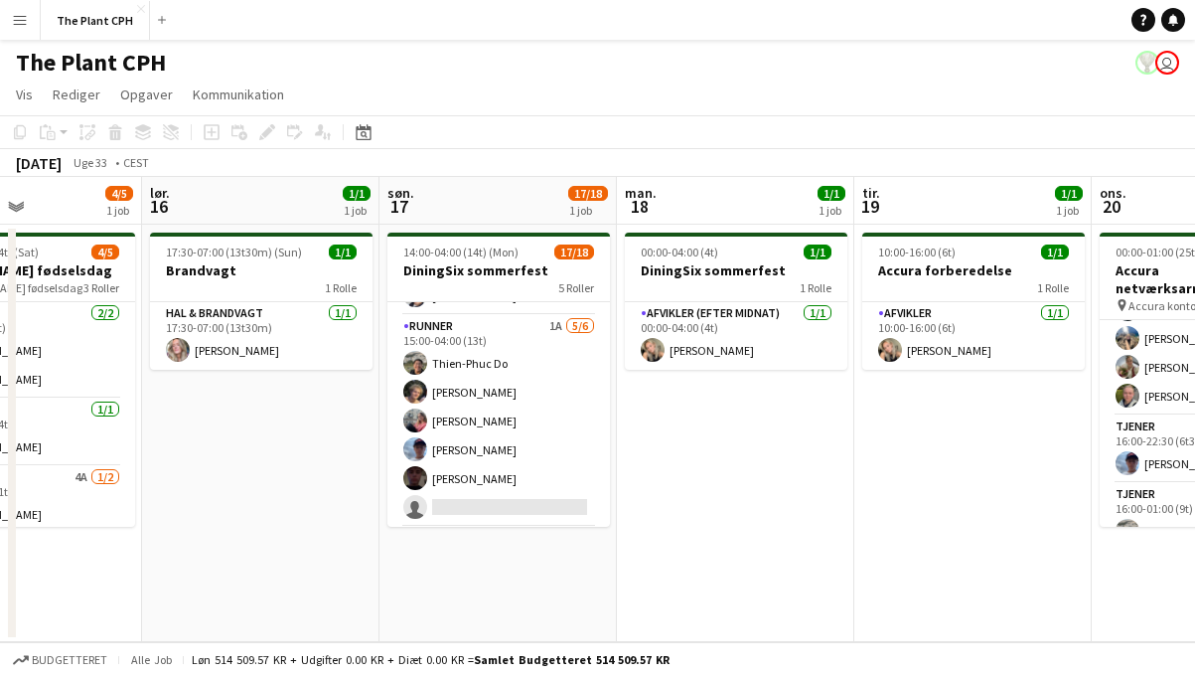
scroll to position [0, 569]
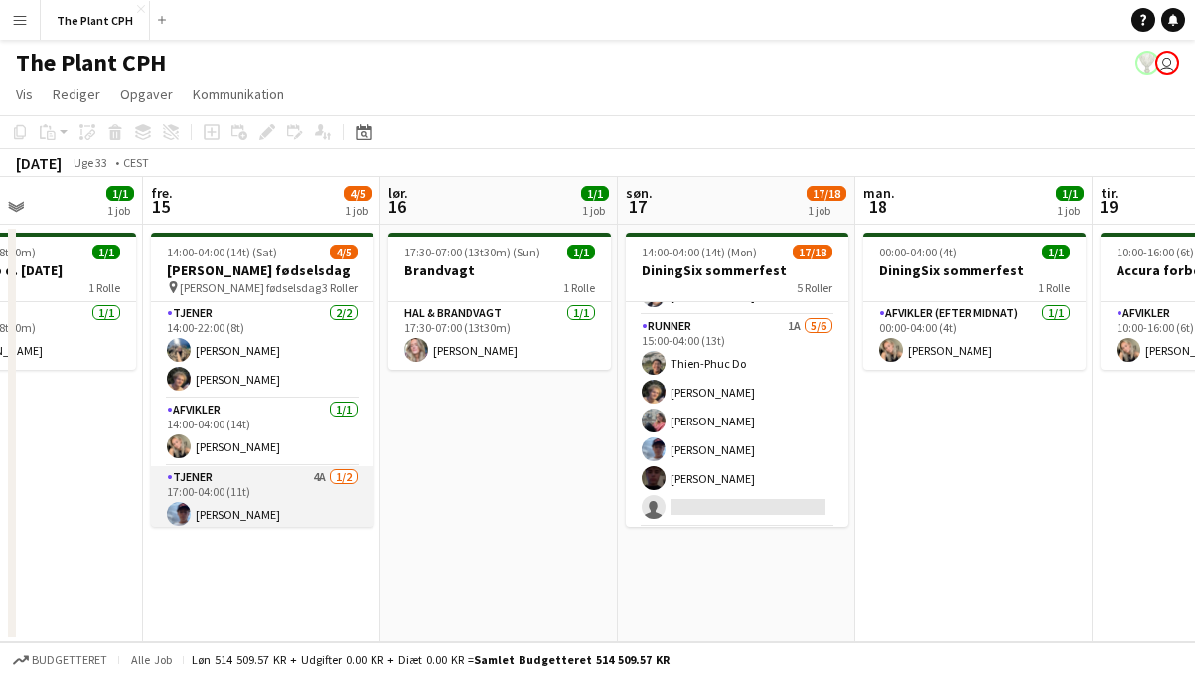
click at [298, 521] on app-card-role "Tjener 4A [DATE] 17:00-04:00 (11t) [PERSON_NAME] single-neutral-actions" at bounding box center [262, 514] width 223 height 96
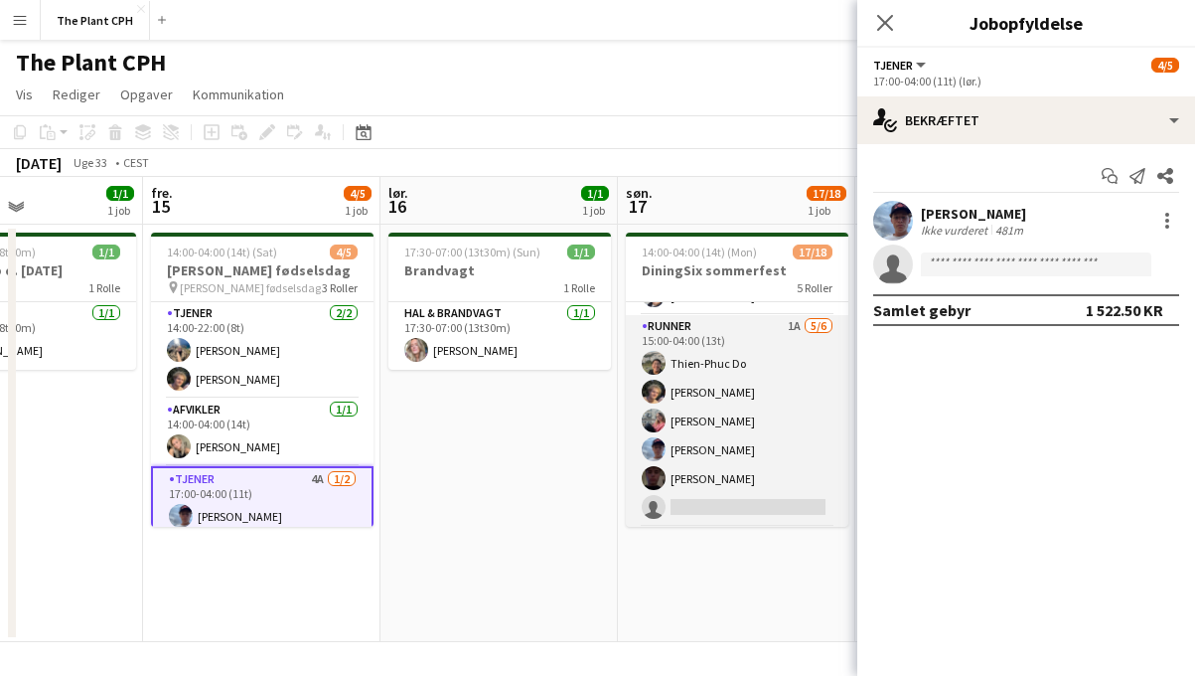
click at [766, 407] on app-card-role "Runner 1A [DATE] 15:00-04:00 (13t) Thien-Phuc Do [PERSON_NAME] [PERSON_NAME] [P…" at bounding box center [737, 421] width 223 height 212
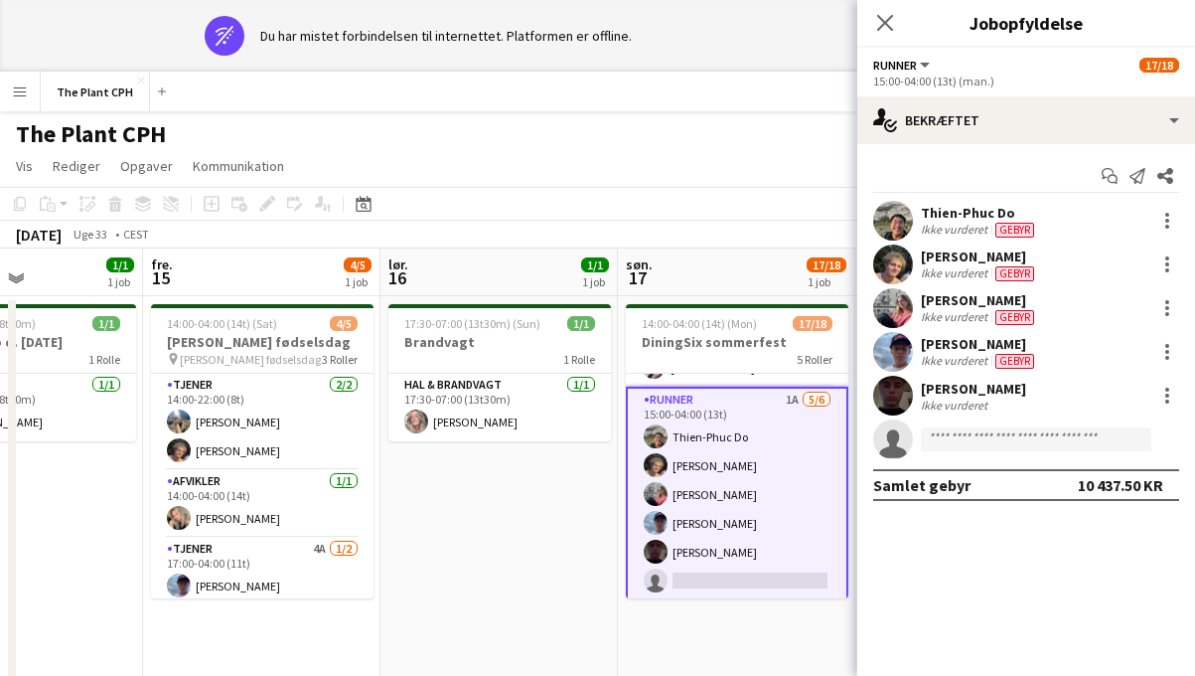
click at [599, 561] on app-date-cell "17:30-07:00 (13t30m) (Sun) 1/1 Brandvagt 1 Rolle Hal & brandvagt [DATE] 17:30-0…" at bounding box center [499, 504] width 237 height 417
